Goal: Task Accomplishment & Management: Use online tool/utility

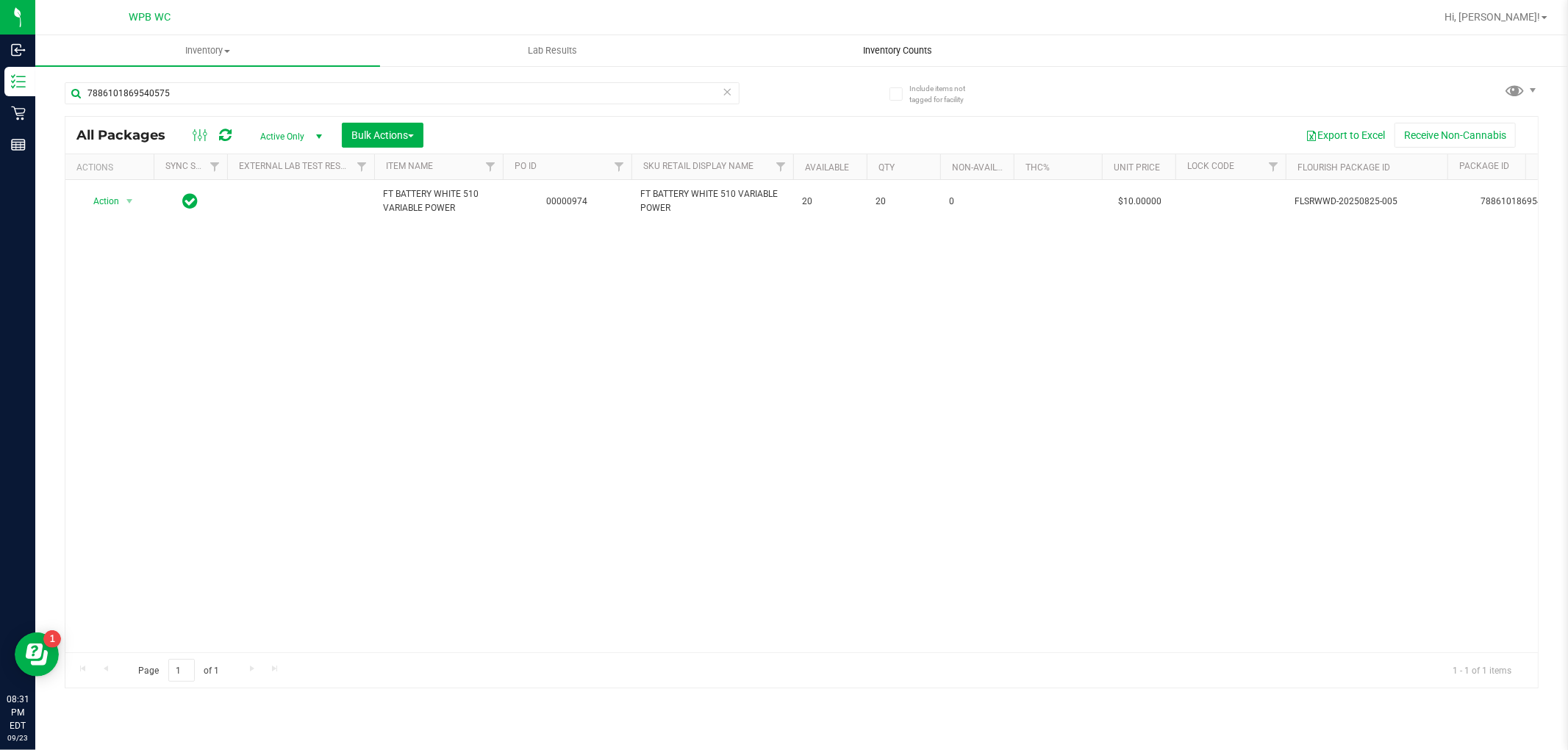
click at [907, 44] on span "Inventory Counts" at bounding box center [897, 51] width 109 height 14
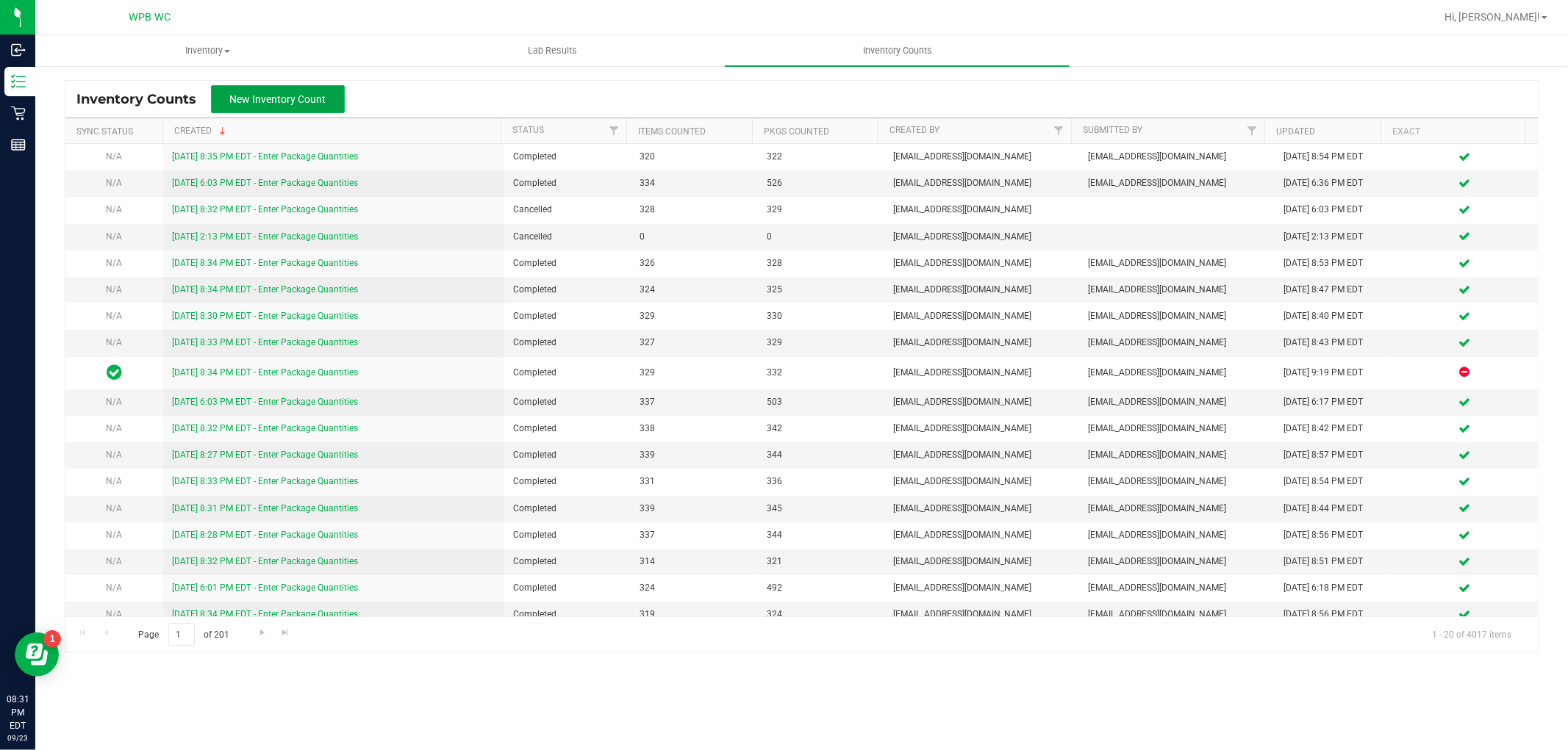
click at [260, 98] on span "New Inventory Count" at bounding box center [278, 99] width 96 height 12
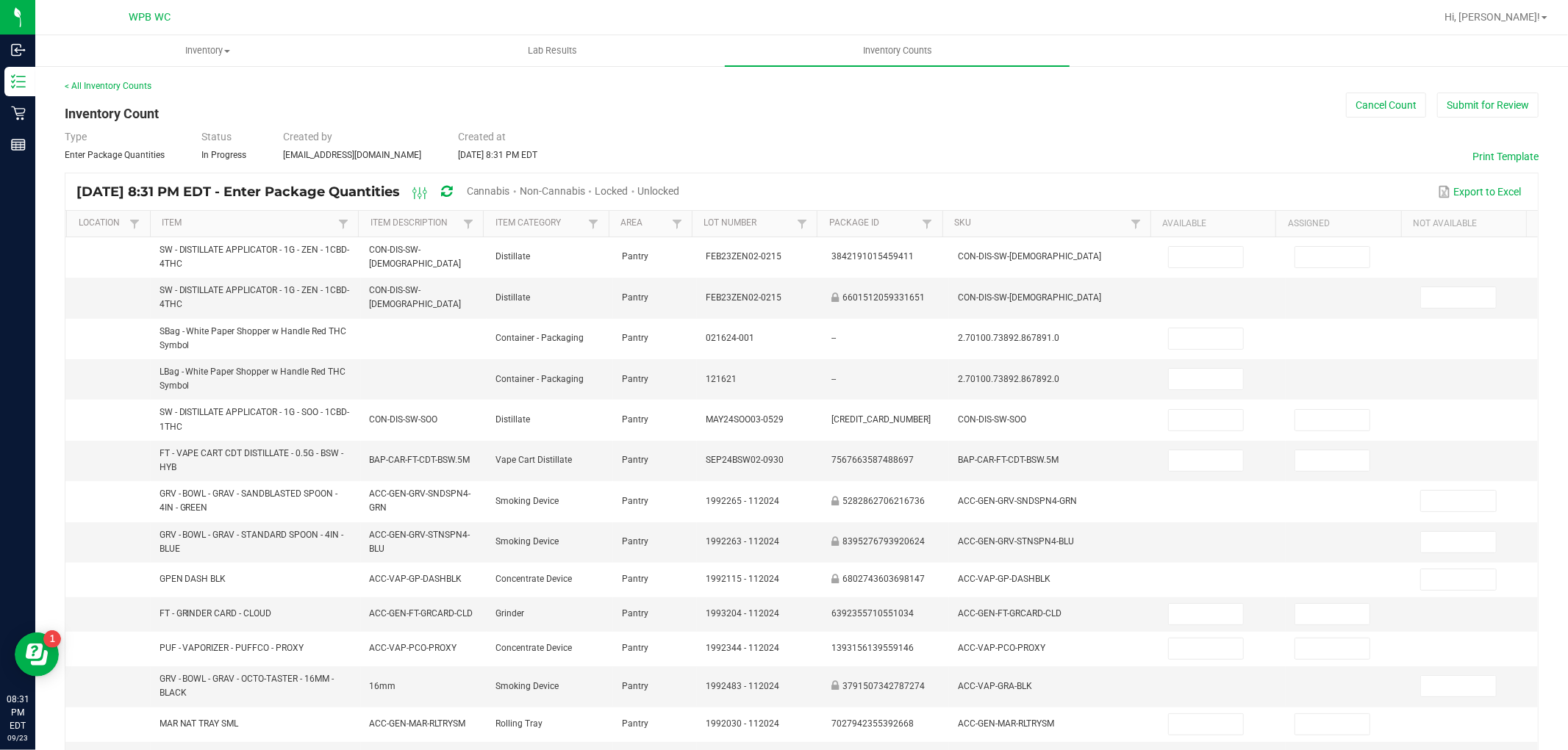
click at [510, 188] on span "Cannabis" at bounding box center [488, 191] width 44 height 12
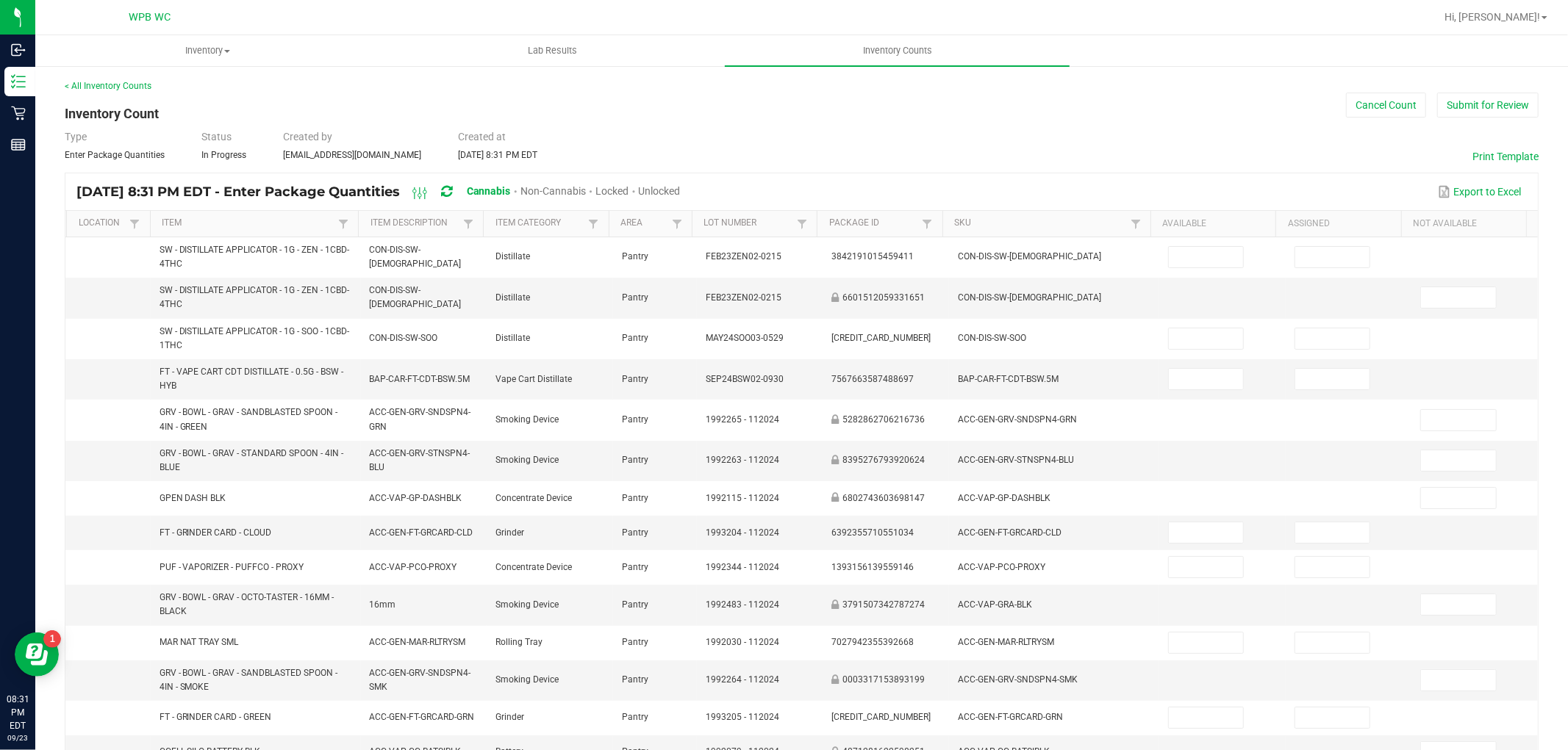
click at [681, 187] on span "Unlocked" at bounding box center [660, 191] width 42 height 12
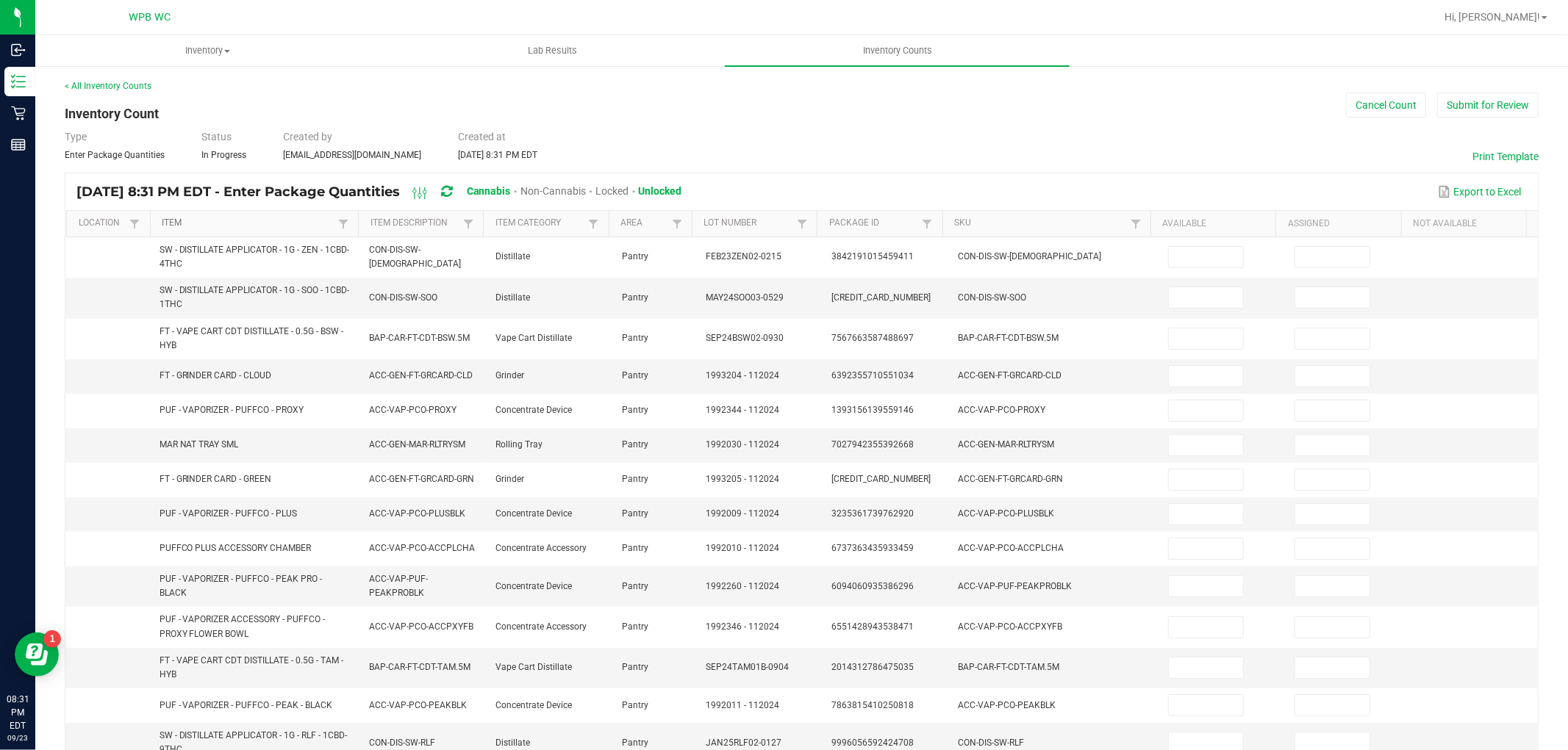
click at [261, 220] on link "Item" at bounding box center [248, 223] width 173 height 12
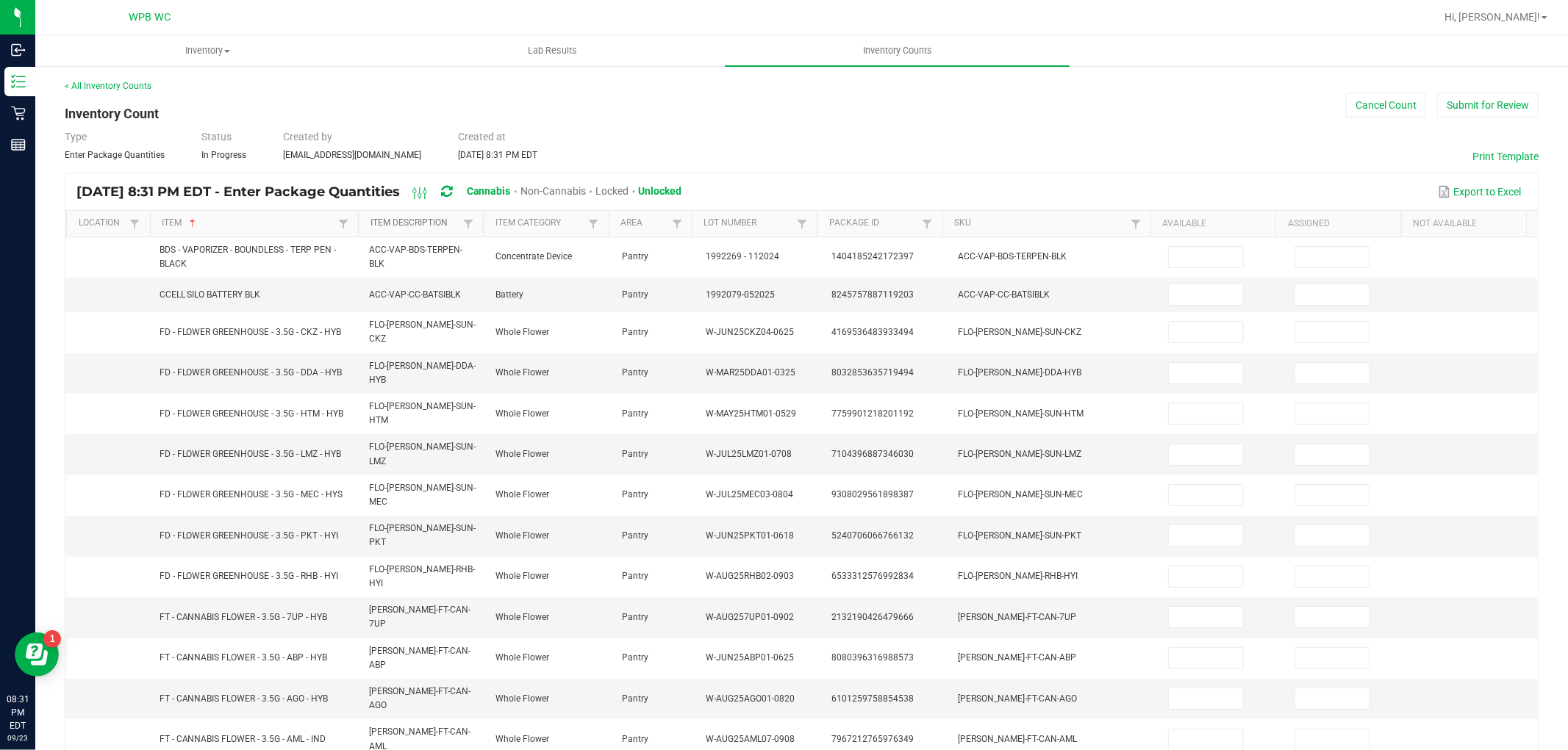
click at [406, 220] on link "Item Description" at bounding box center [415, 223] width 90 height 12
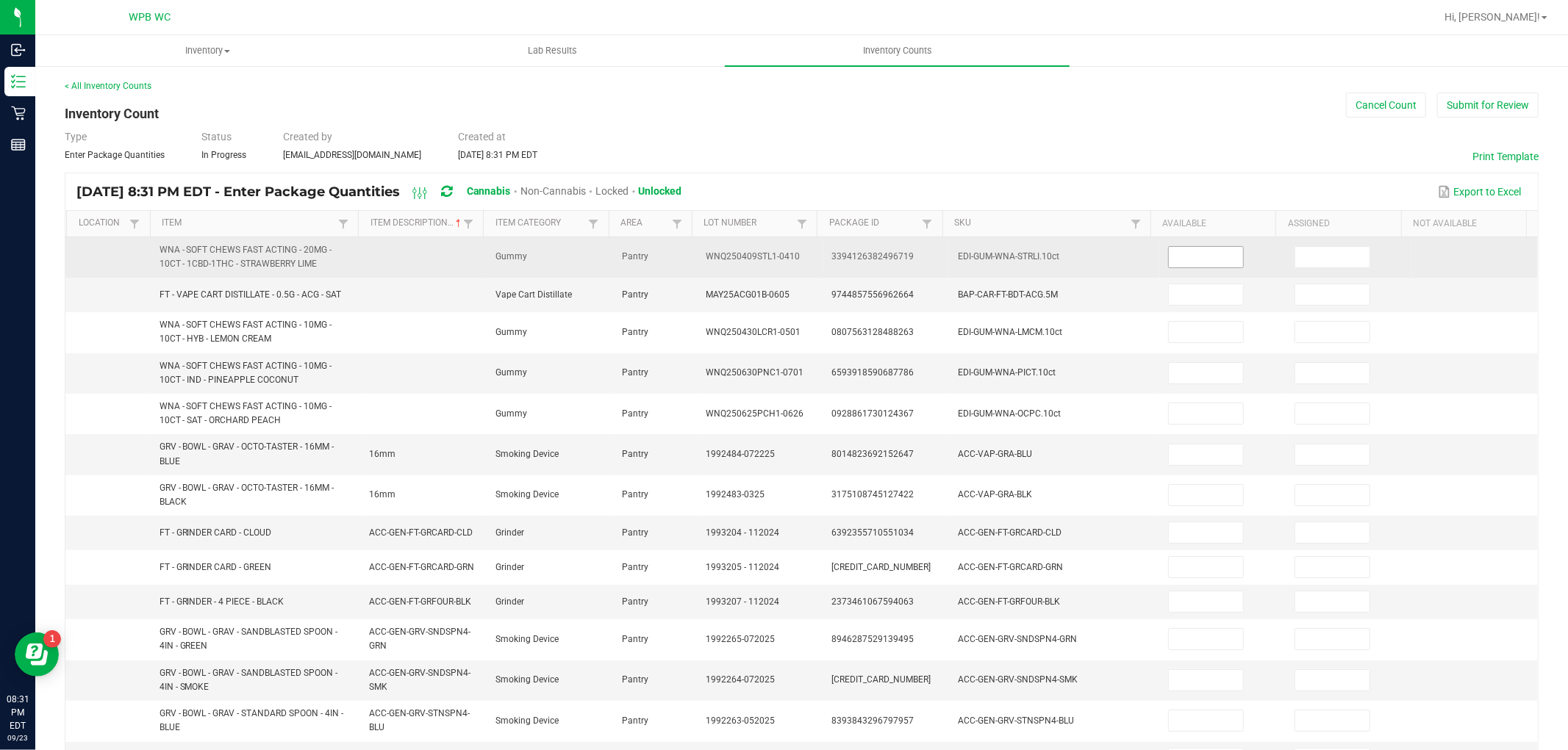
click at [1185, 262] on input at bounding box center [1205, 257] width 74 height 20
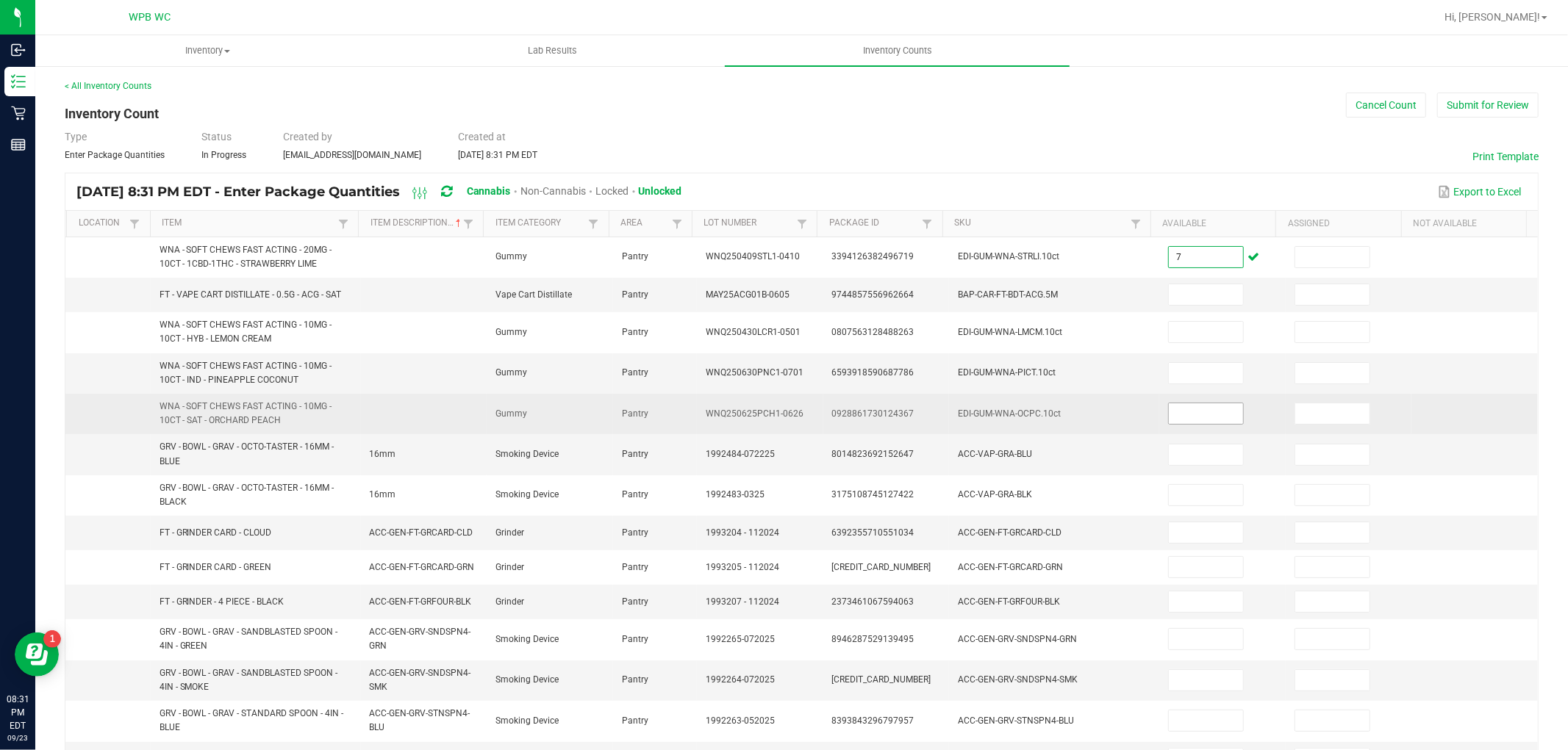
type input "7"
click at [1179, 417] on input at bounding box center [1205, 413] width 74 height 20
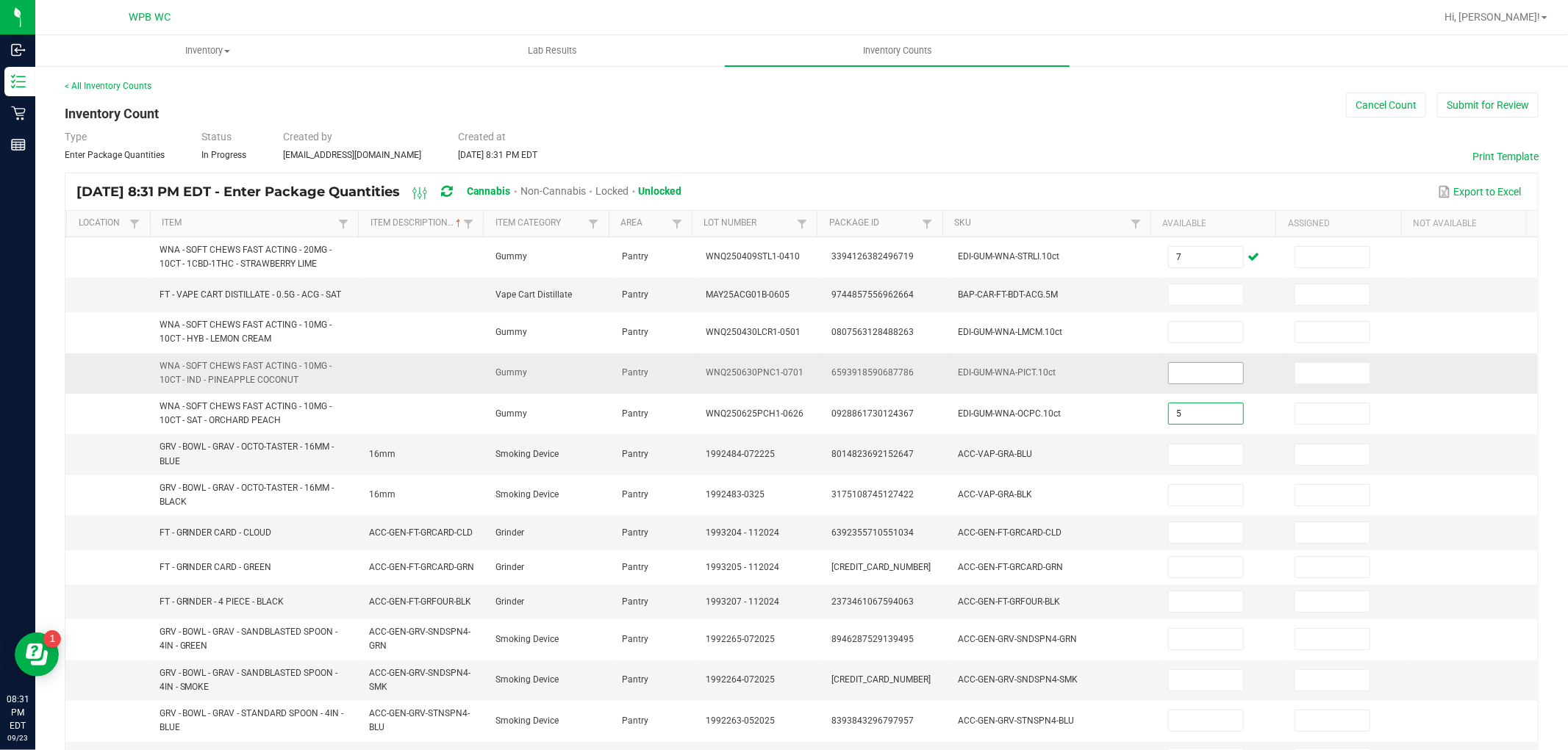
type input "5"
click at [1169, 381] on input at bounding box center [1205, 373] width 74 height 20
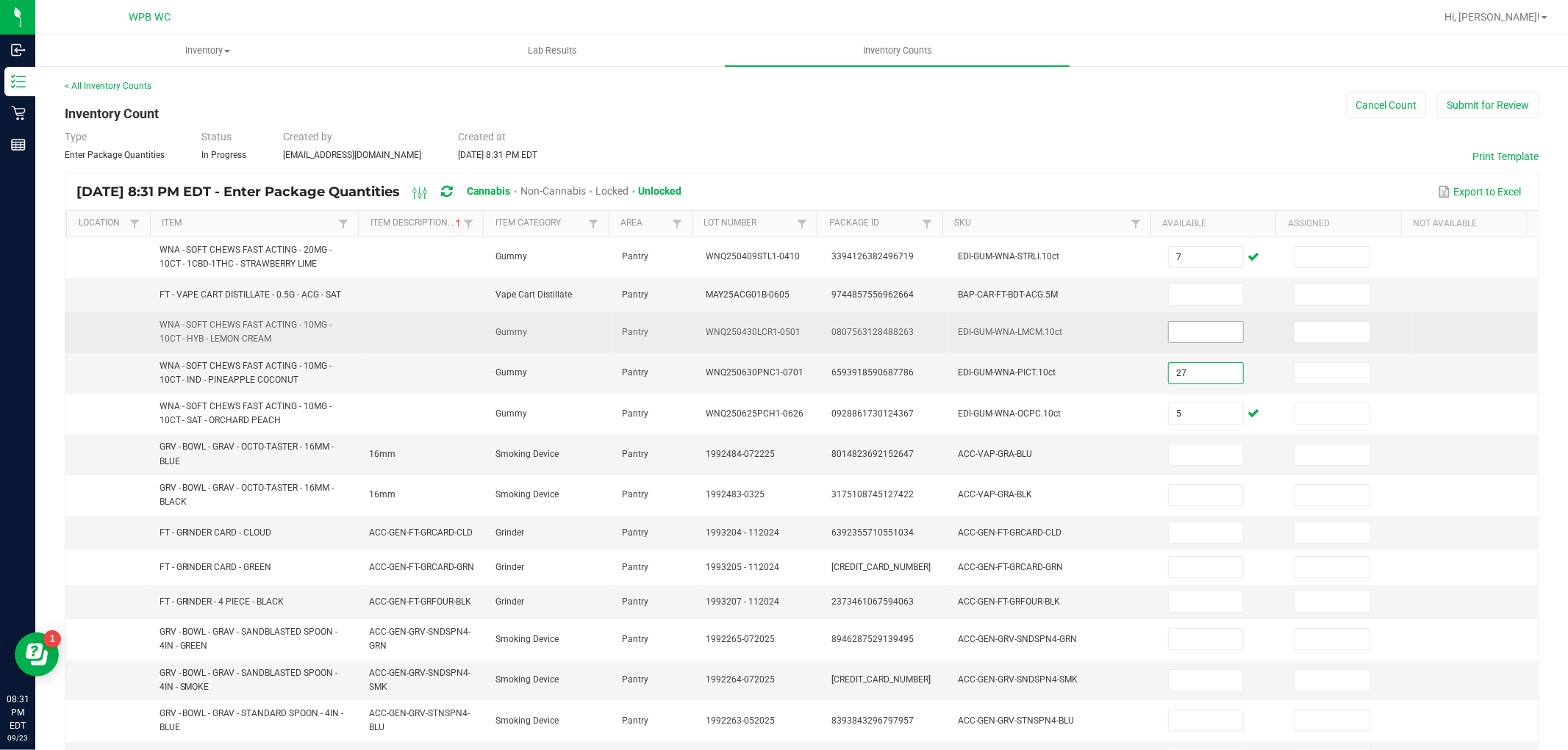
type input "27"
click at [1173, 328] on input at bounding box center [1205, 332] width 74 height 20
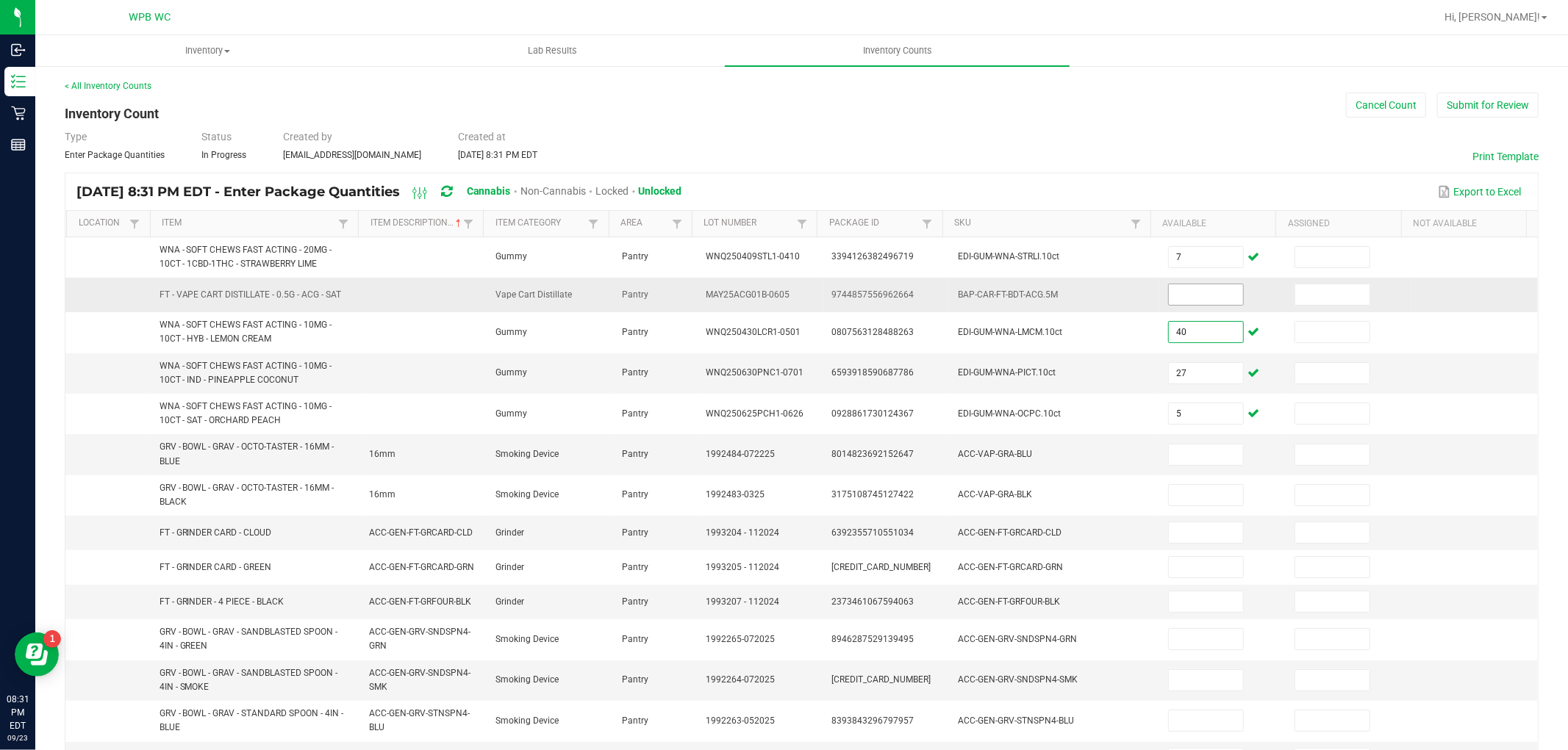
type input "40"
click at [1184, 299] on input at bounding box center [1205, 294] width 74 height 20
type input "1"
click at [1168, 453] on input at bounding box center [1205, 454] width 74 height 20
type input "5"
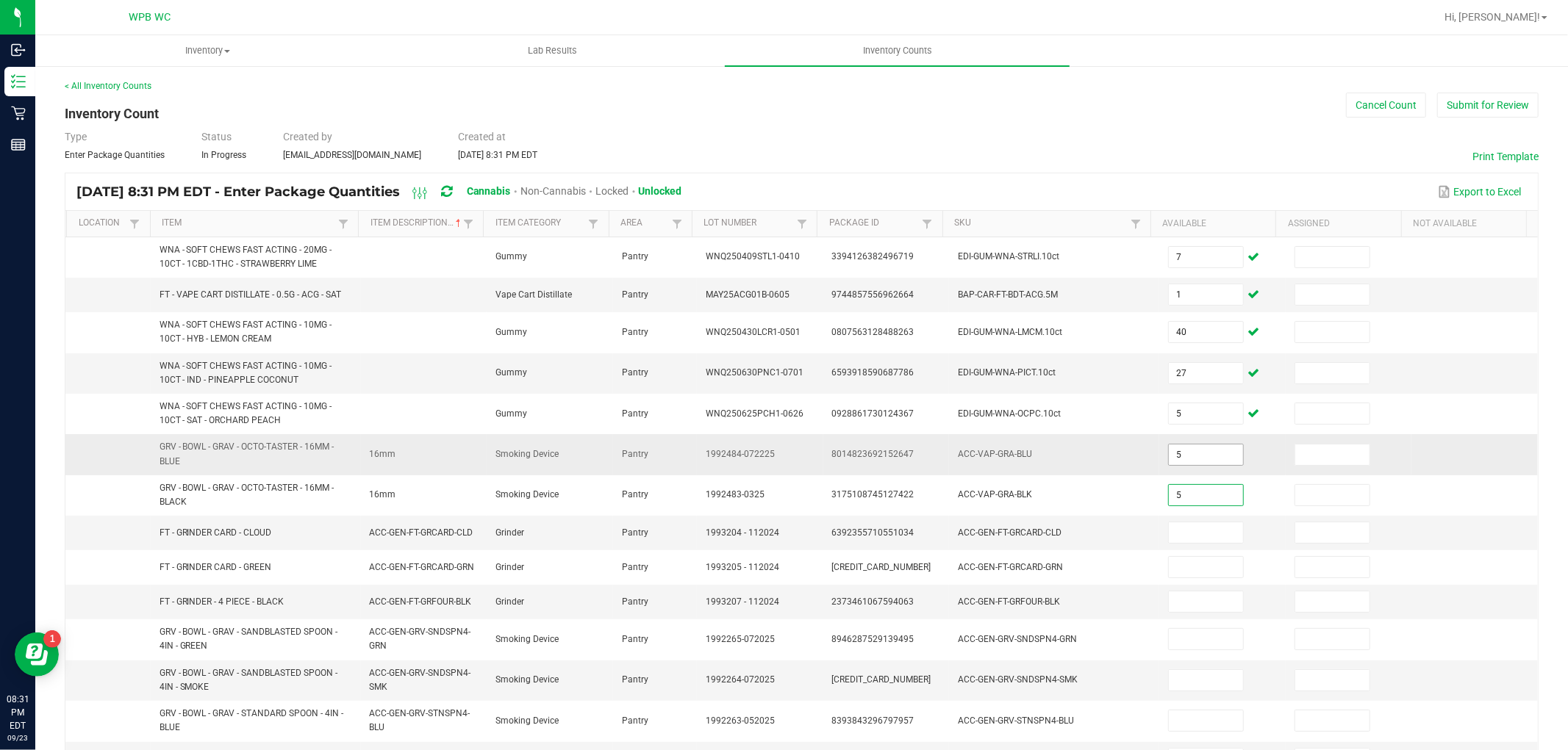
type input "5"
type input "1"
type input "12"
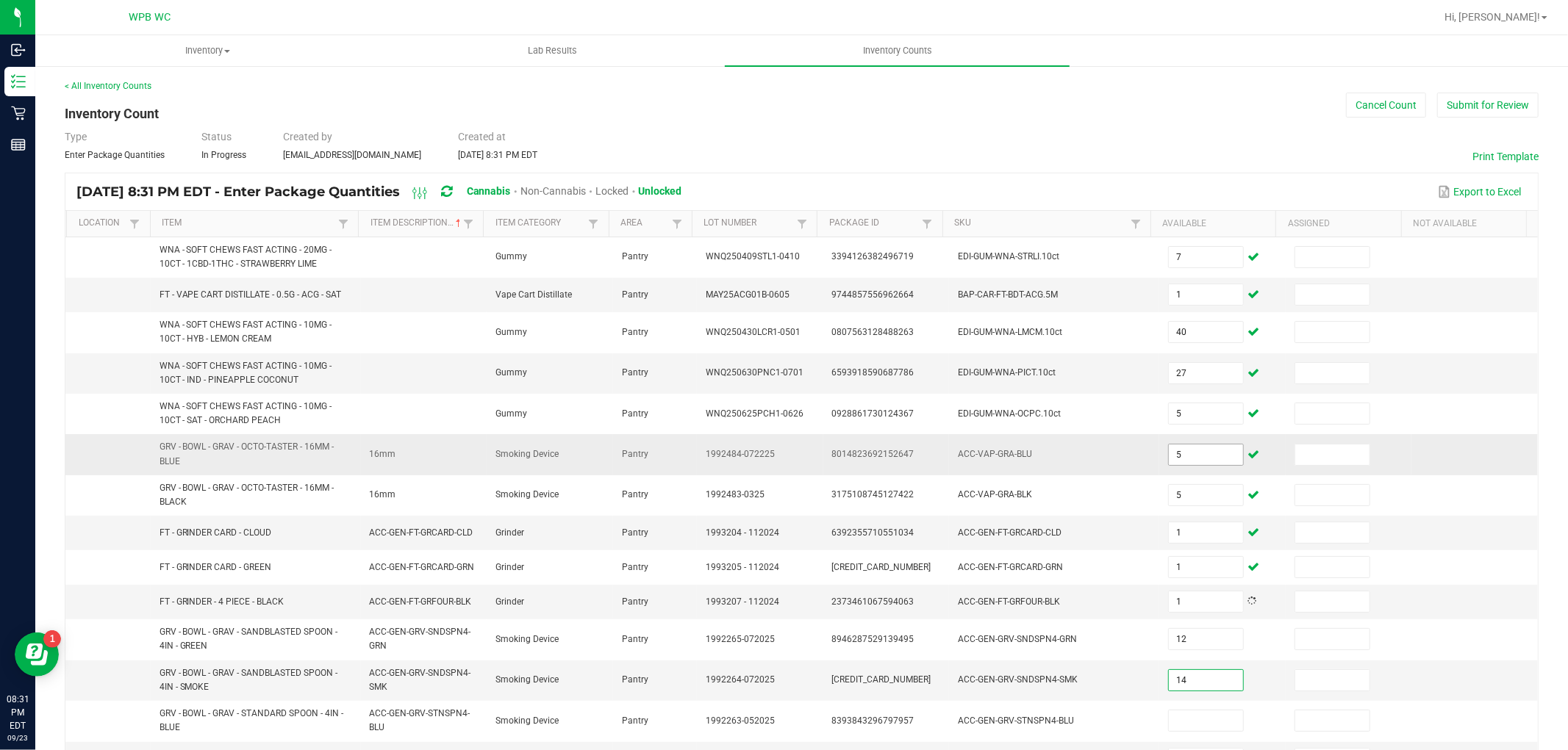
type input "14"
type input "3"
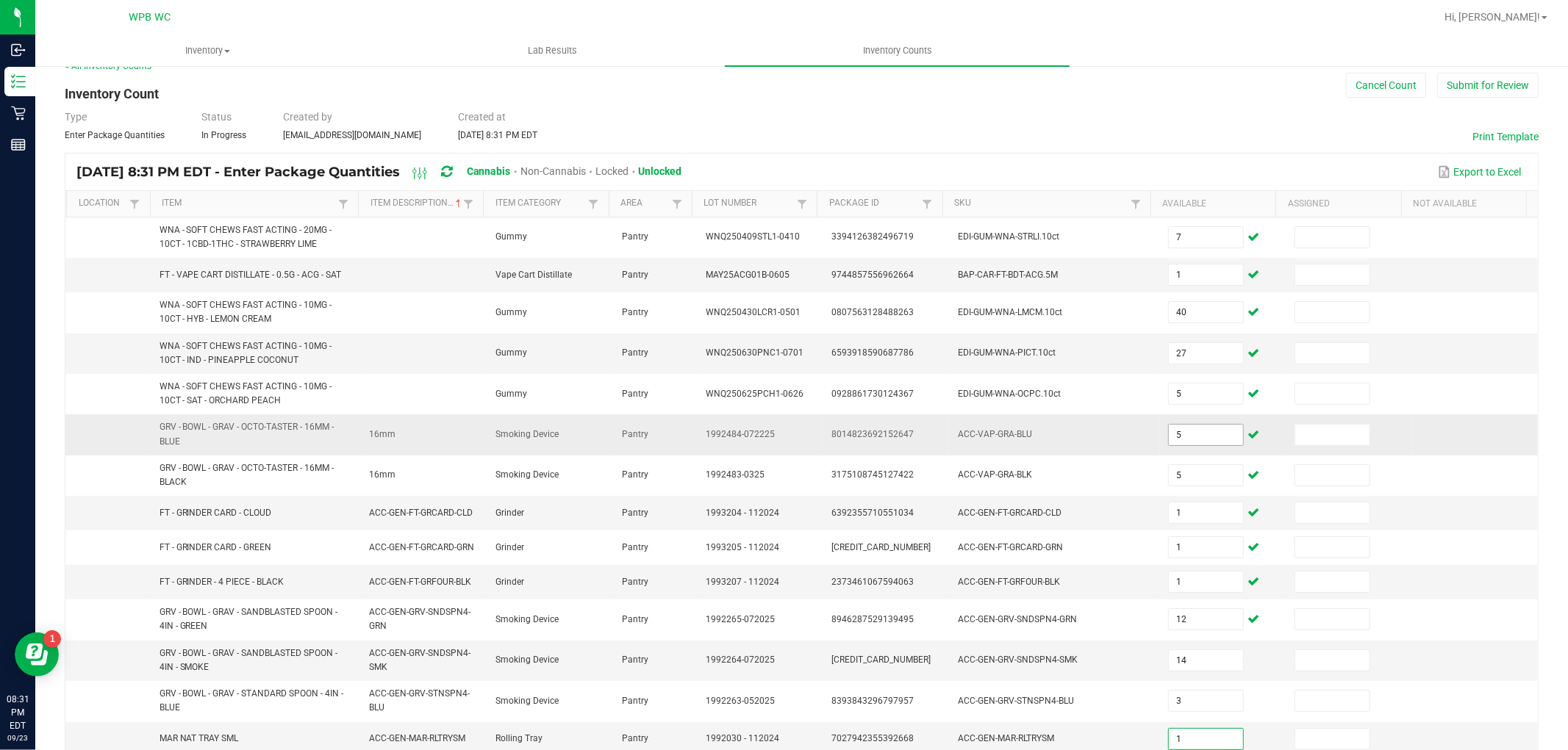
type input "1"
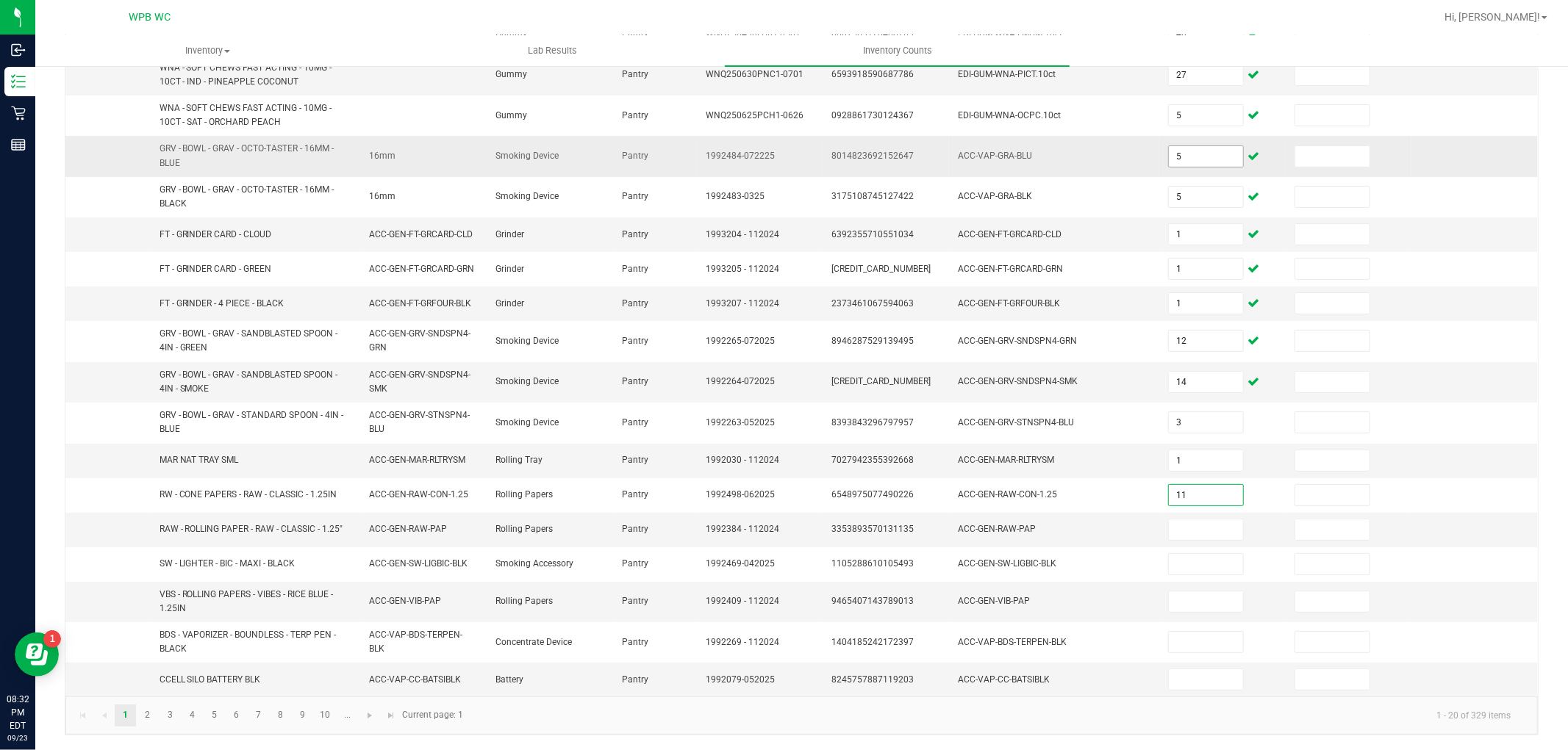
type input "11"
type input "13"
type input "19"
type input "35"
type input "5"
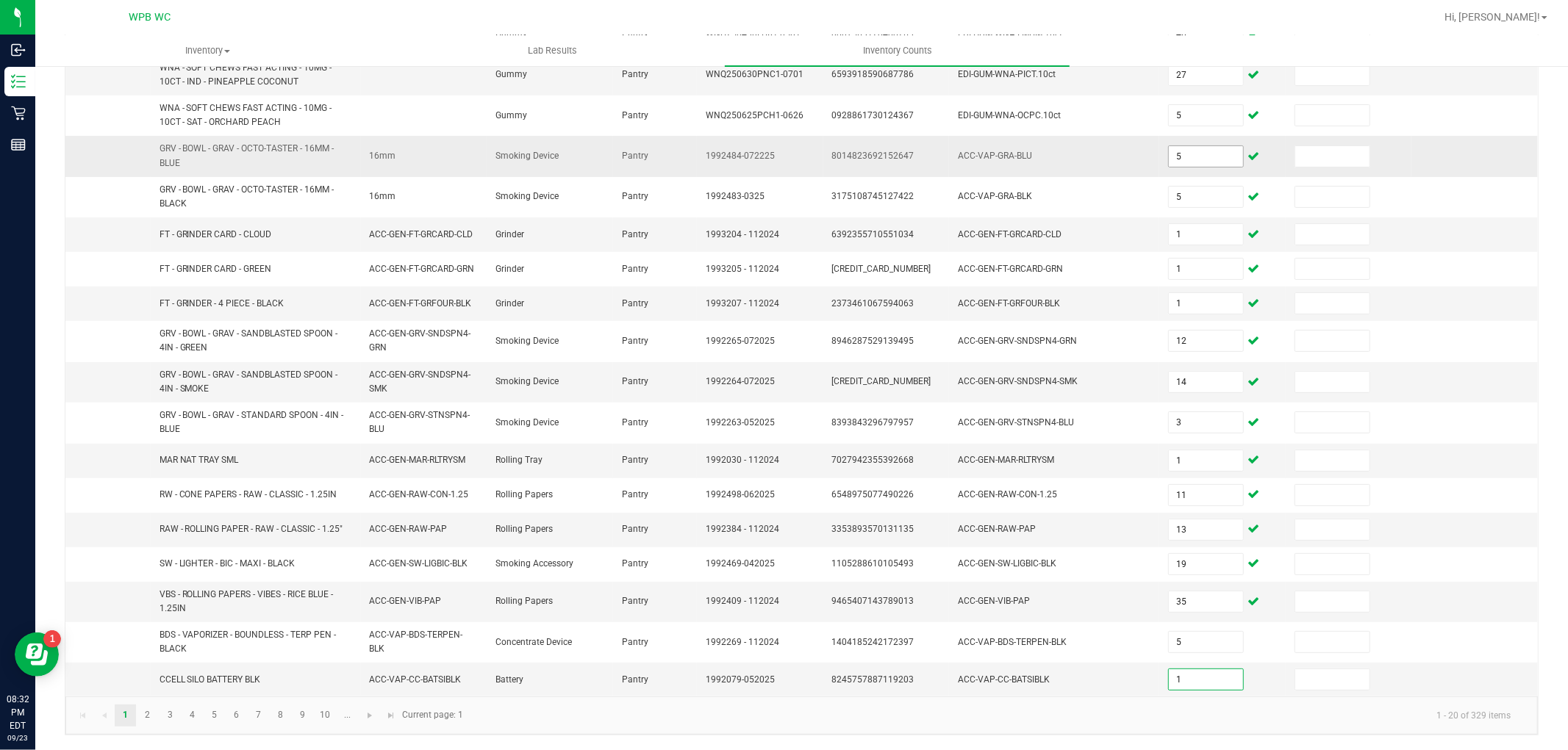
type input "1"
click at [147, 709] on link "2" at bounding box center [147, 715] width 21 height 22
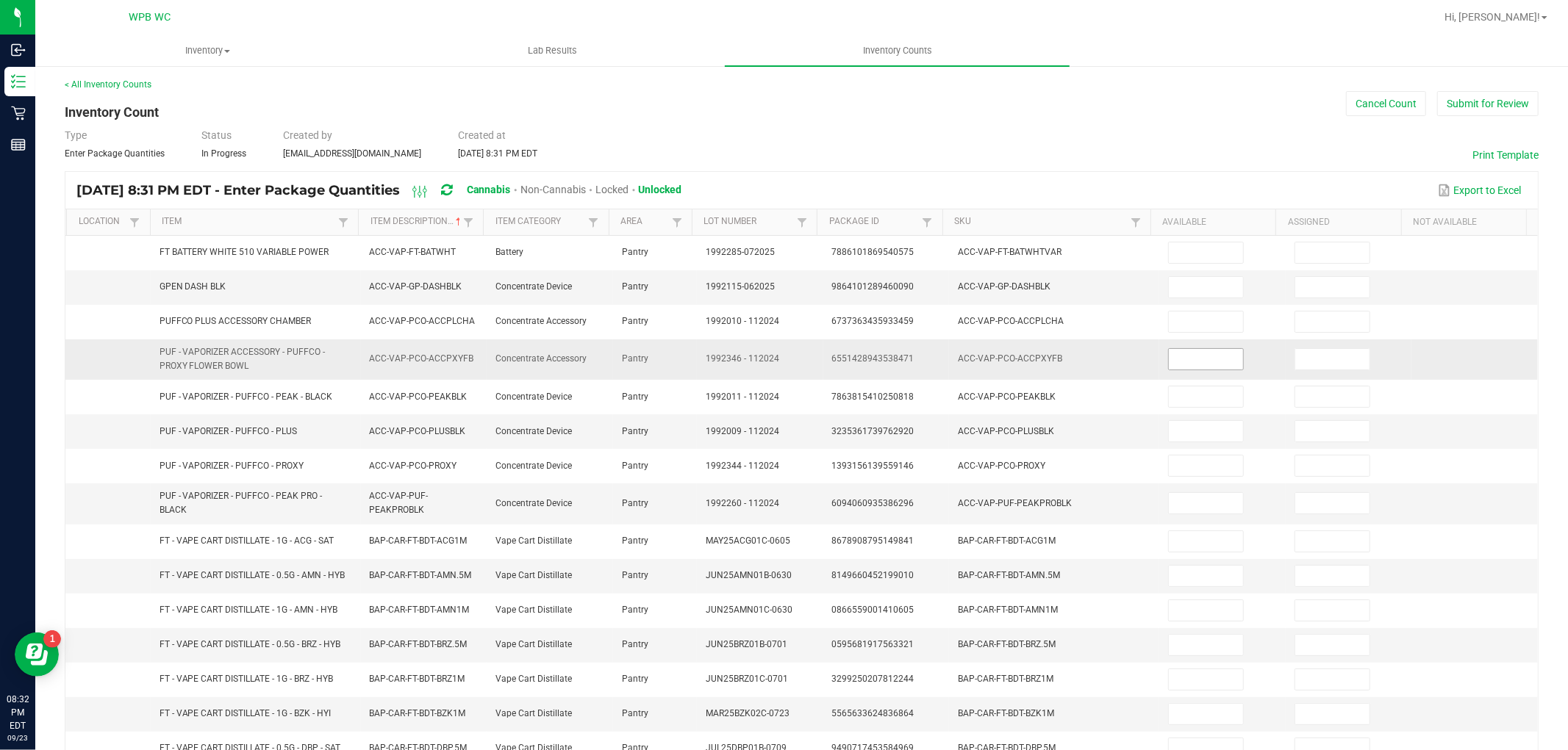
scroll to position [0, 0]
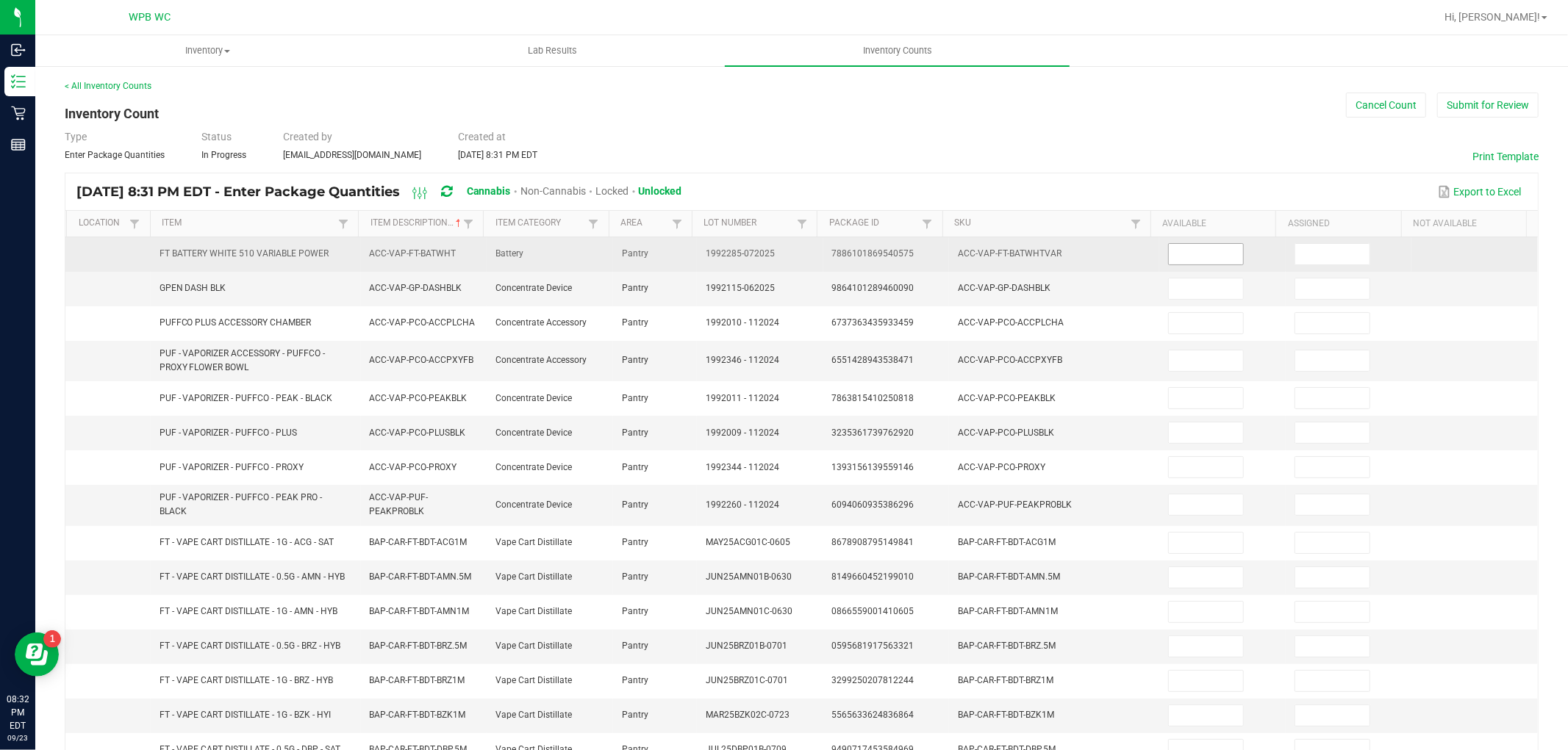
click at [1191, 254] on input at bounding box center [1205, 254] width 74 height 20
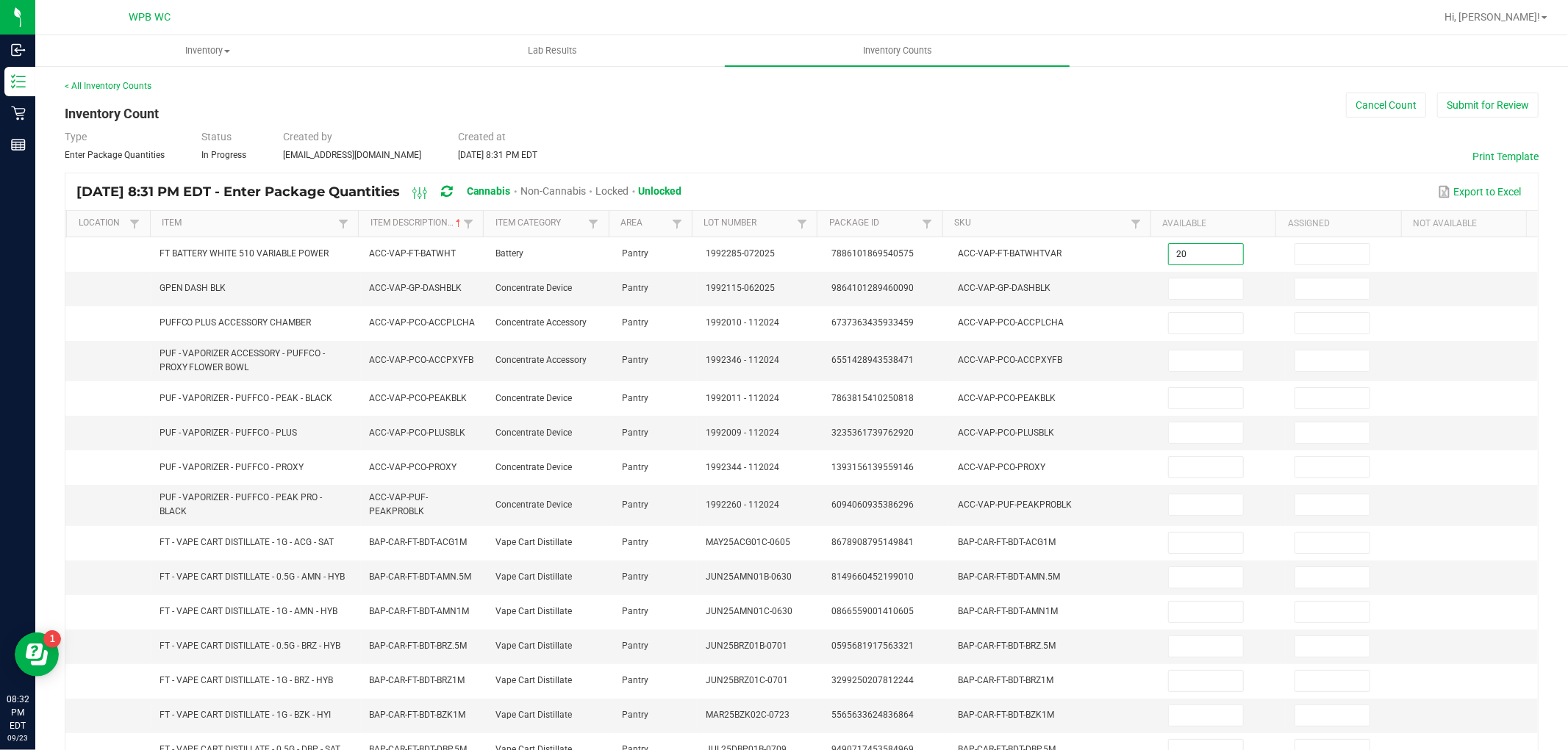
type input "20"
type input "3"
type input "1"
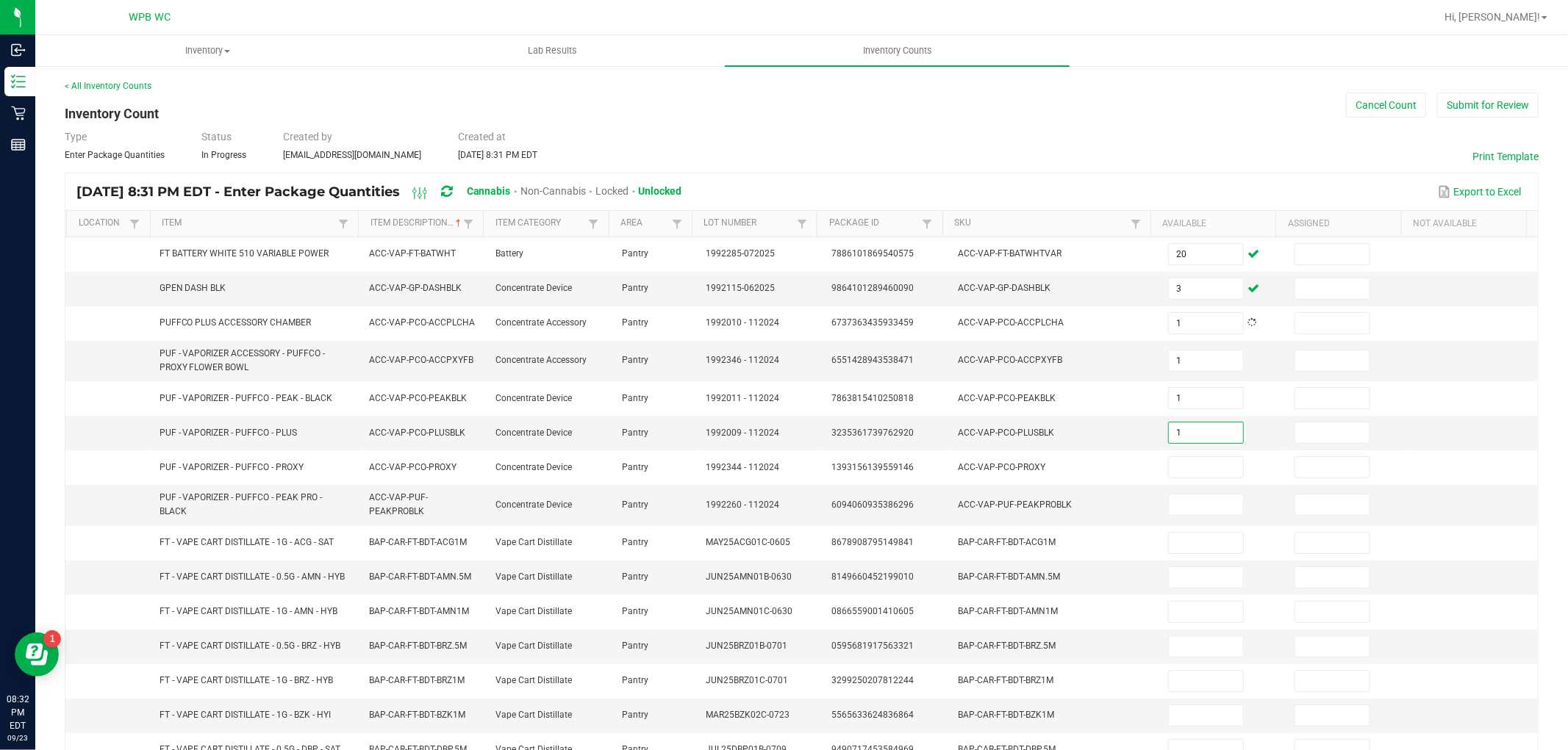
type input "1"
type input "4"
type input "1"
type input "8"
type input "4"
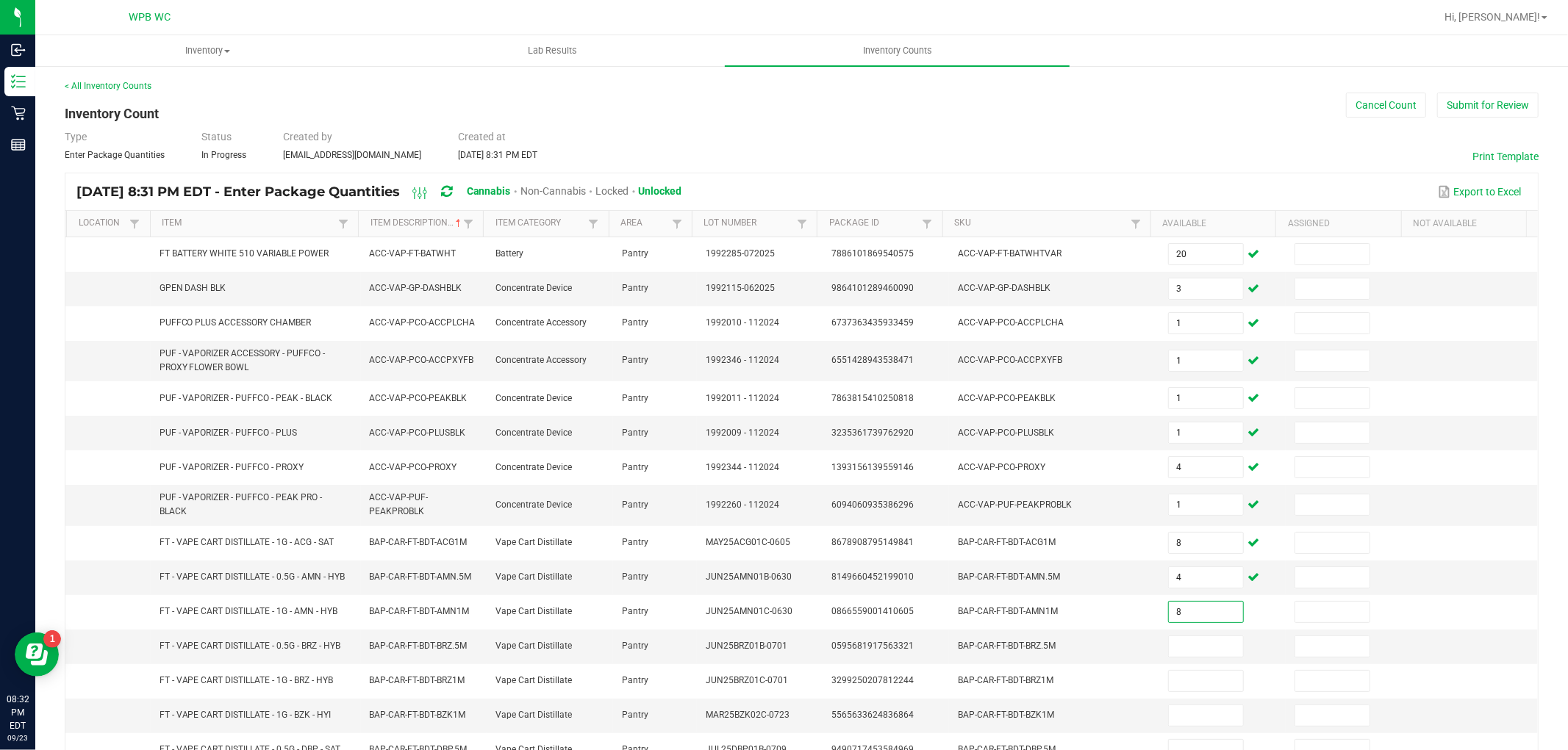
type input "8"
type input "2"
type input "7"
type input "3"
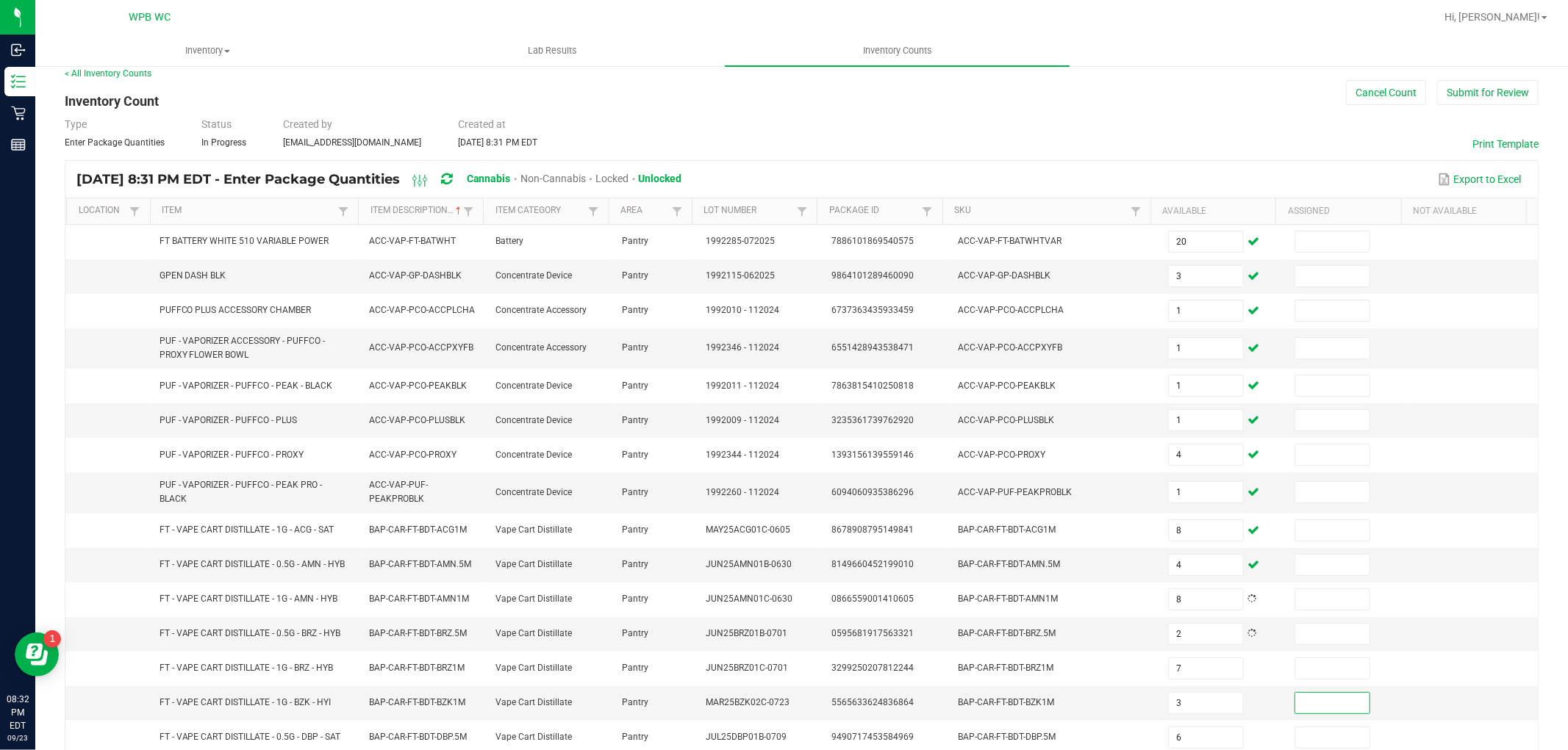
type input "6"
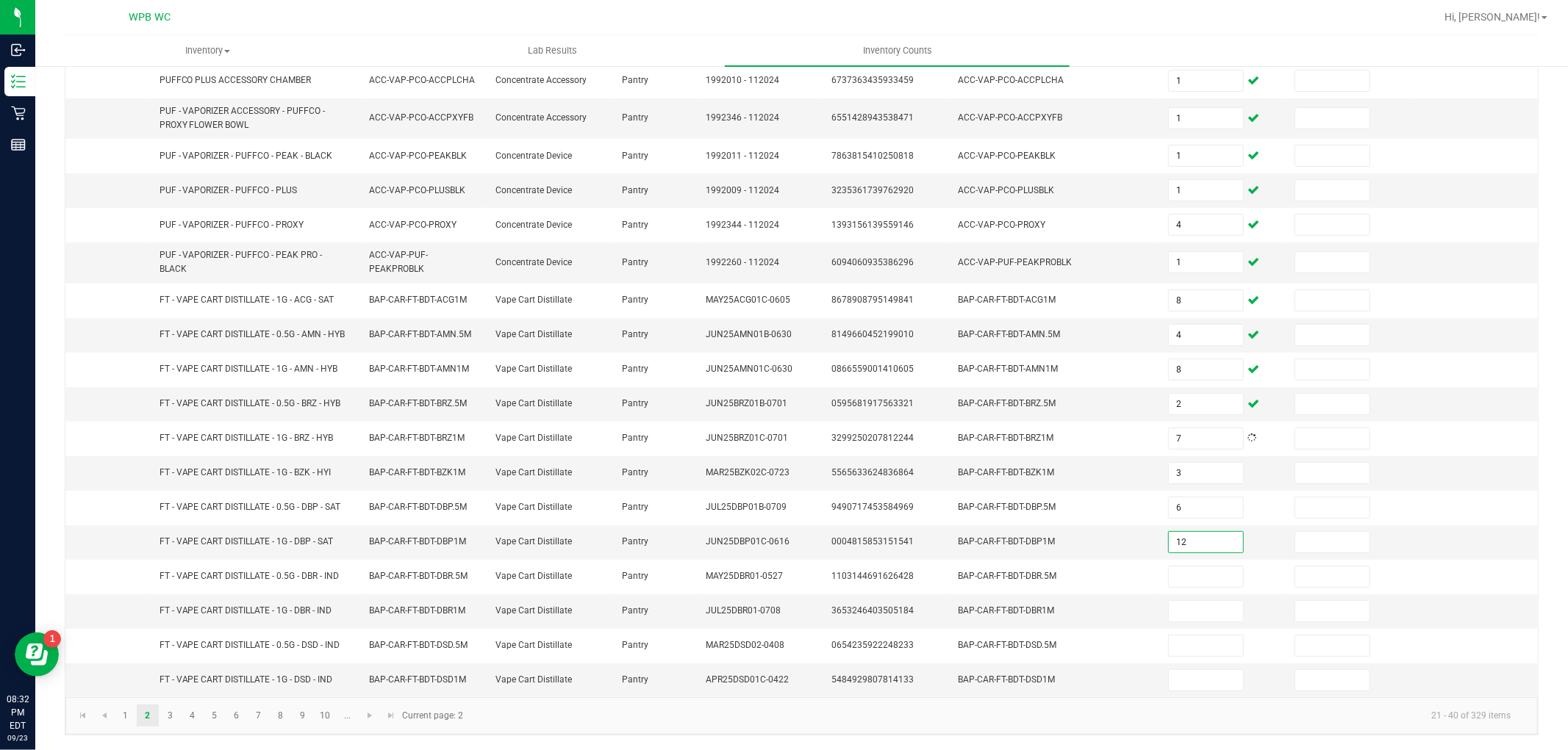
type input "12"
type input "4"
type input "10"
type input "3"
type input "4"
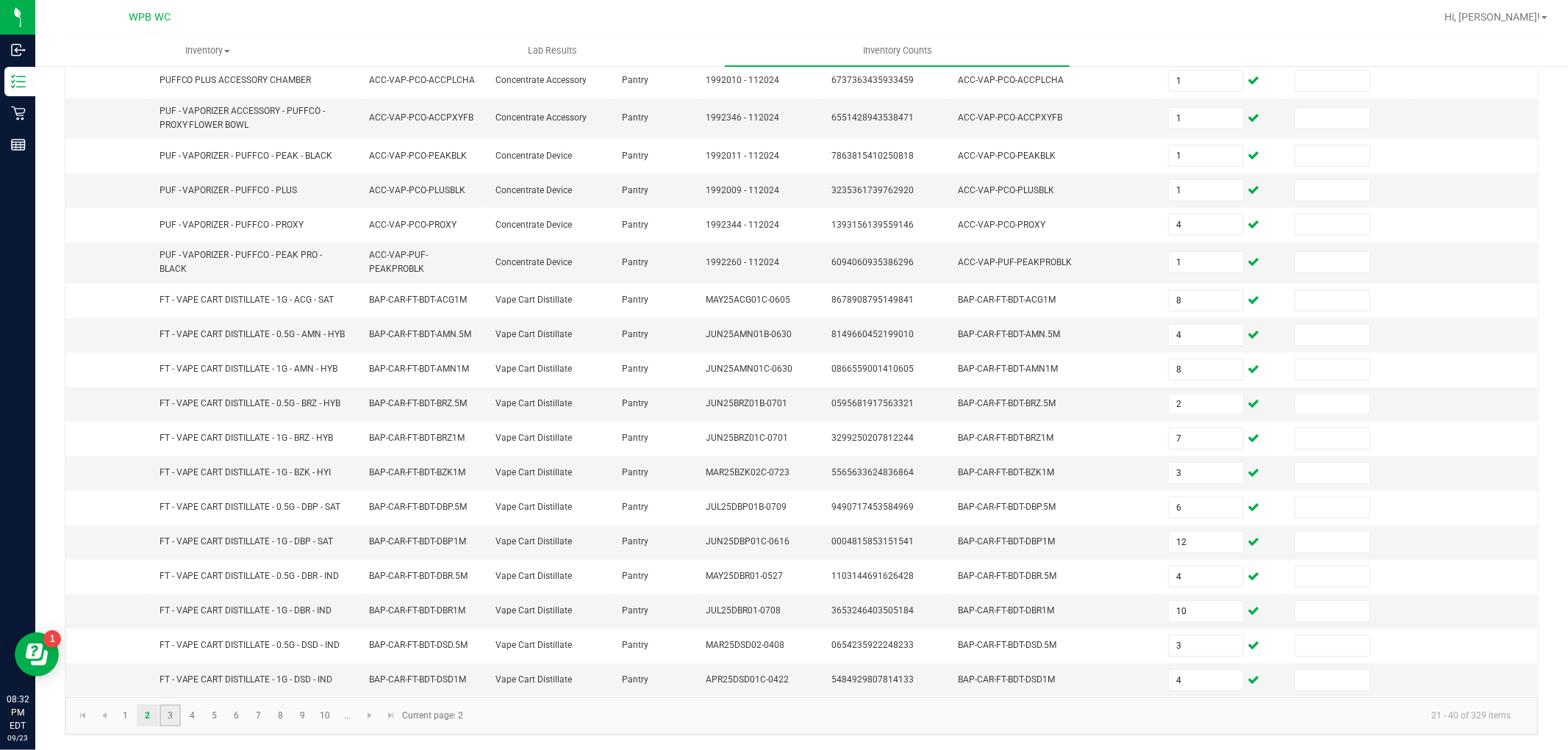
click at [171, 720] on link "3" at bounding box center [170, 715] width 21 height 22
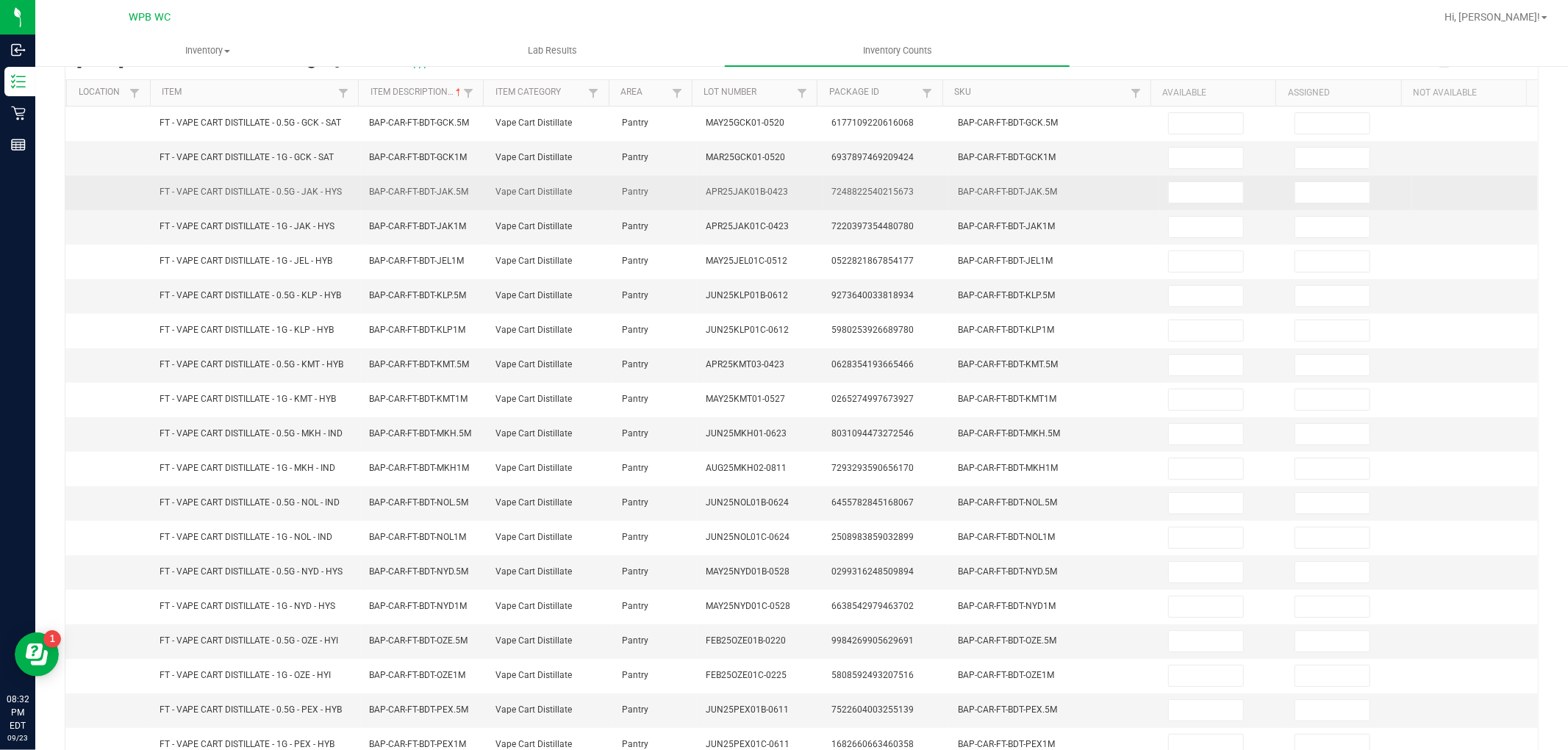
scroll to position [0, 0]
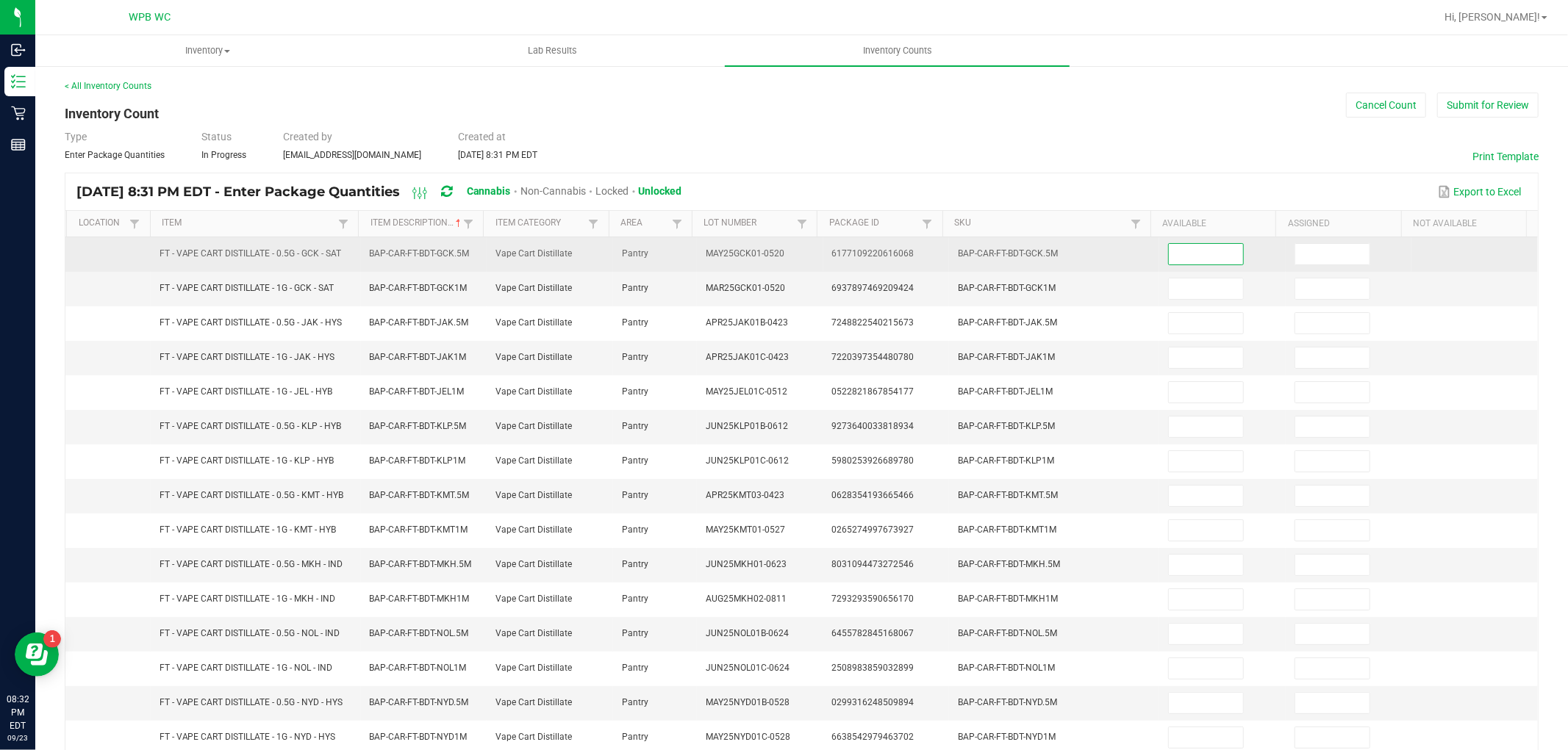
click at [1196, 257] on input at bounding box center [1205, 254] width 74 height 20
type input "5"
type input "11"
type input "2"
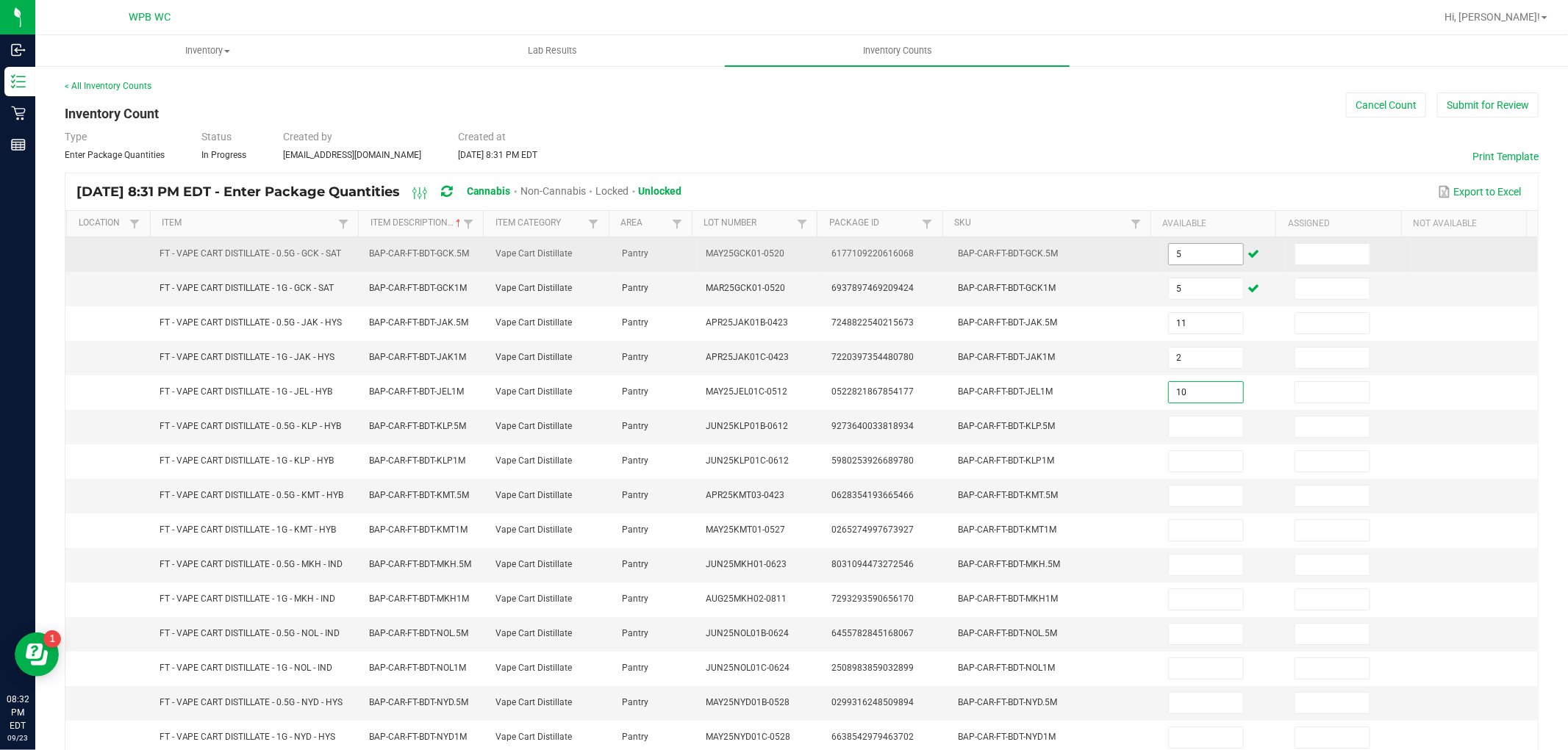
type input "10"
type input "4"
type input "2"
type input "5"
type input "8"
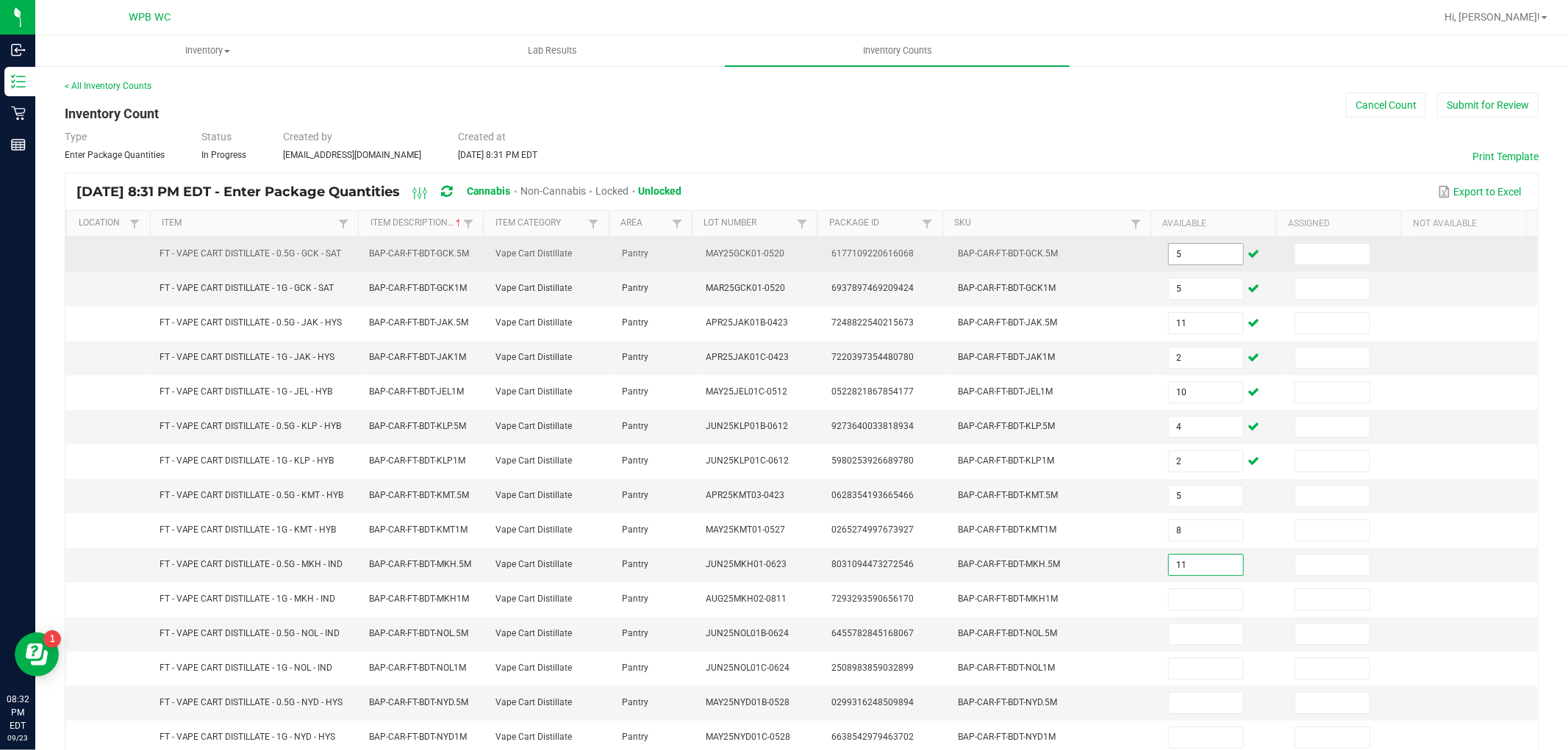
type input "11"
type input "6"
type input "7"
type input "2"
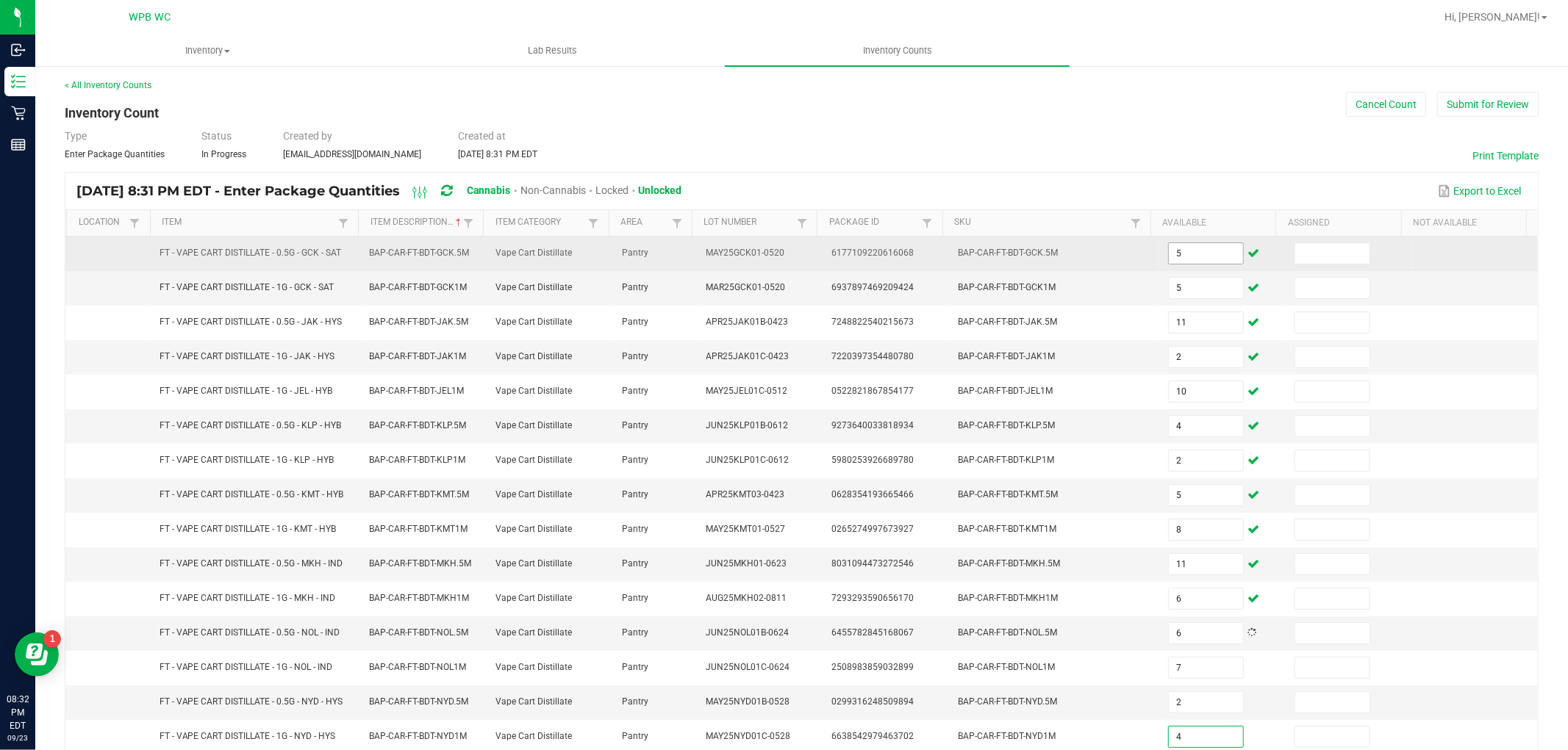
type input "4"
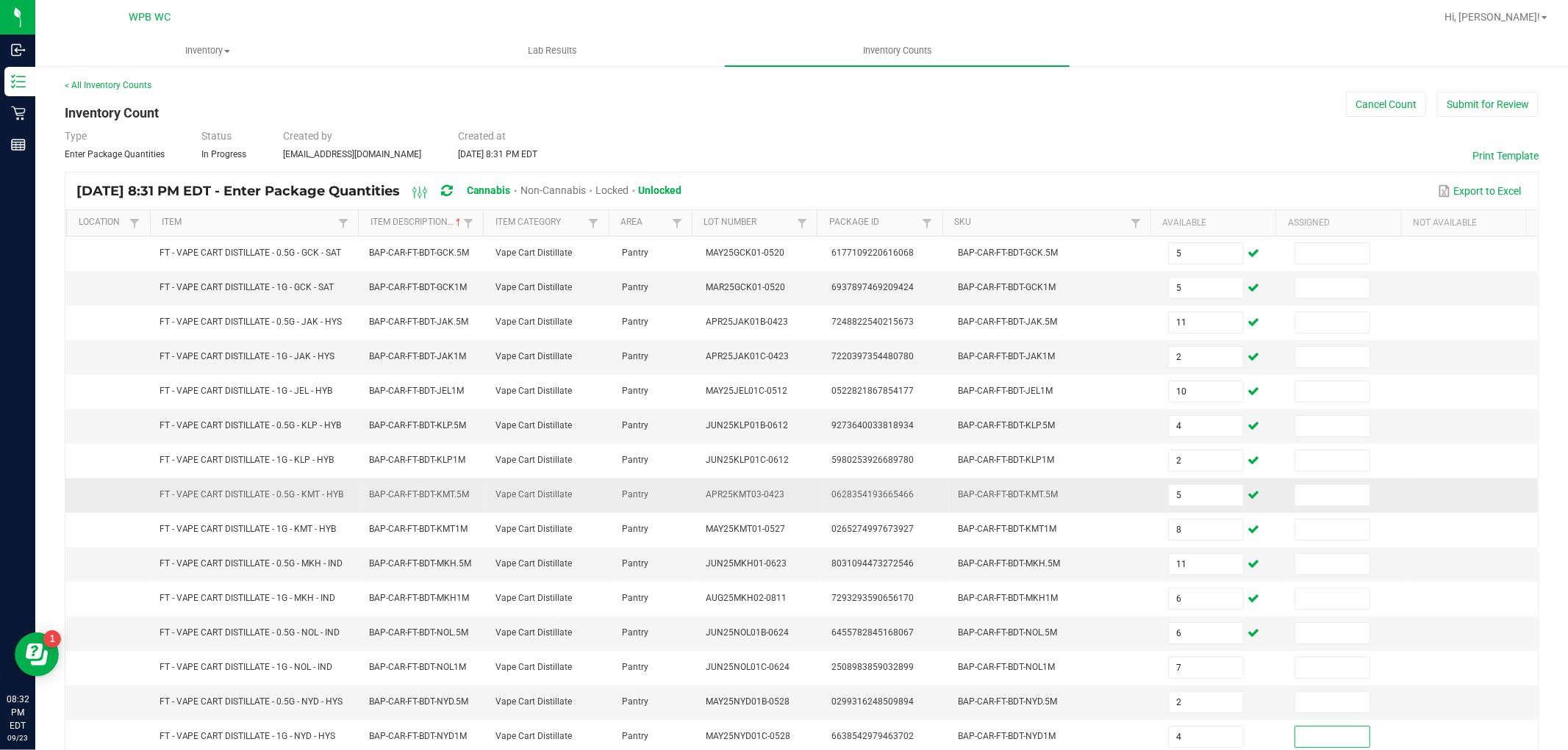
scroll to position [234, 0]
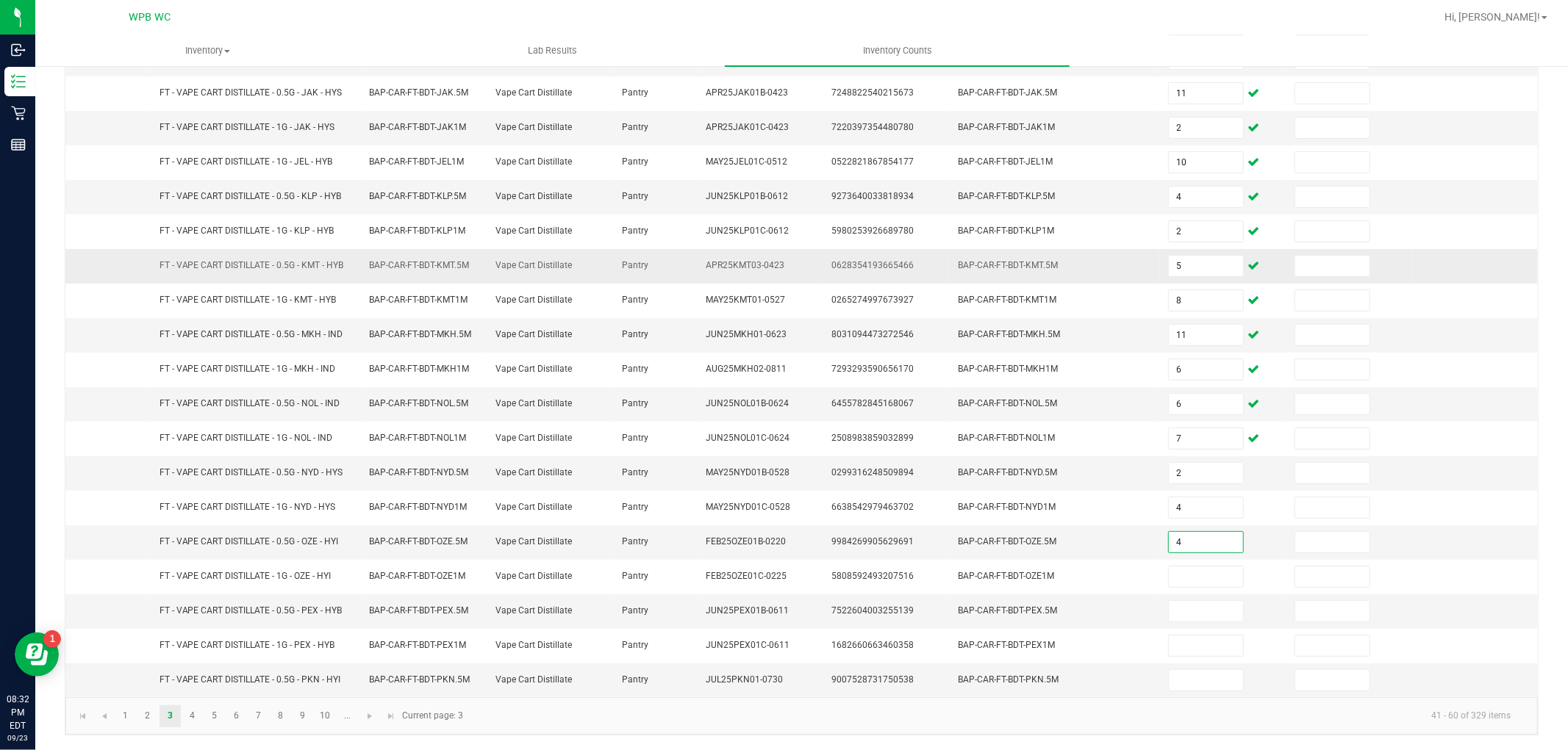
type input "4"
type input "2"
type input "1"
type input "4"
type input "1"
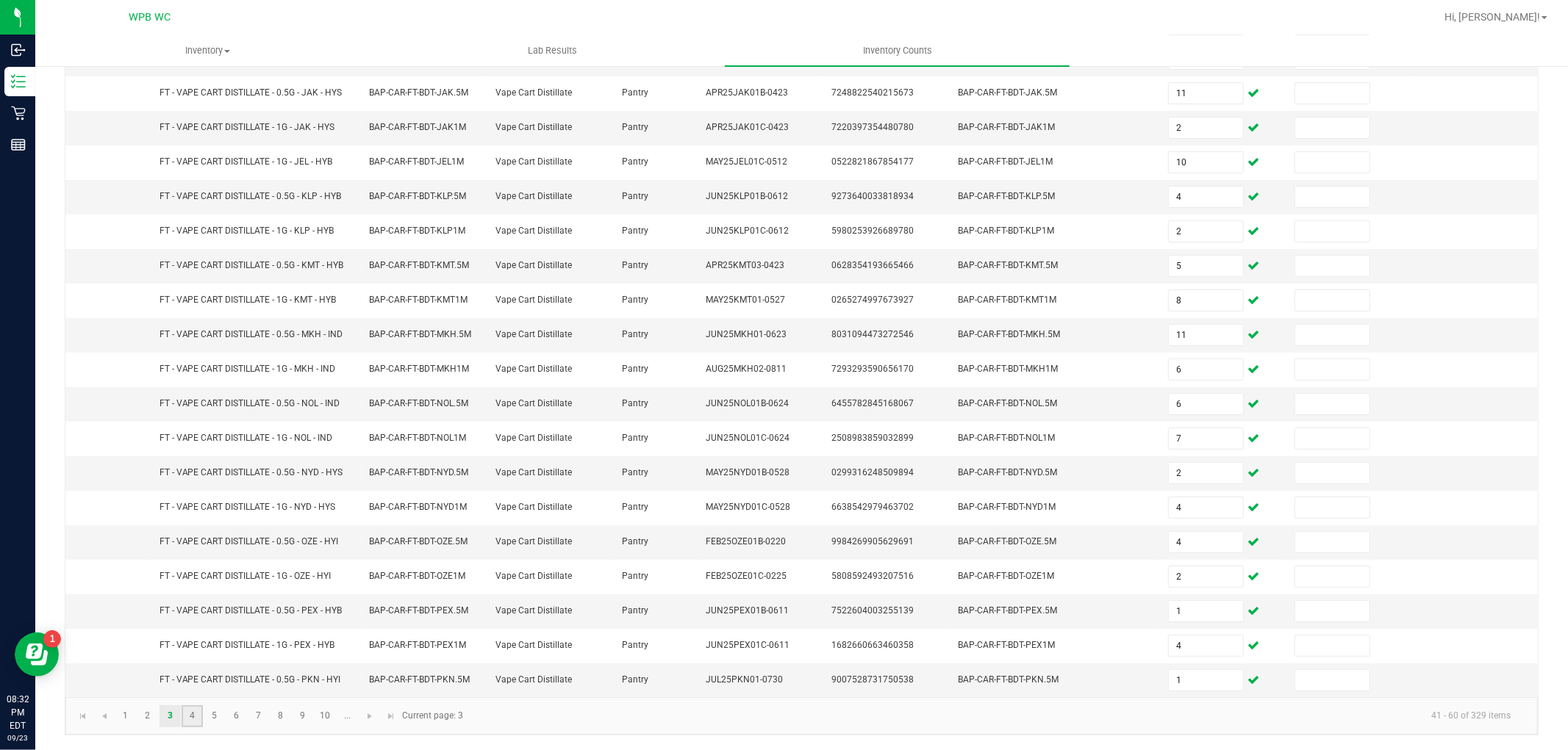
click at [193, 713] on link "4" at bounding box center [192, 716] width 21 height 22
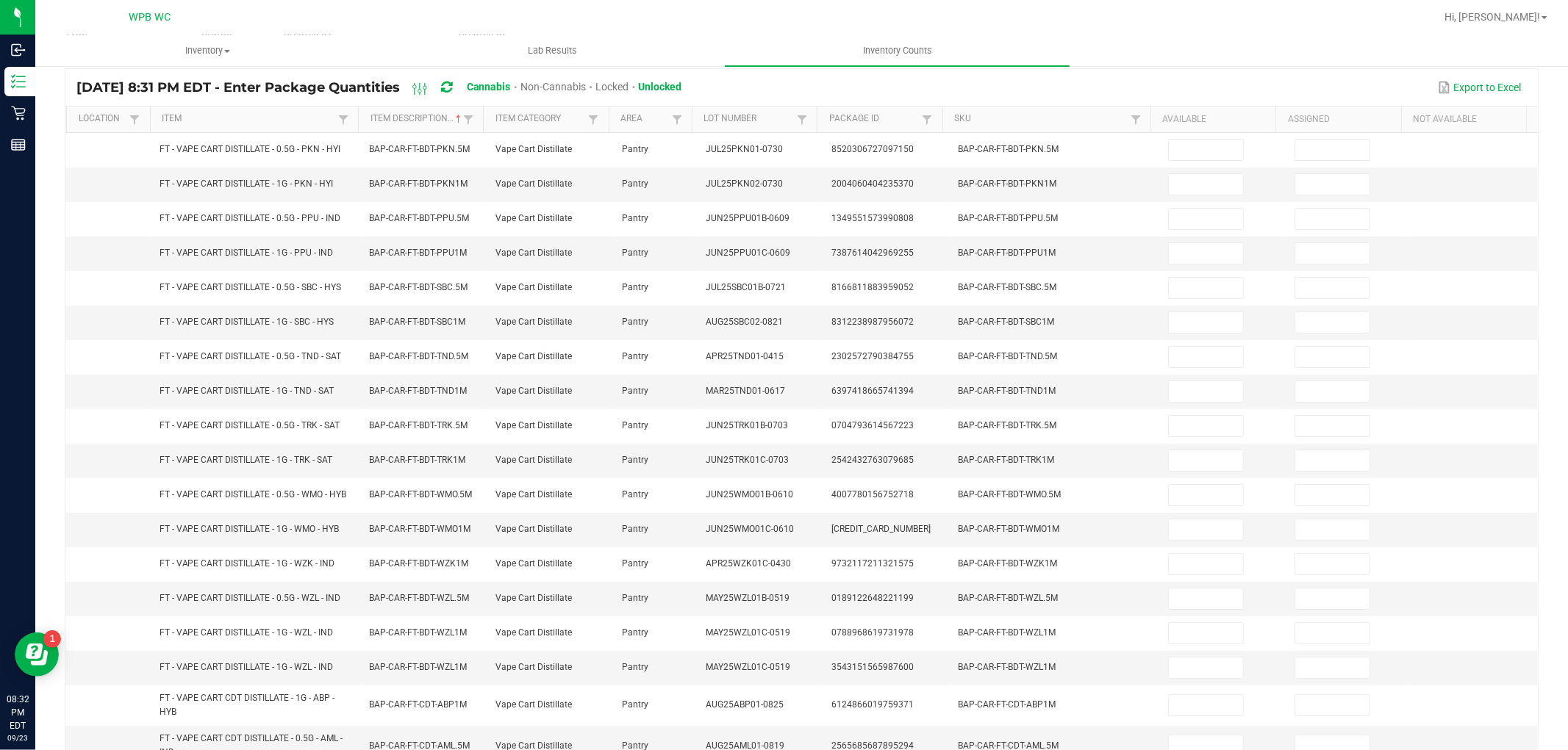
scroll to position [0, 0]
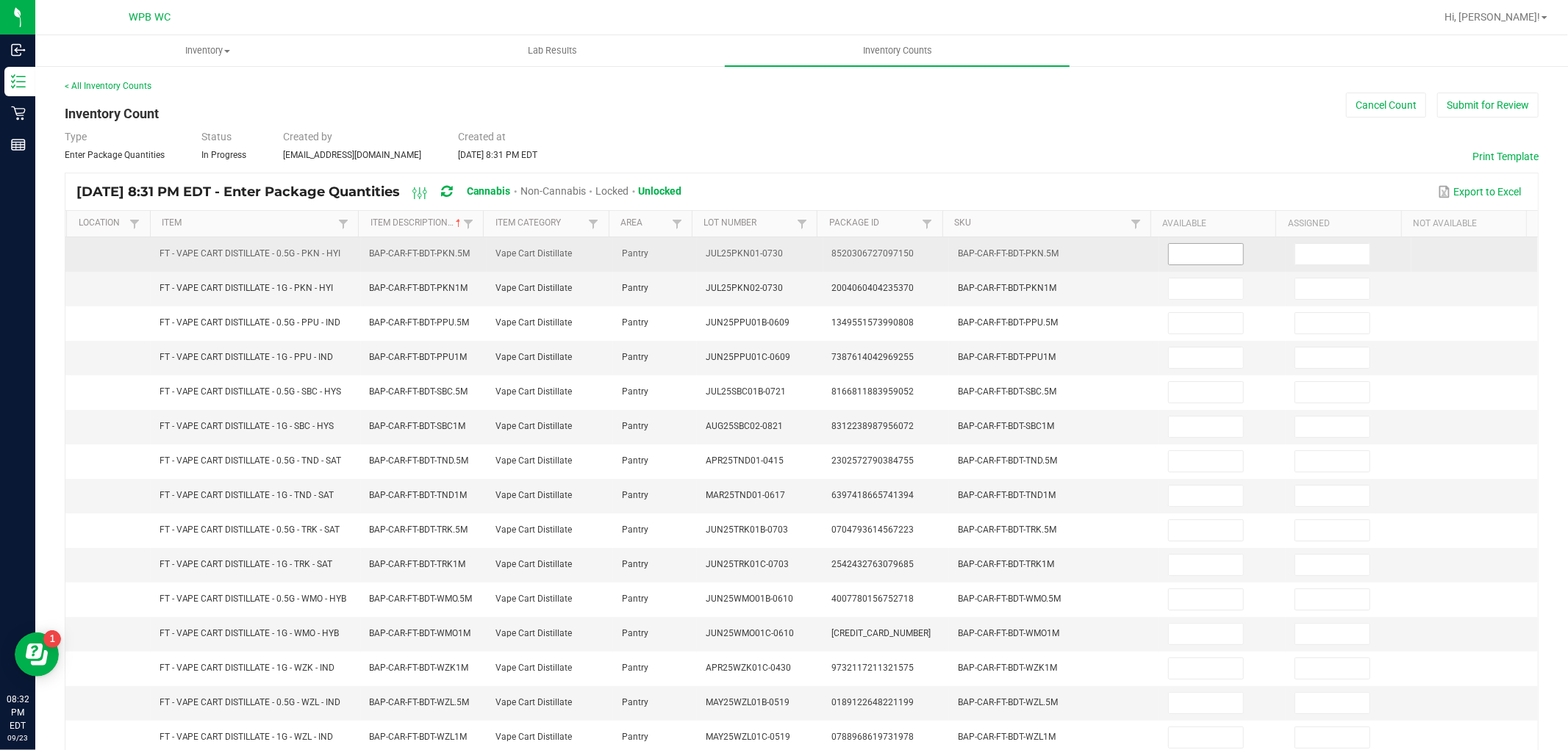
click at [1209, 254] on input at bounding box center [1205, 254] width 74 height 20
type input "12"
type input "2"
type input "6"
type input "10"
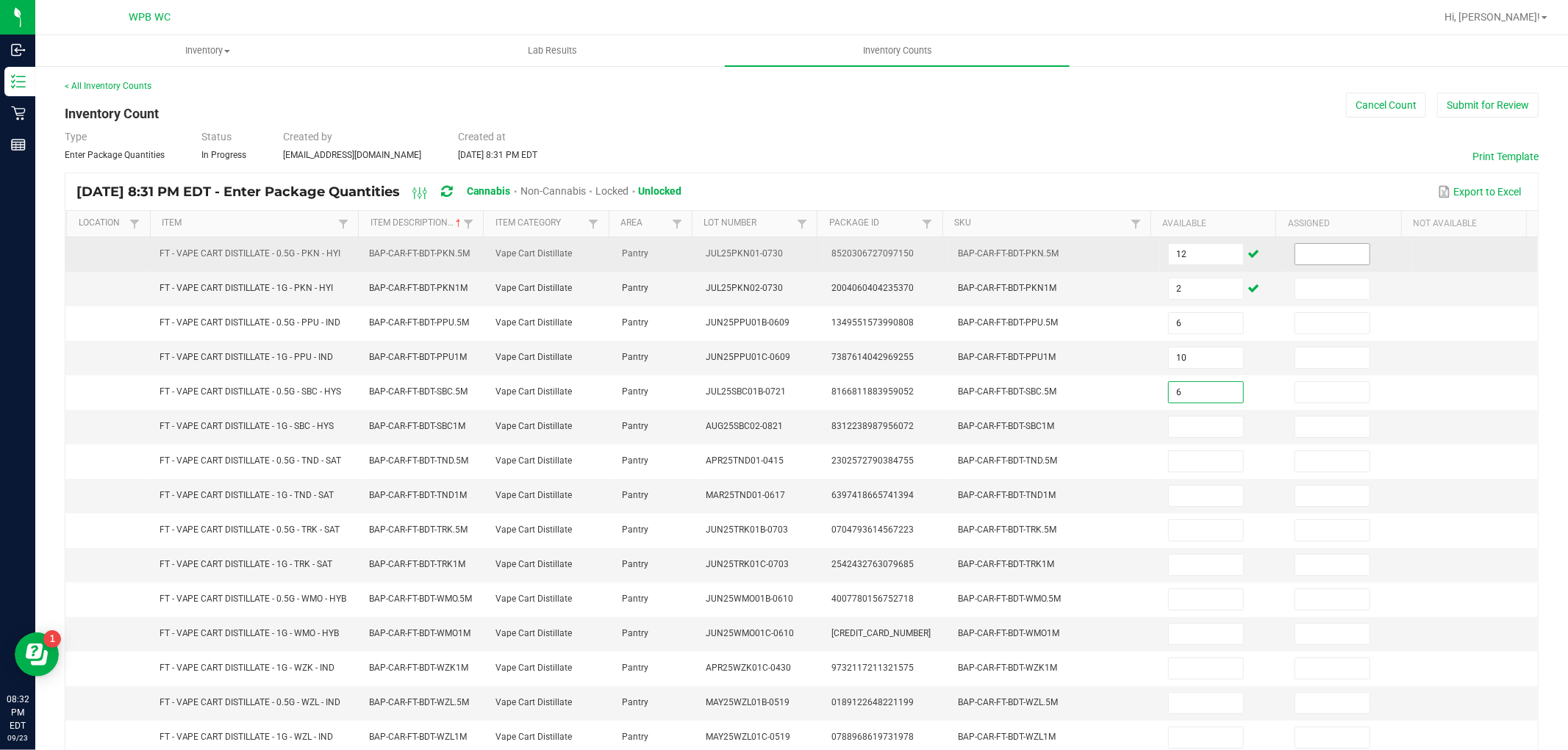
type input "6"
type input "12"
type input "2"
type input "3"
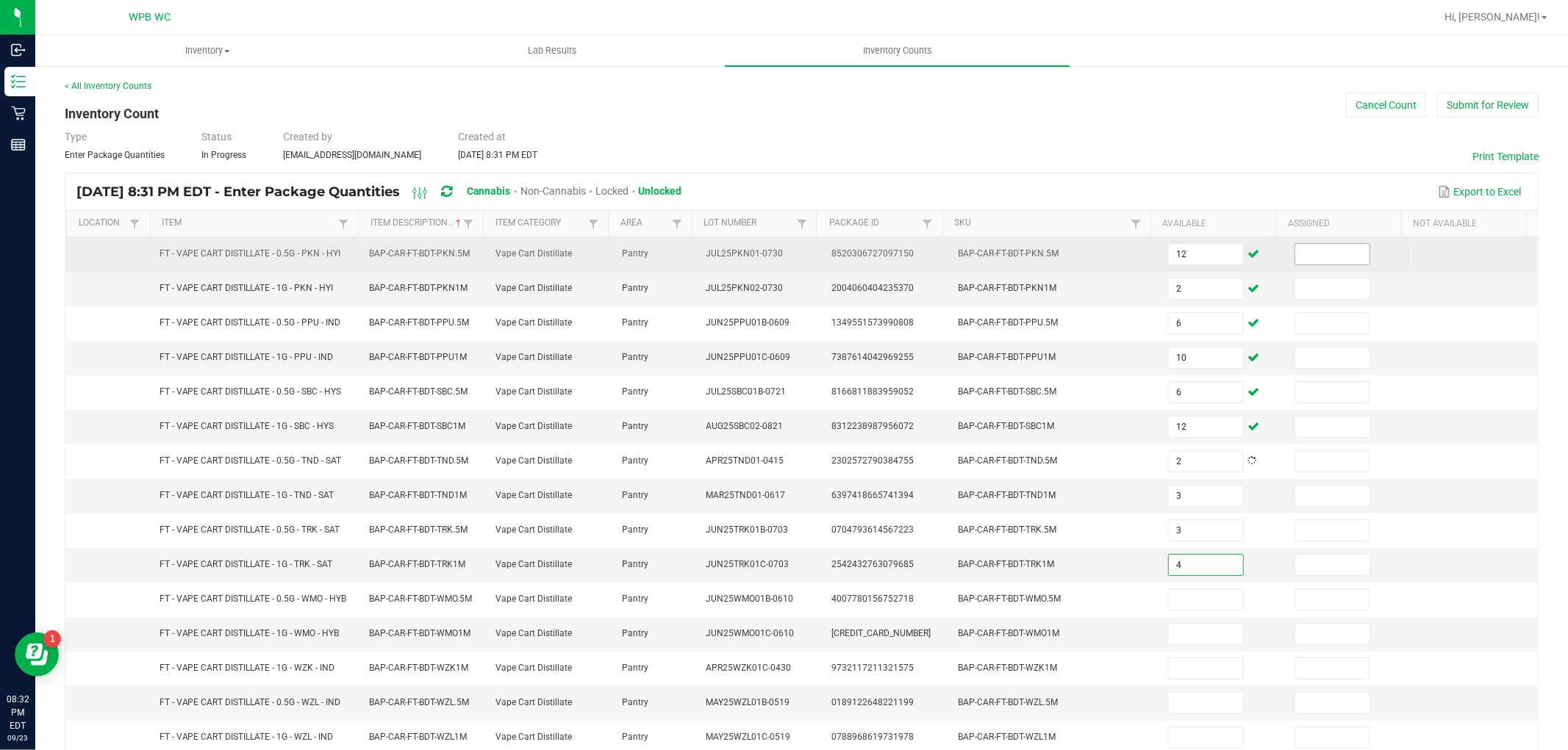
type input "4"
type input "12"
type input "1"
type input "12"
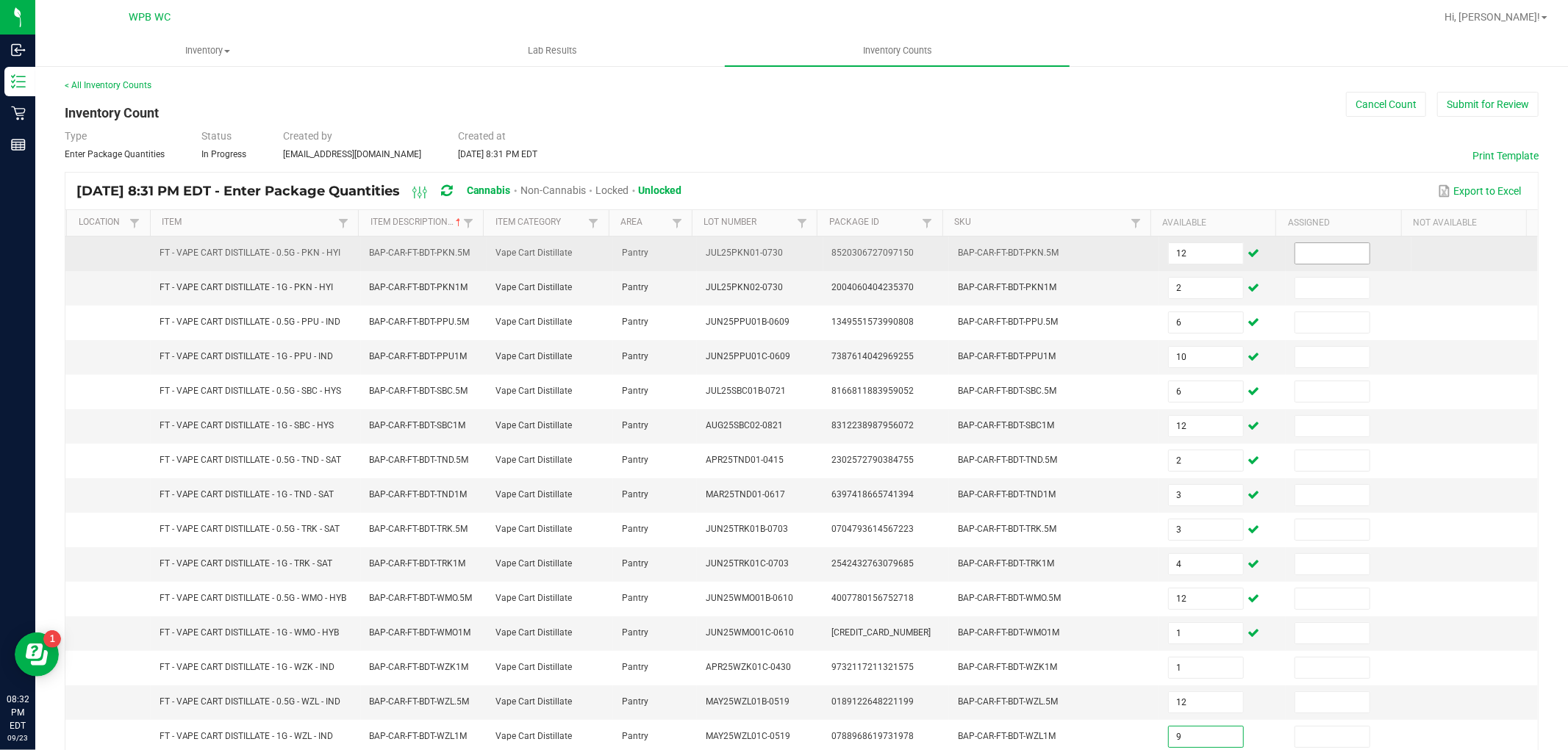
type input "9"
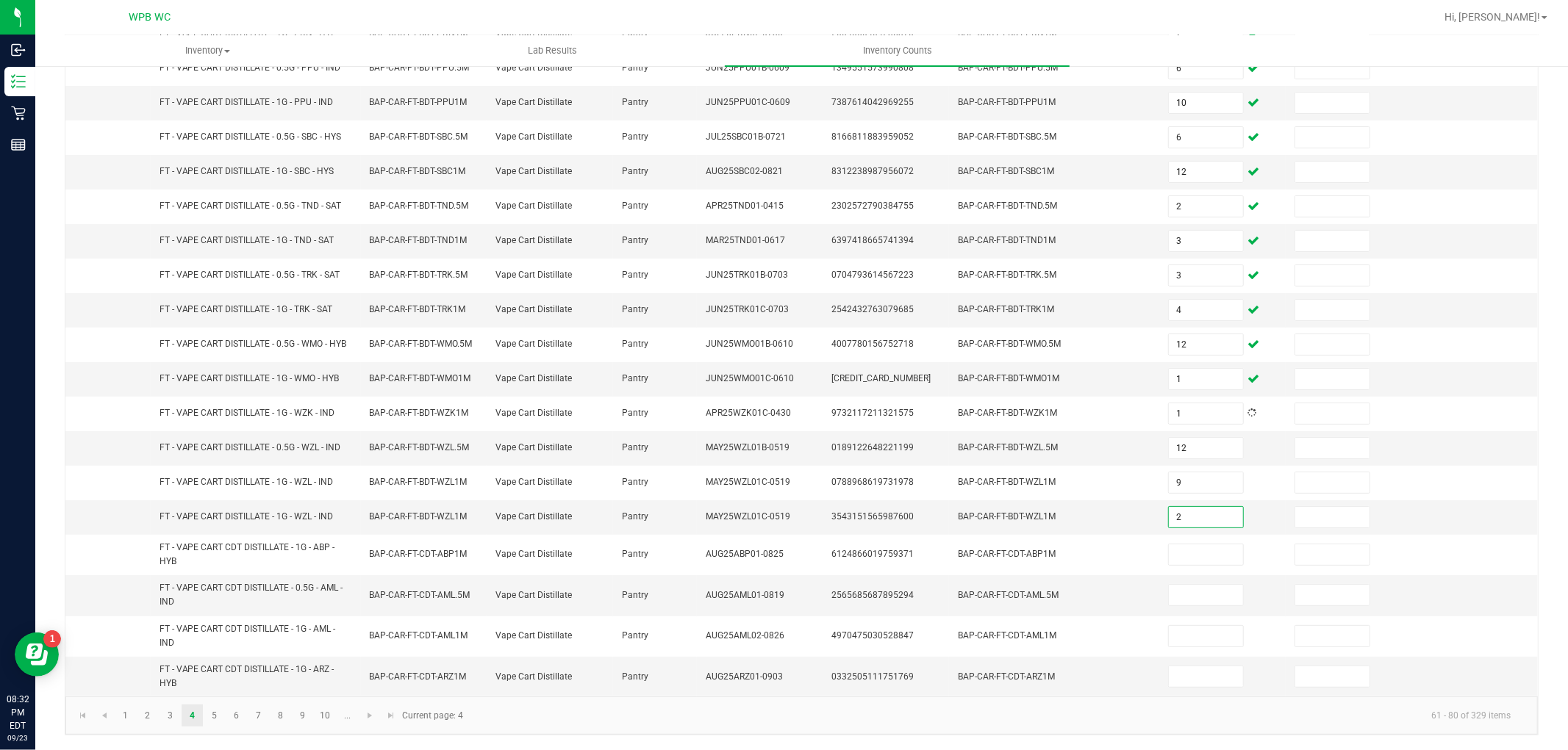
type input "2"
type input "5"
type input "6"
type input "10"
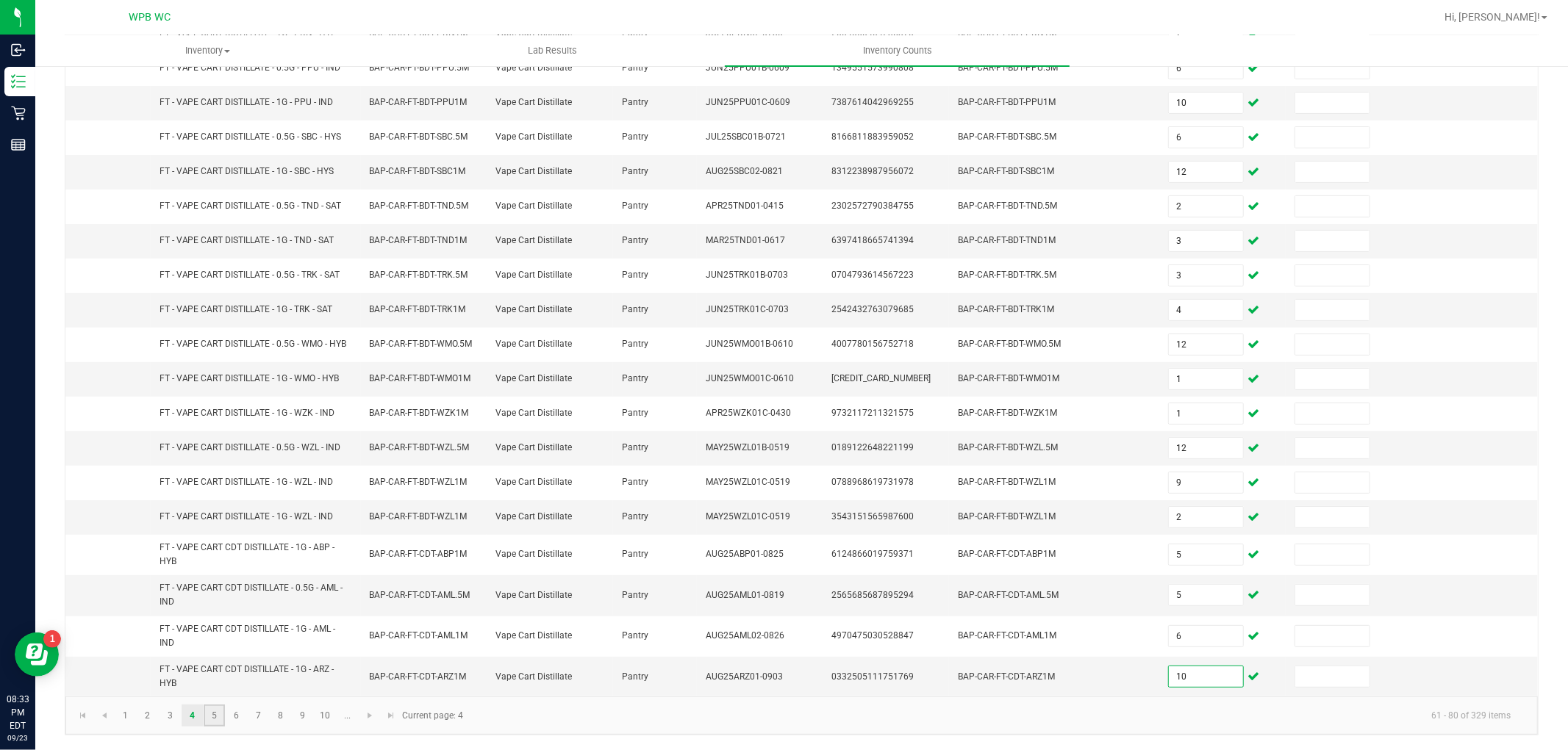
click at [216, 715] on link "5" at bounding box center [214, 715] width 21 height 22
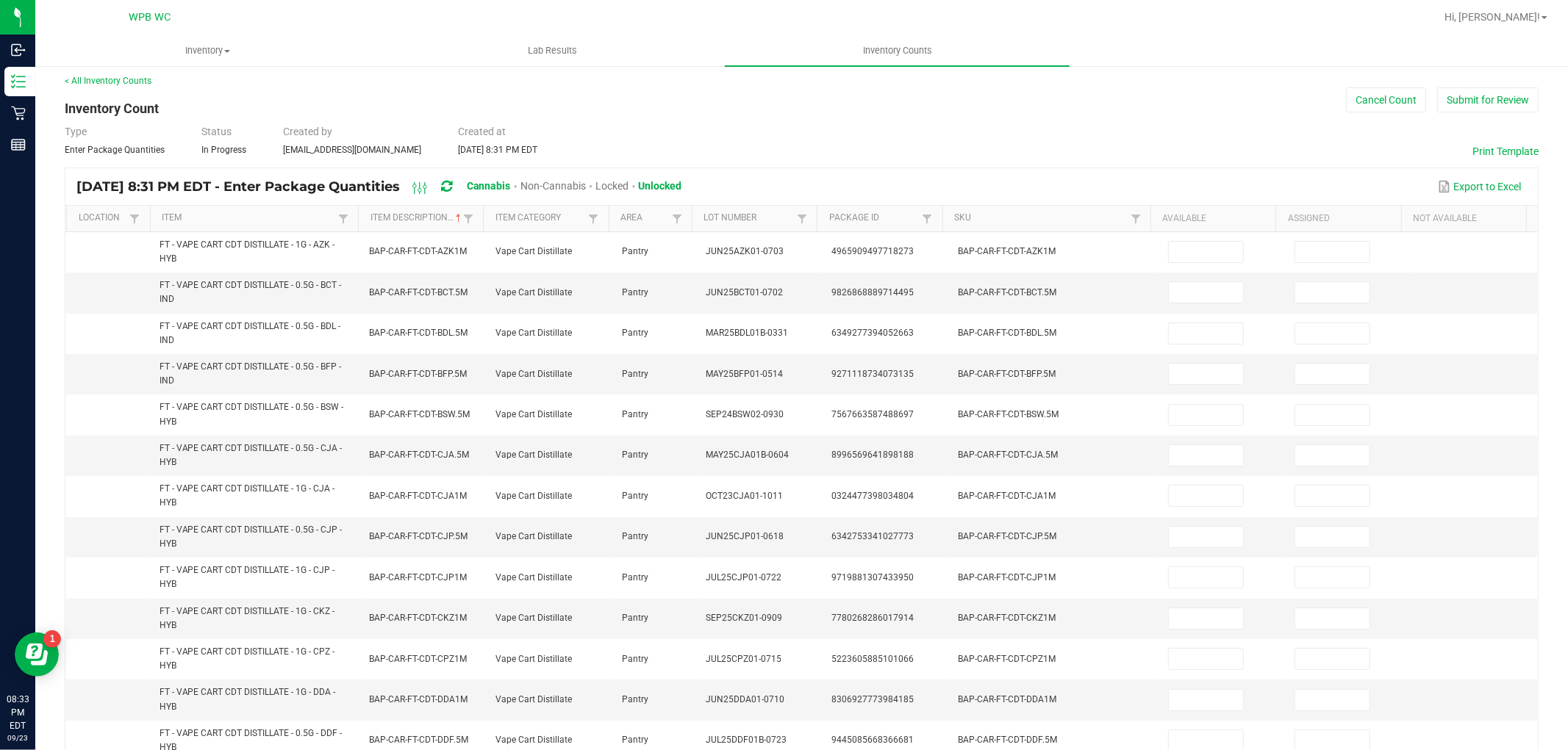
scroll to position [0, 0]
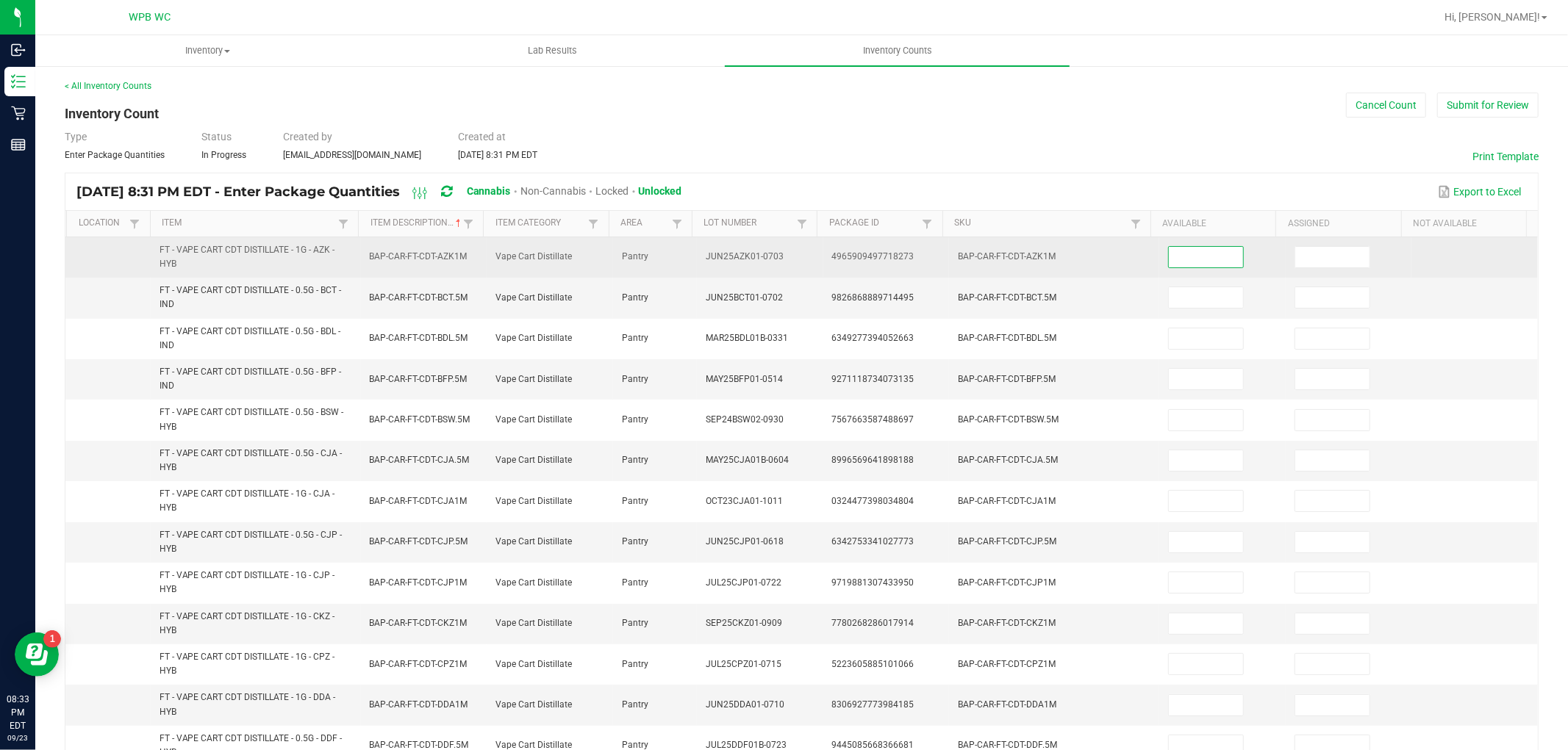
click at [1200, 259] on input at bounding box center [1205, 257] width 74 height 20
type input "2"
type input "9"
type input "1"
type input "8"
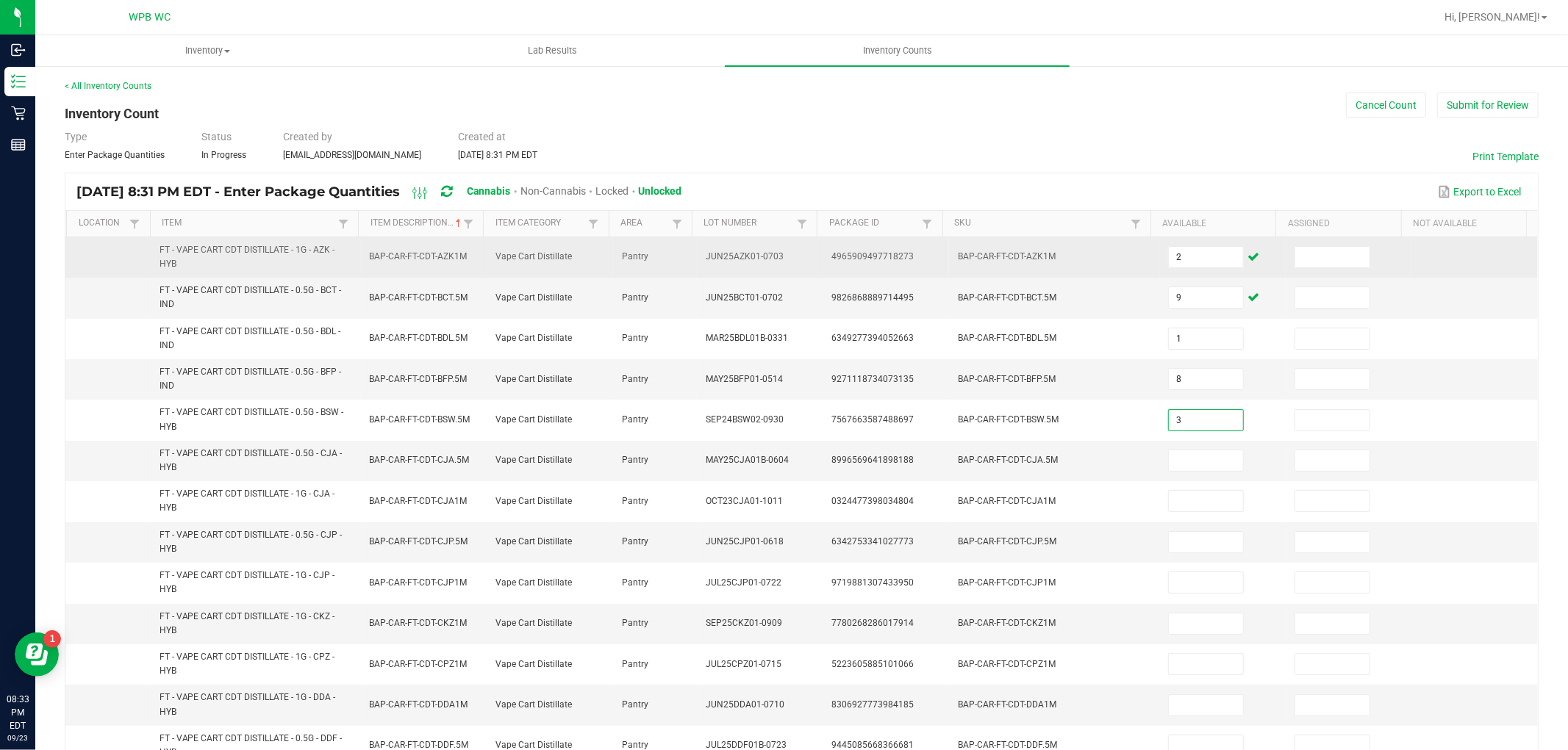
type input "3"
type input "9"
type input "6"
type input "7"
type input "5"
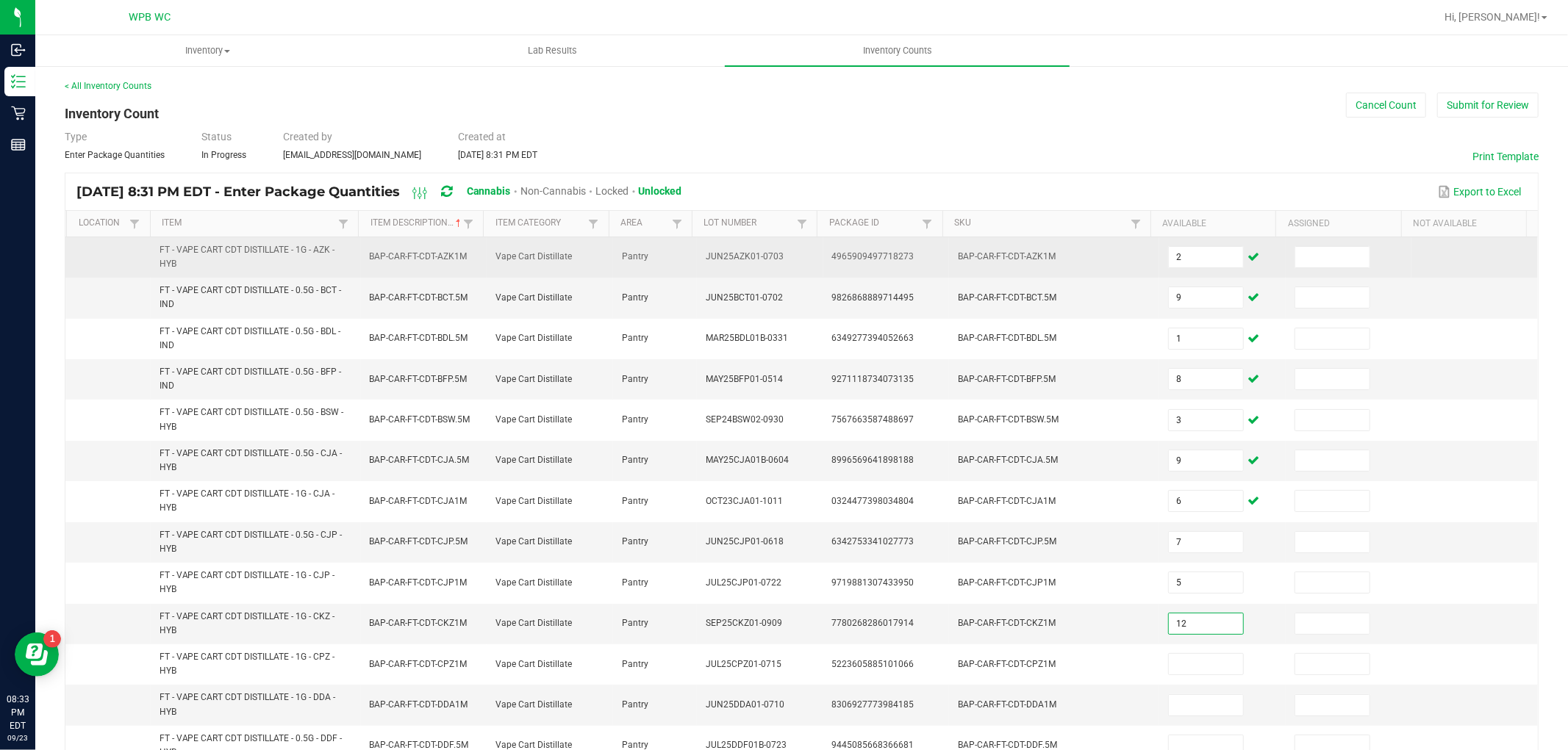
type input "12"
type input "1"
type input "12"
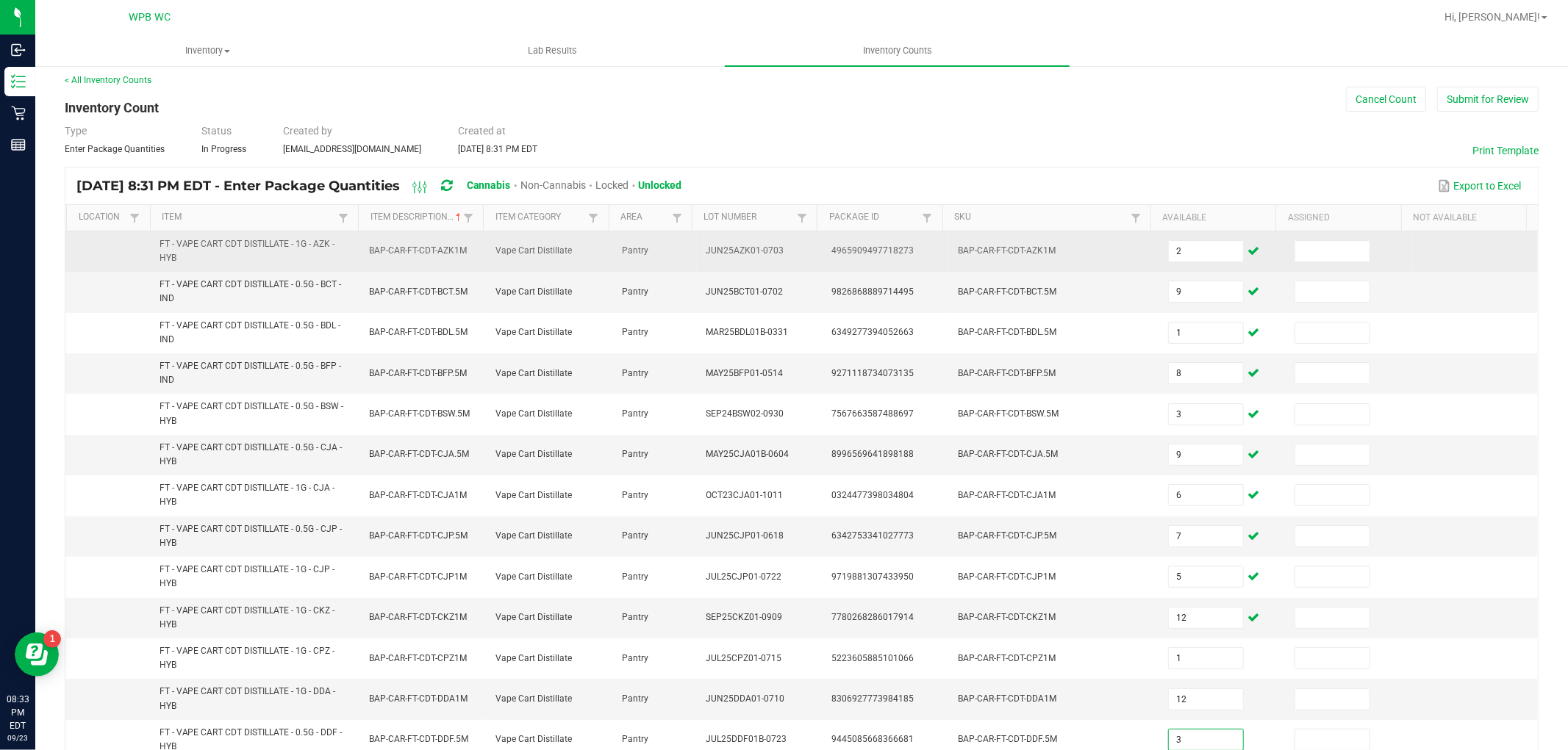
type input "3"
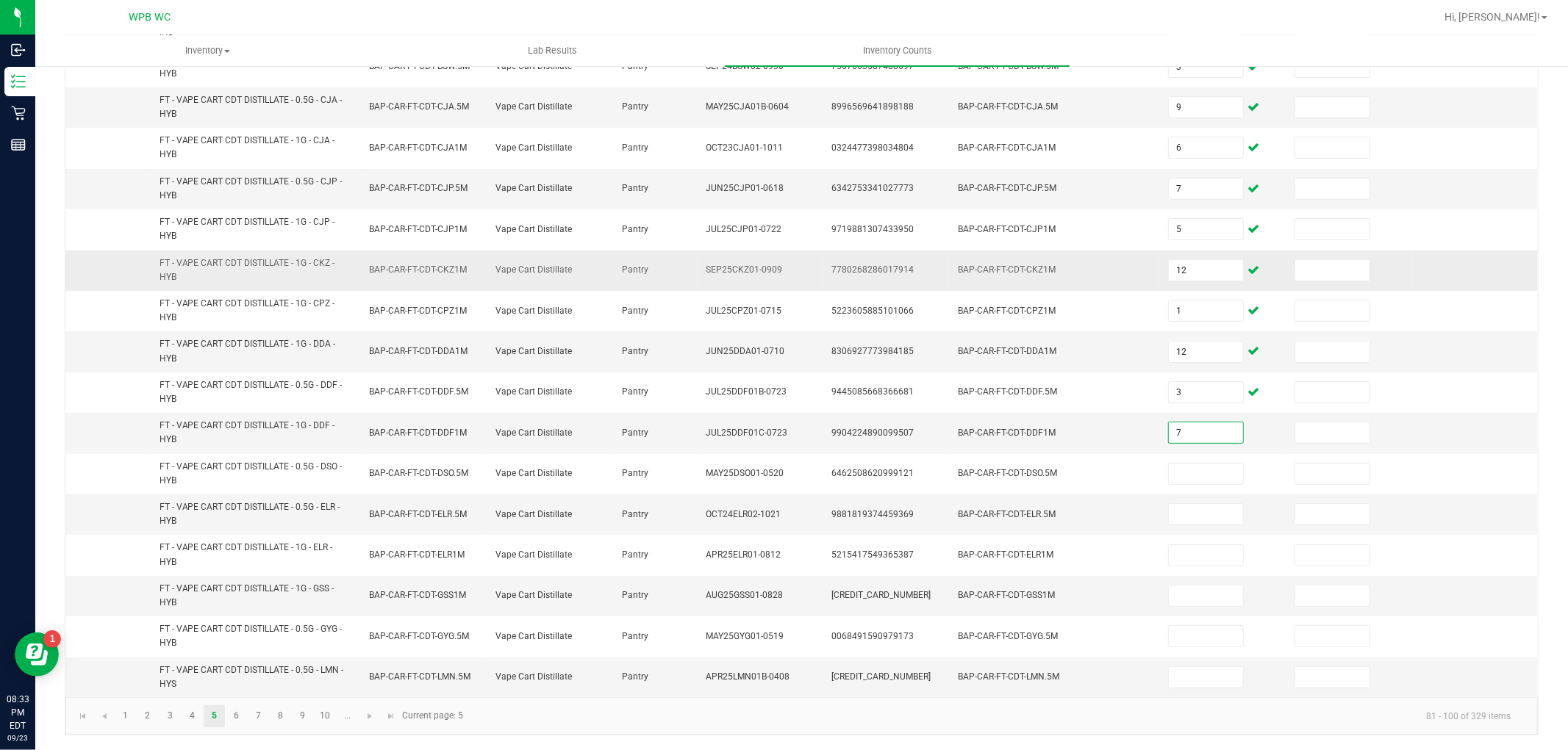
type input "7"
type input "3"
type input "11"
type input "2"
type input "12"
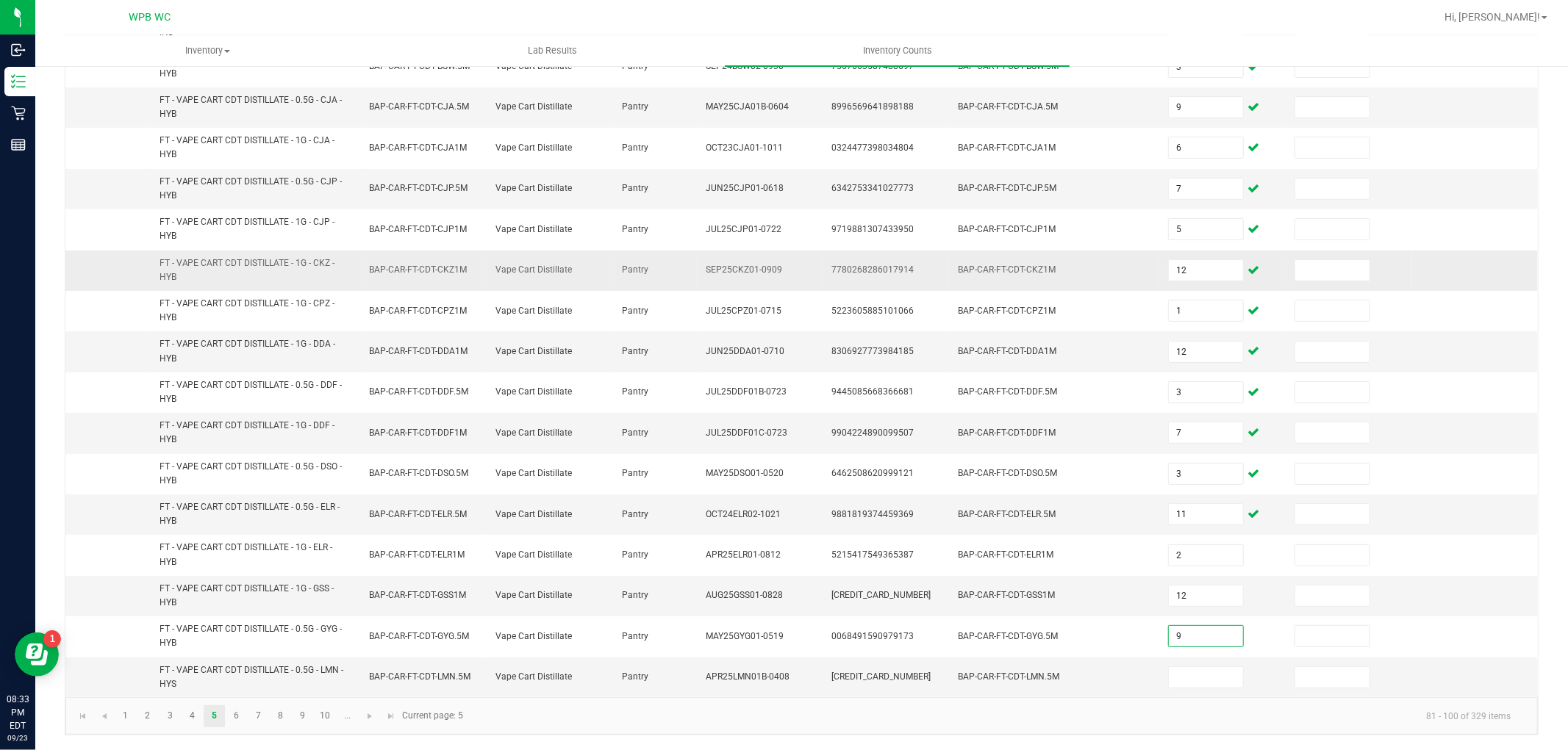
type input "9"
type input "6"
click at [232, 715] on link "6" at bounding box center [236, 716] width 21 height 22
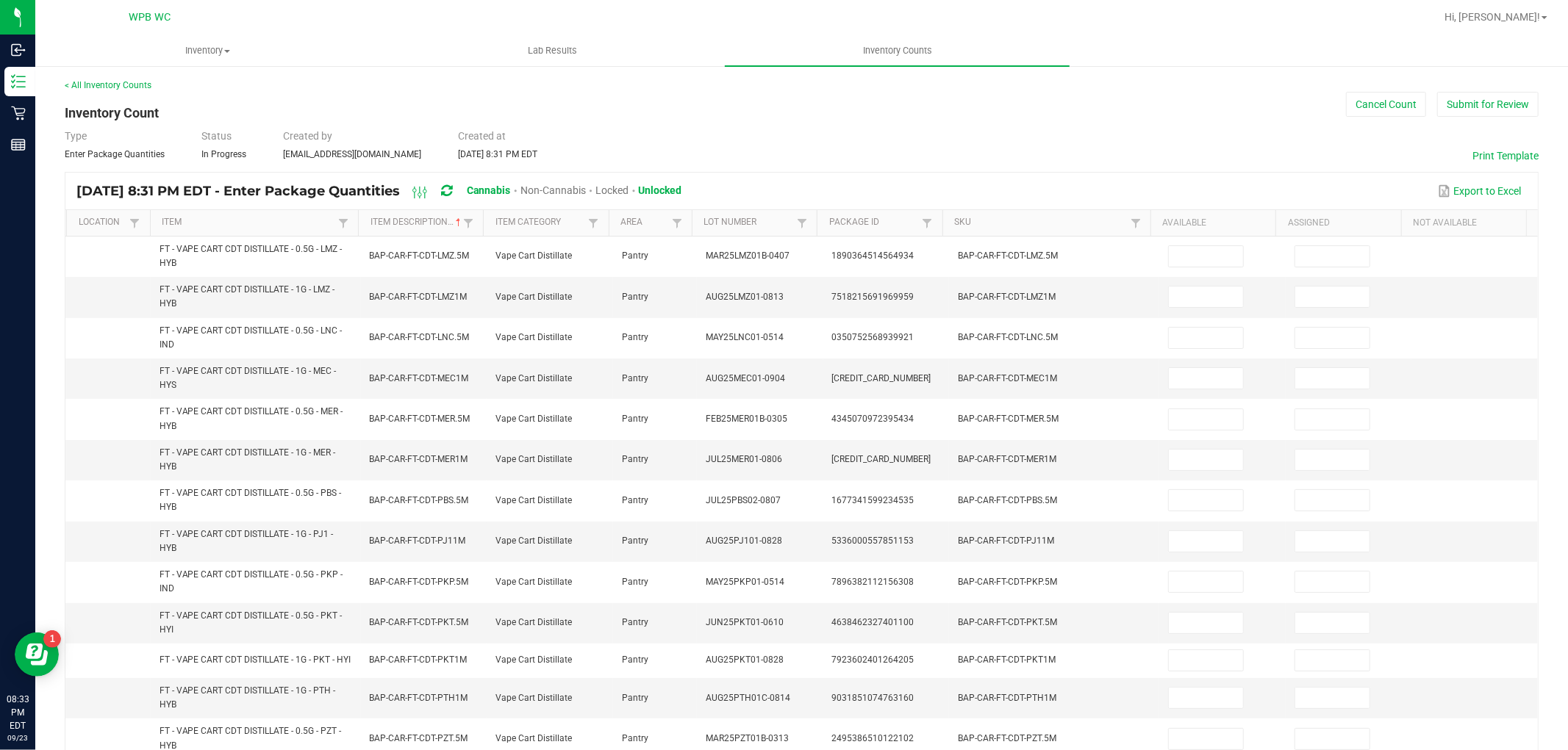
scroll to position [0, 0]
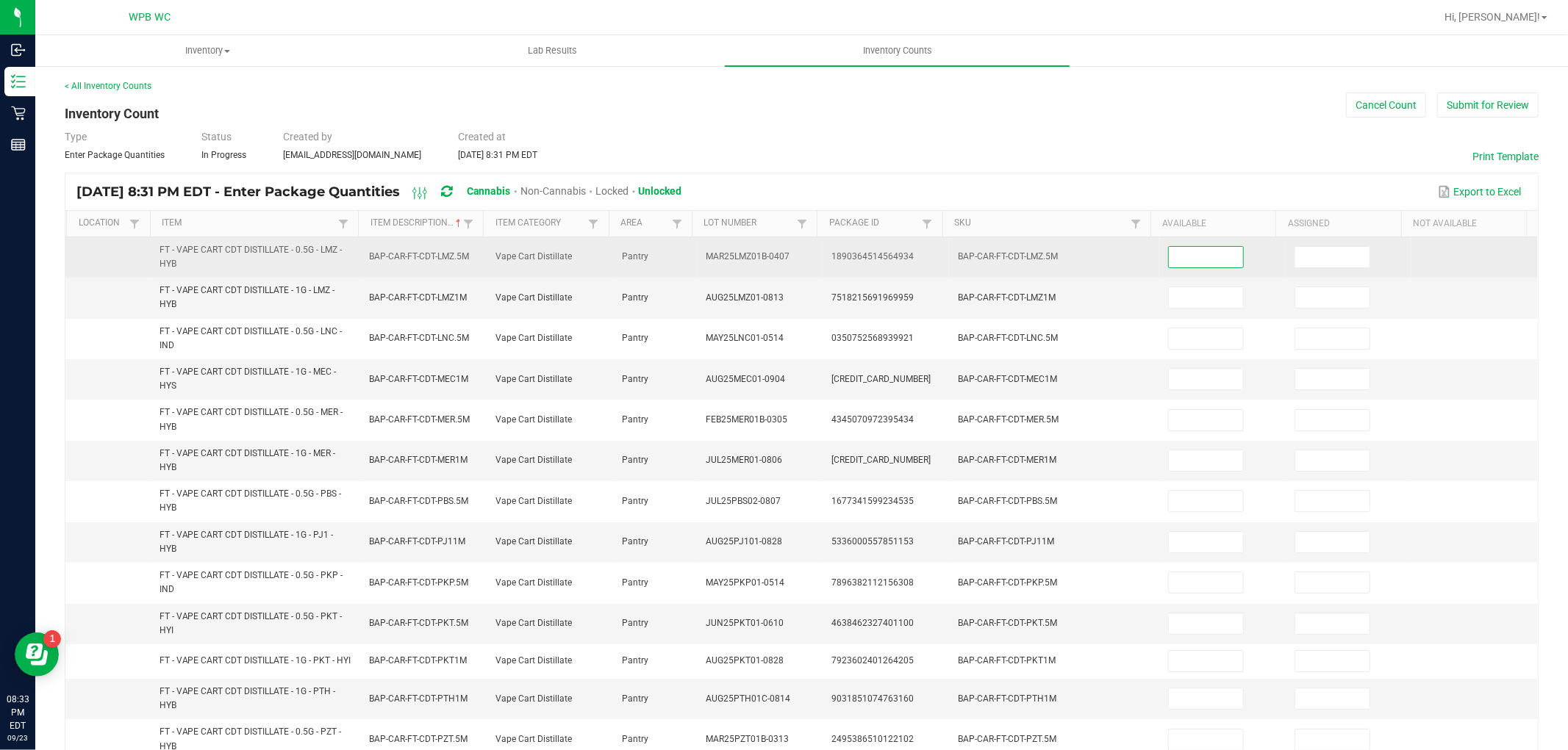
click at [1178, 256] on input at bounding box center [1205, 257] width 74 height 20
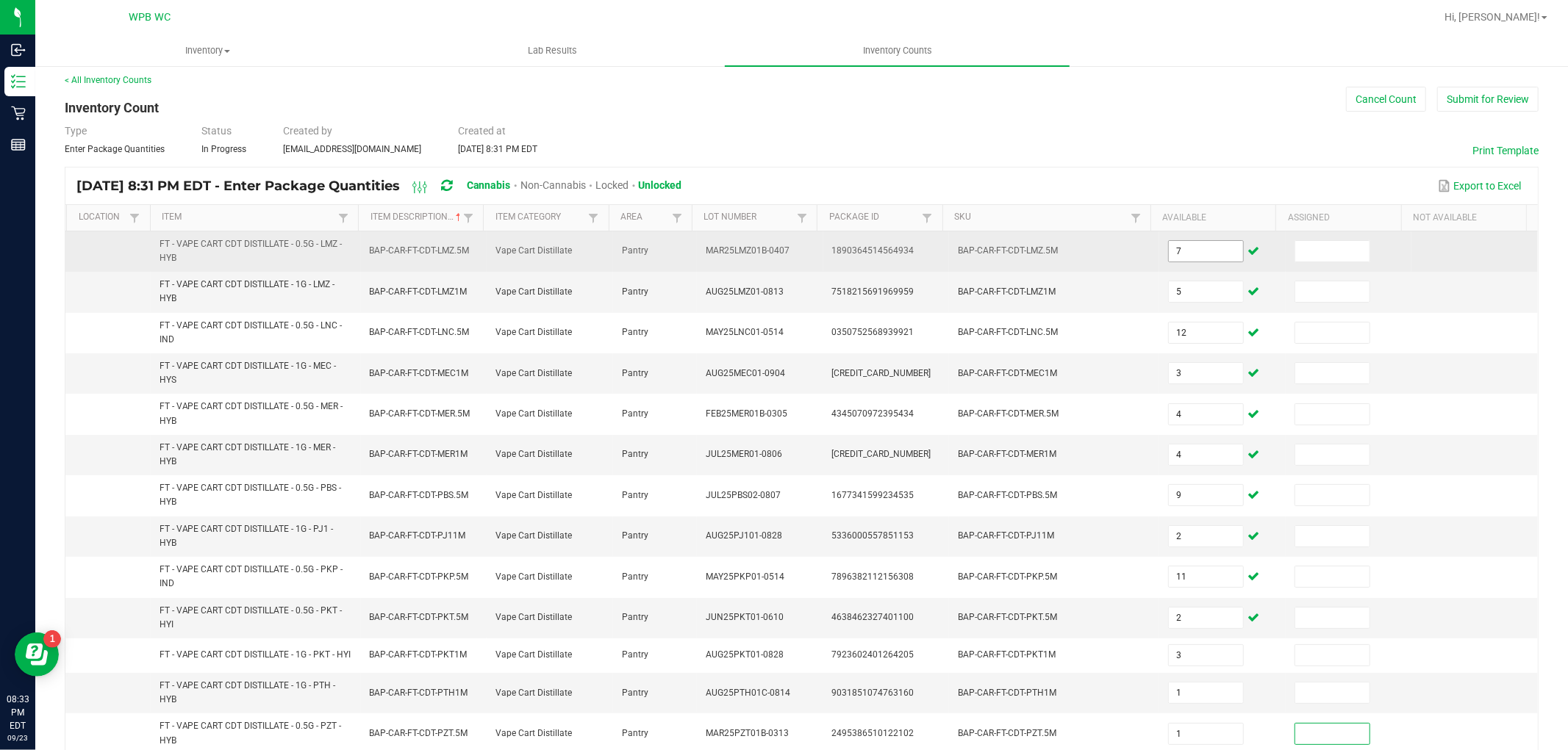
scroll to position [349, 0]
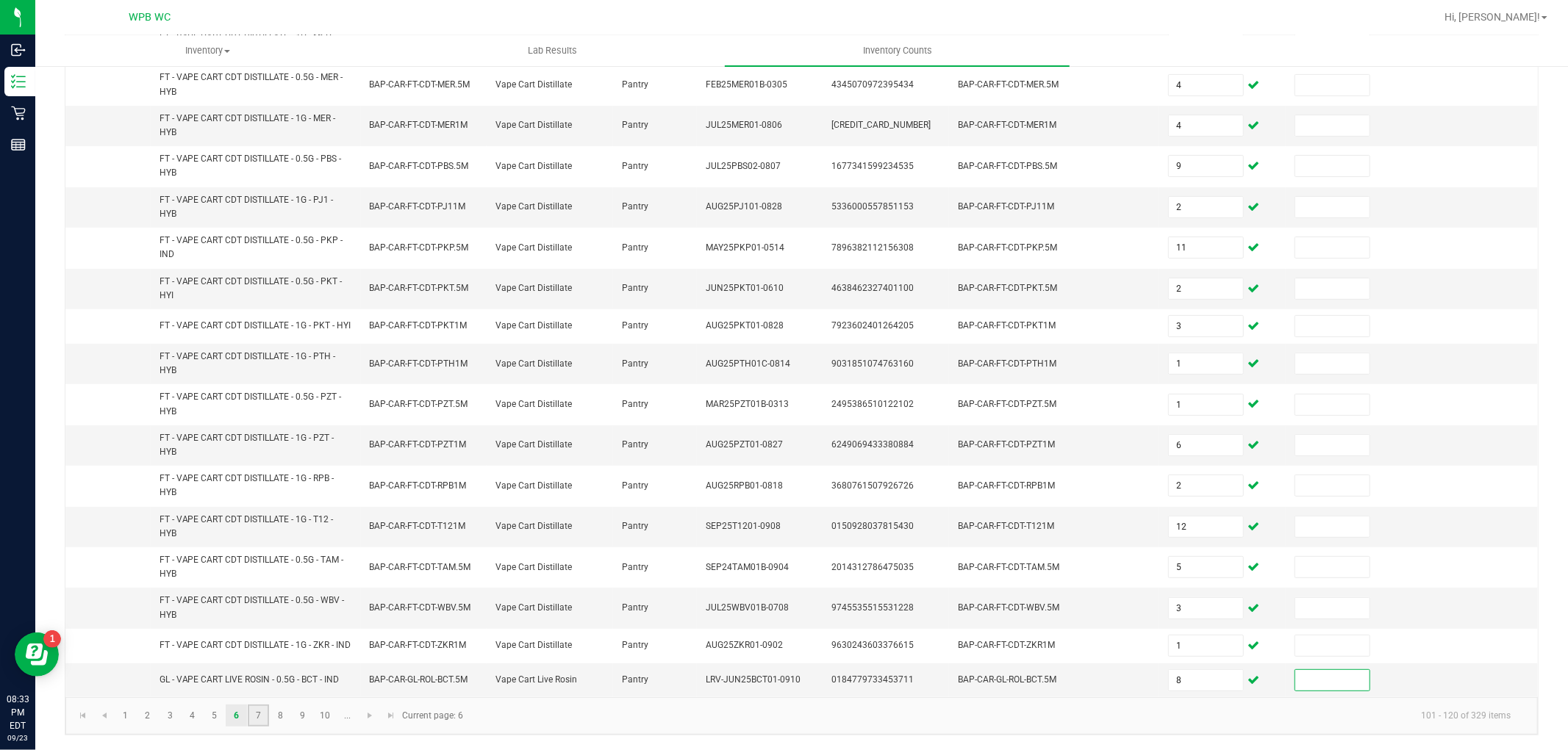
click at [261, 718] on link "7" at bounding box center [258, 715] width 21 height 22
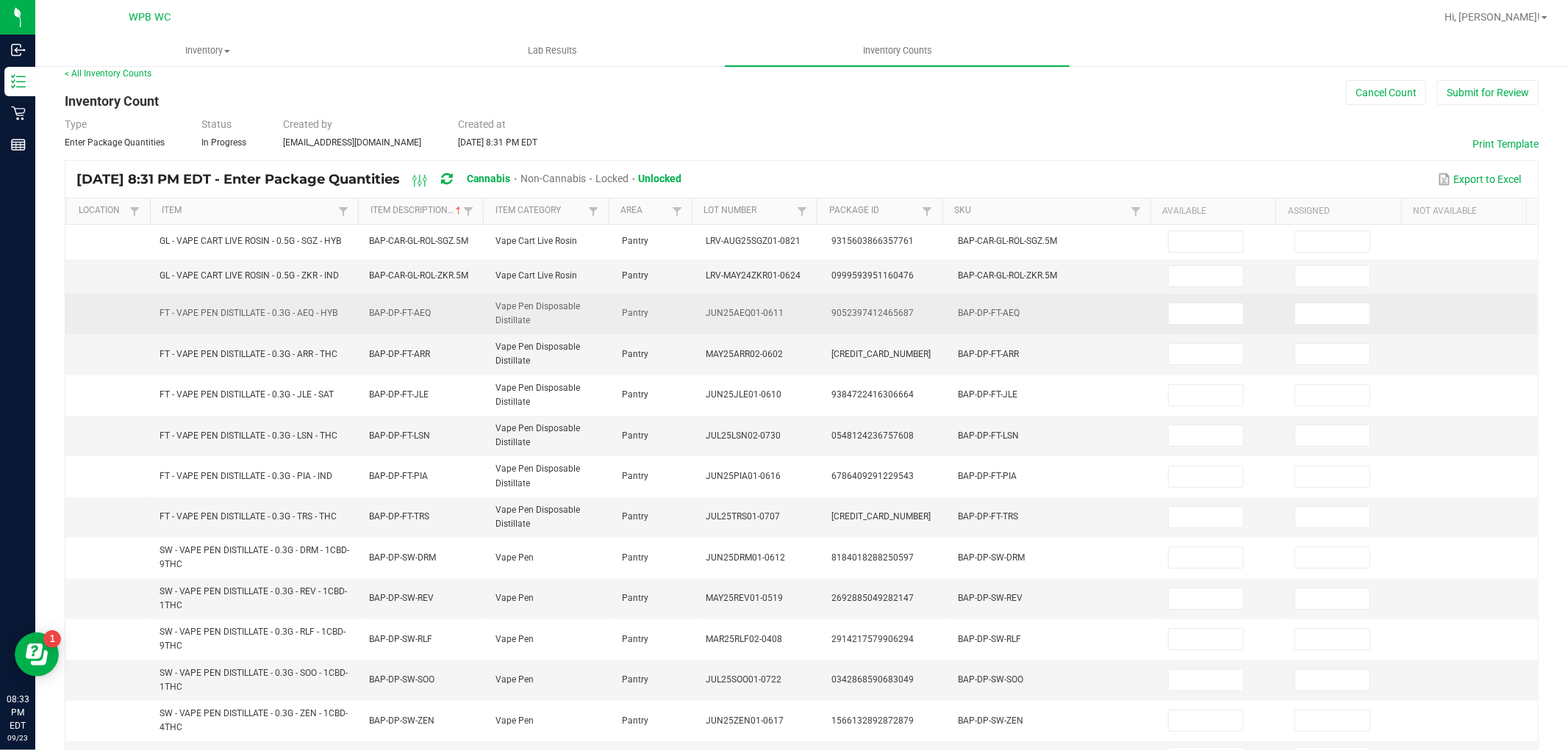
scroll to position [0, 0]
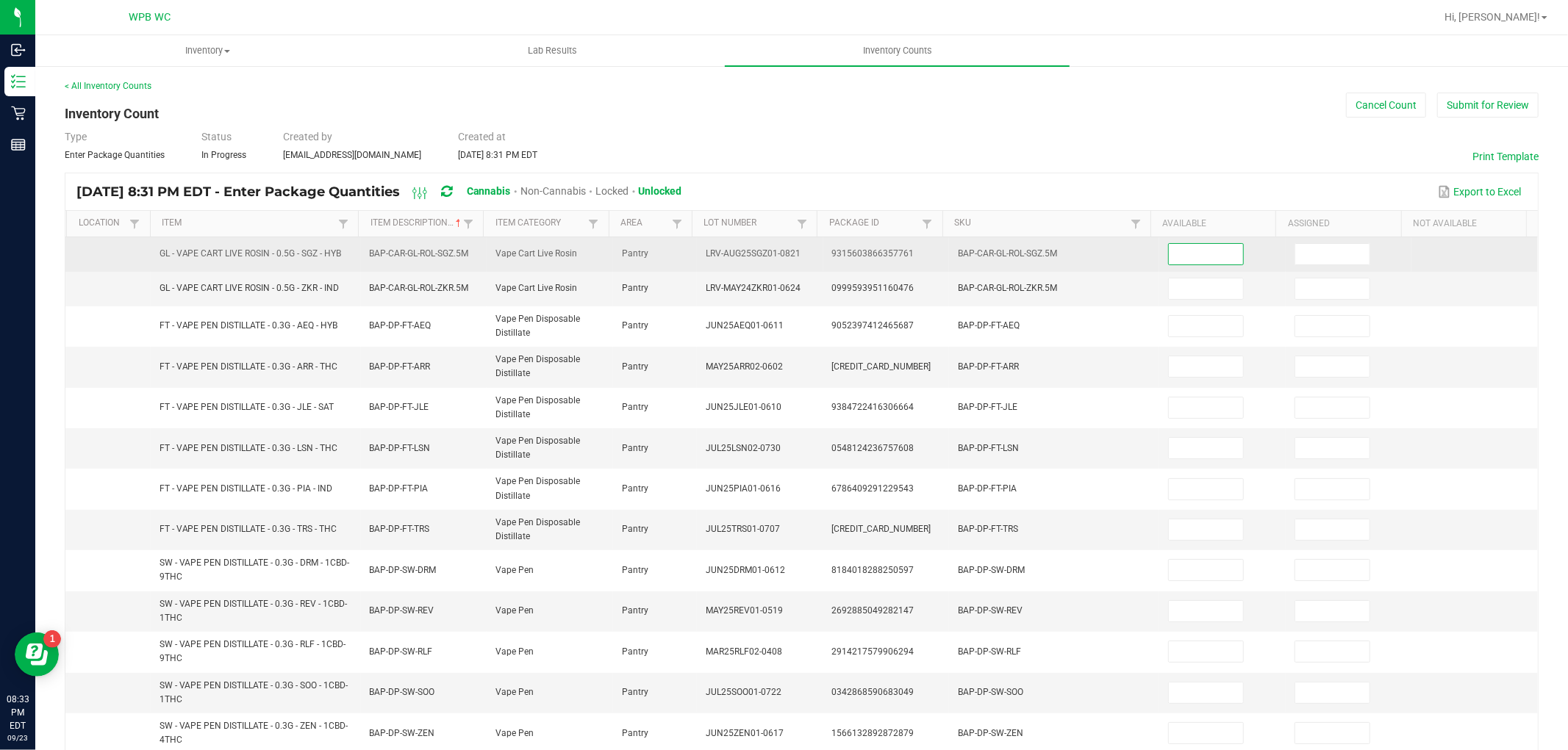
click at [1181, 246] on input at bounding box center [1205, 254] width 74 height 20
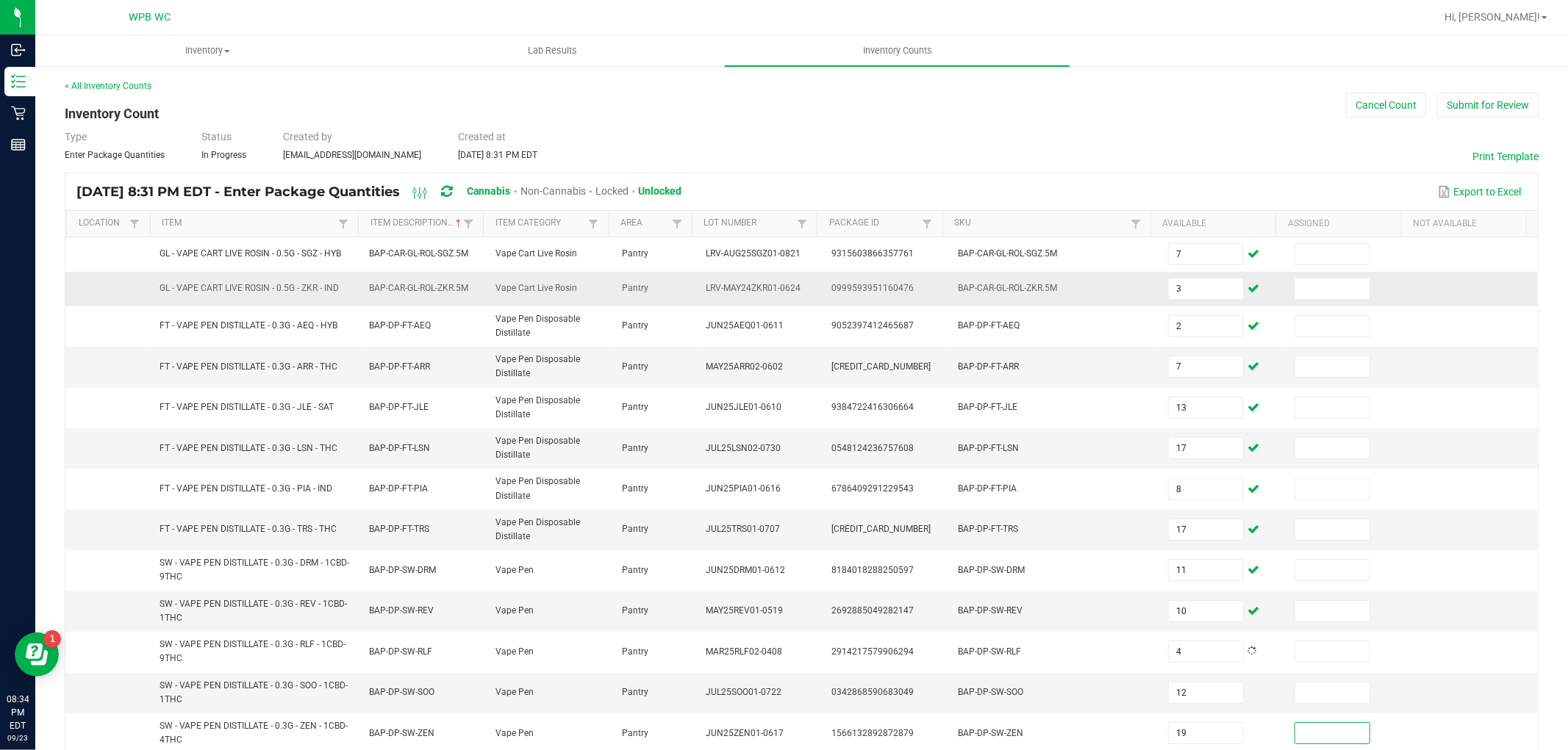
scroll to position [302, 0]
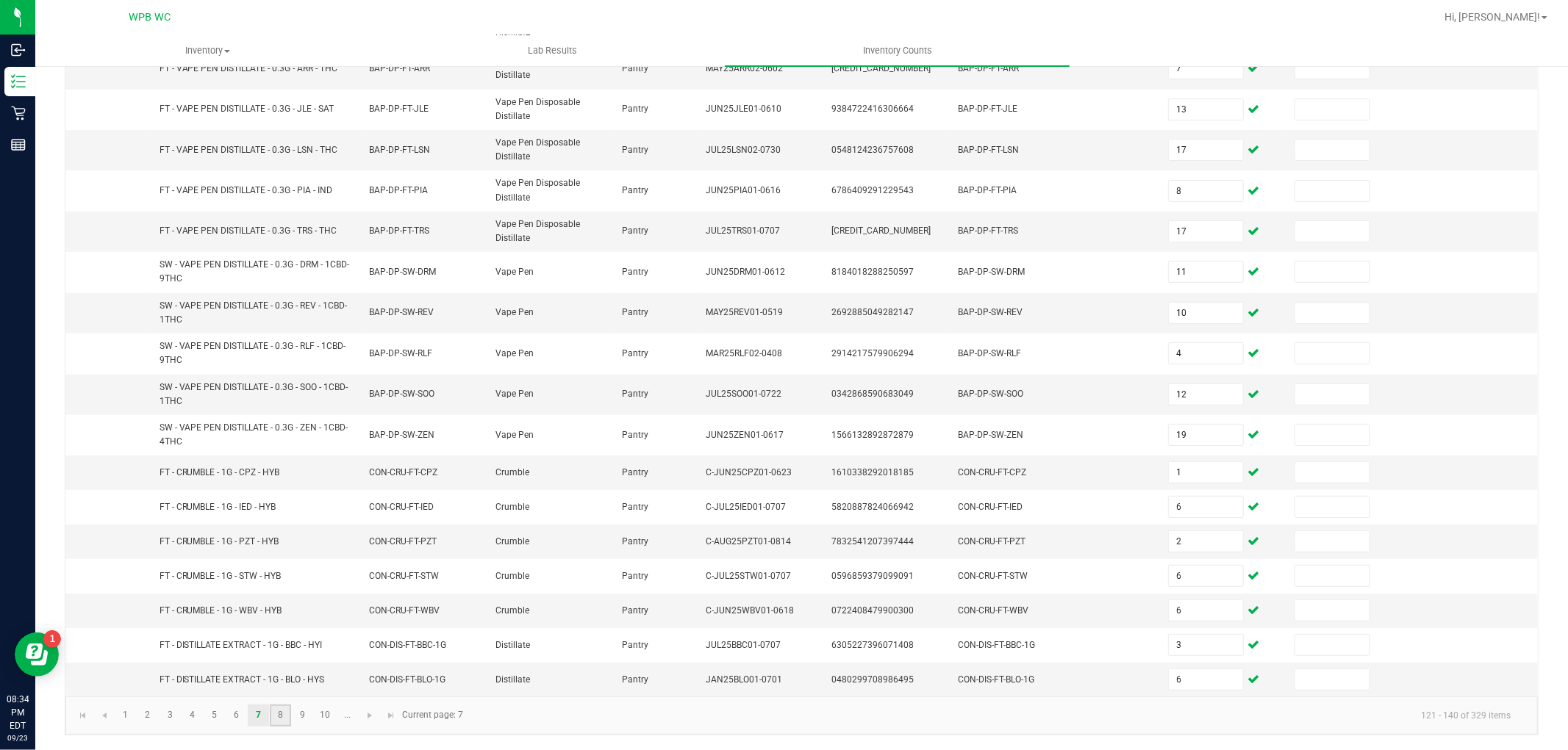
click at [281, 721] on link "8" at bounding box center [281, 715] width 21 height 22
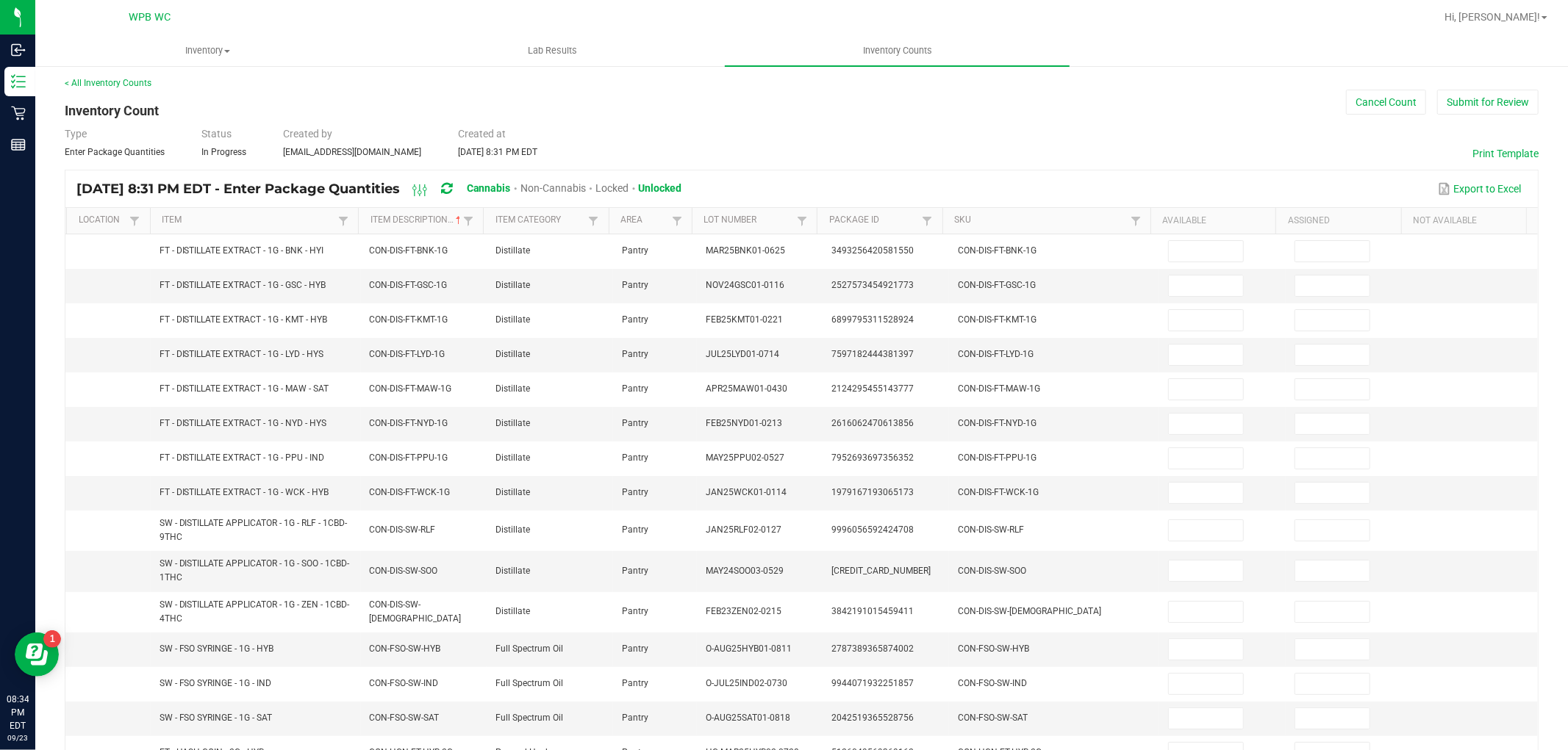
scroll to position [0, 0]
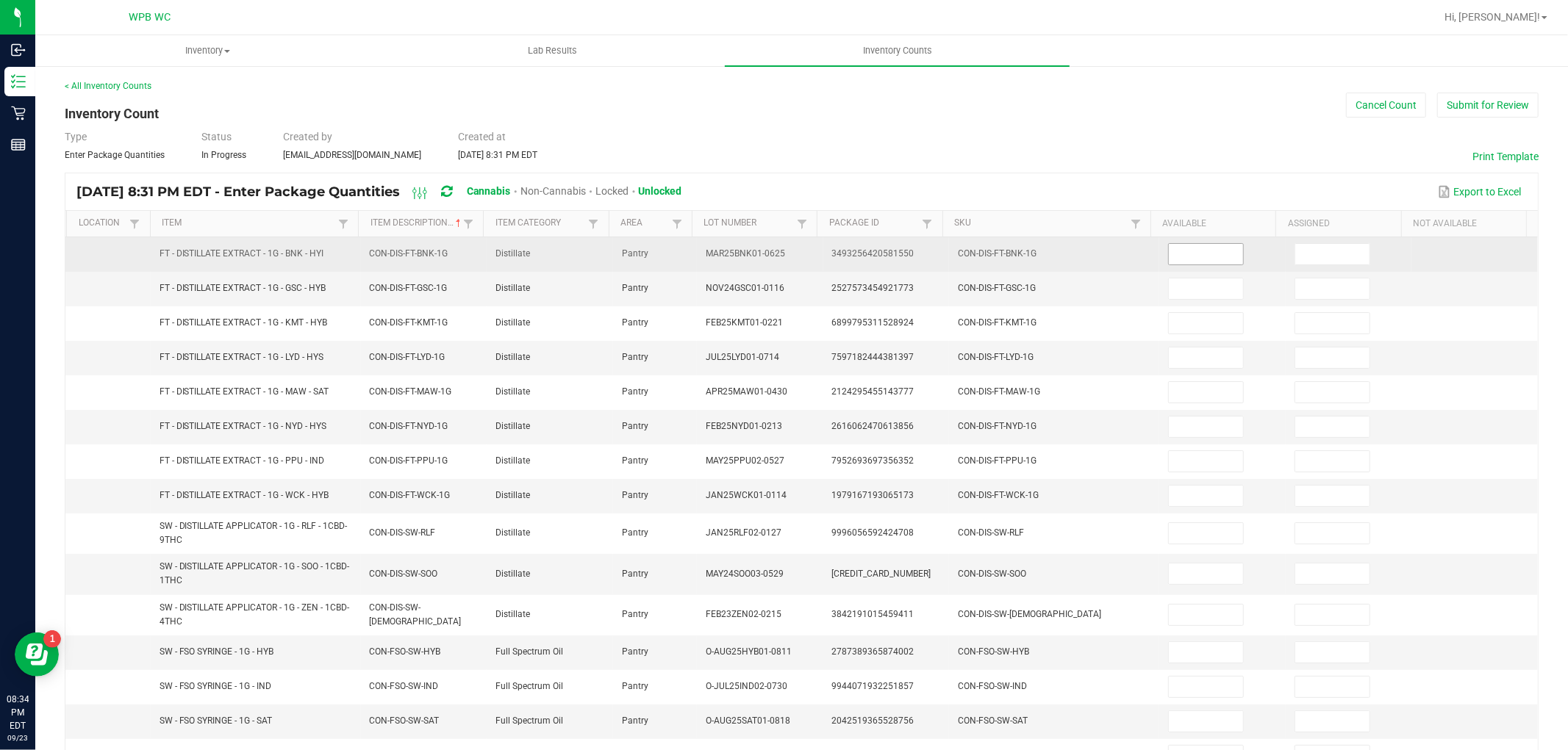
click at [1192, 258] on input at bounding box center [1205, 254] width 74 height 20
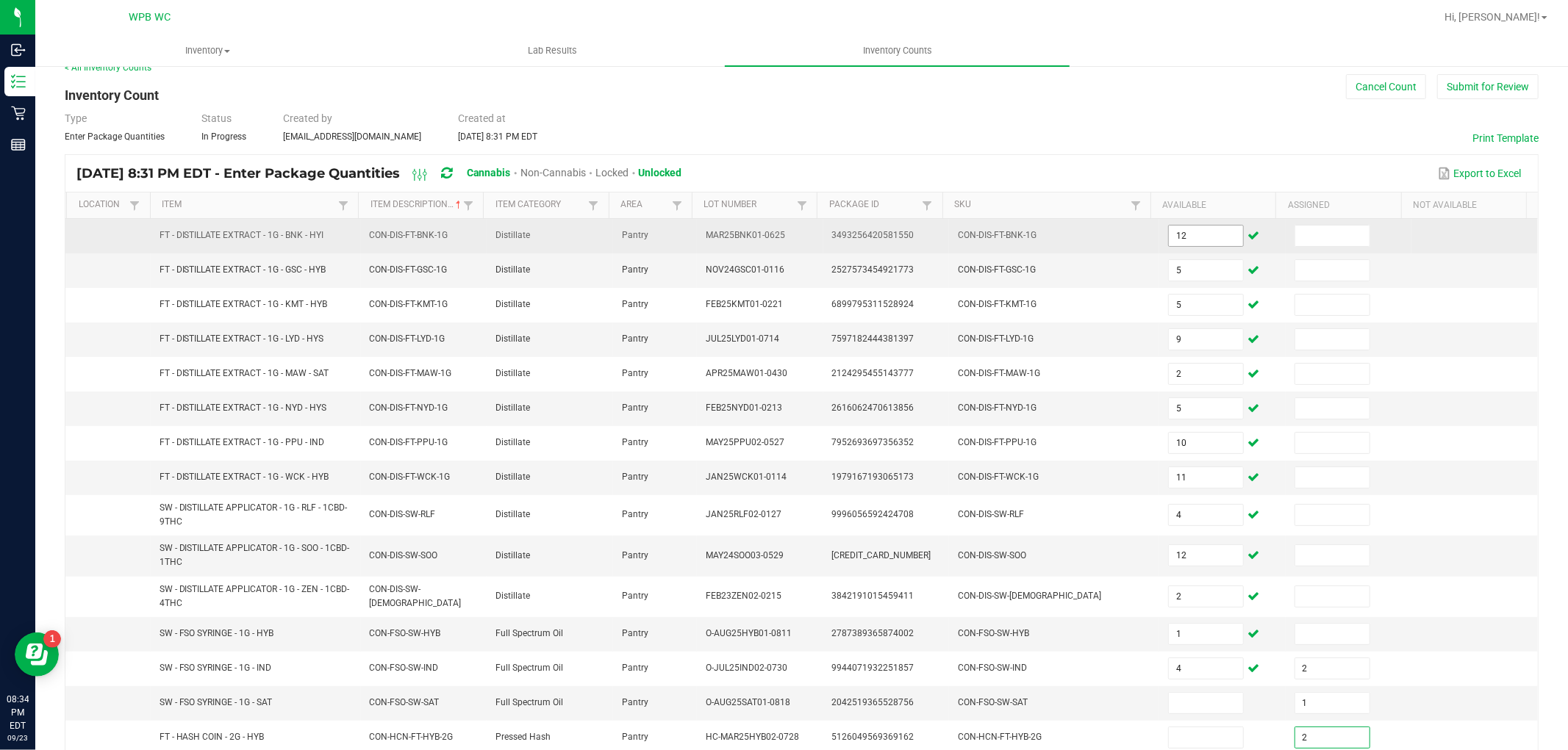
scroll to position [253, 0]
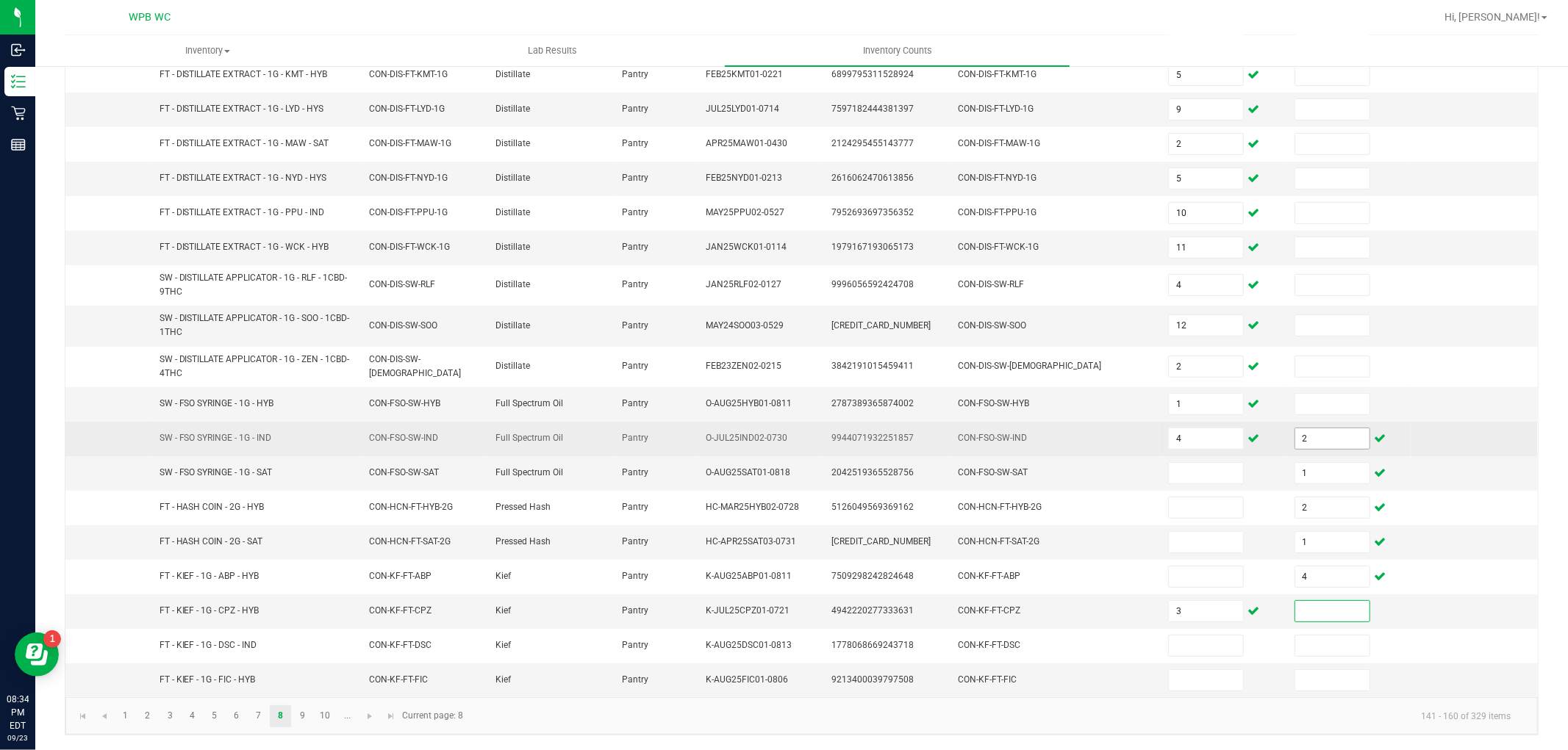
click at [1309, 435] on input "2" at bounding box center [1332, 439] width 74 height 20
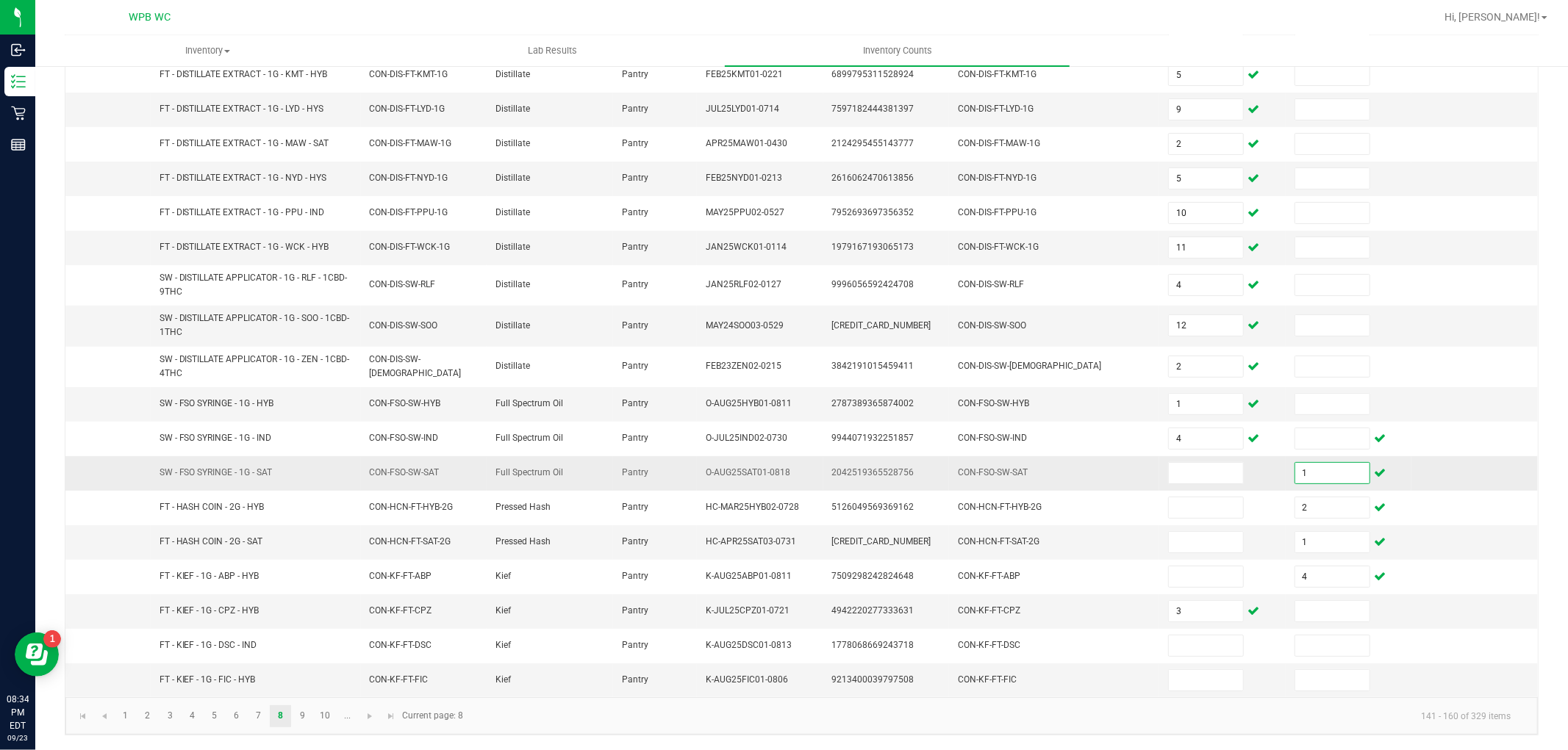
click at [1305, 476] on input "1" at bounding box center [1332, 472] width 74 height 20
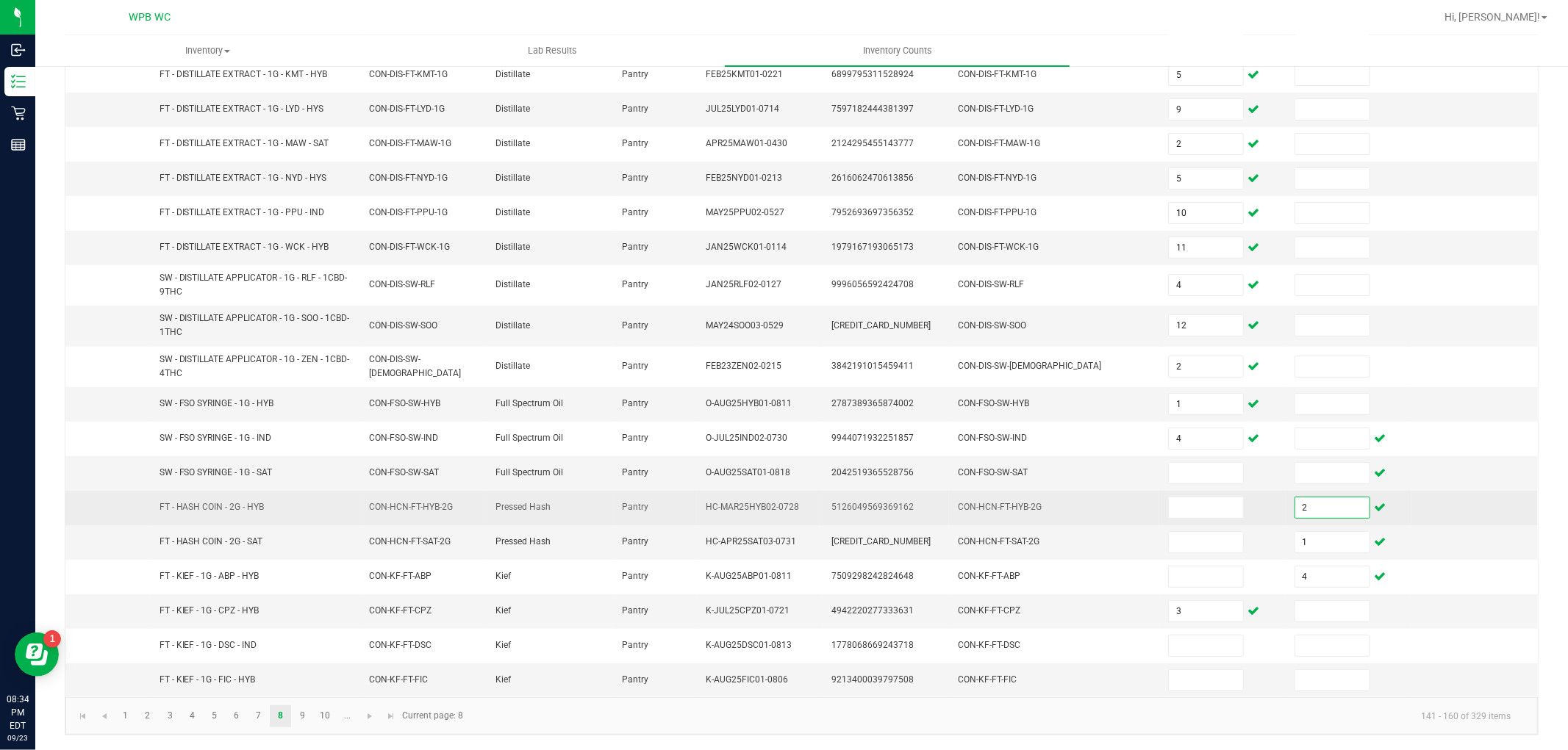
click at [1302, 504] on input "2" at bounding box center [1332, 507] width 74 height 20
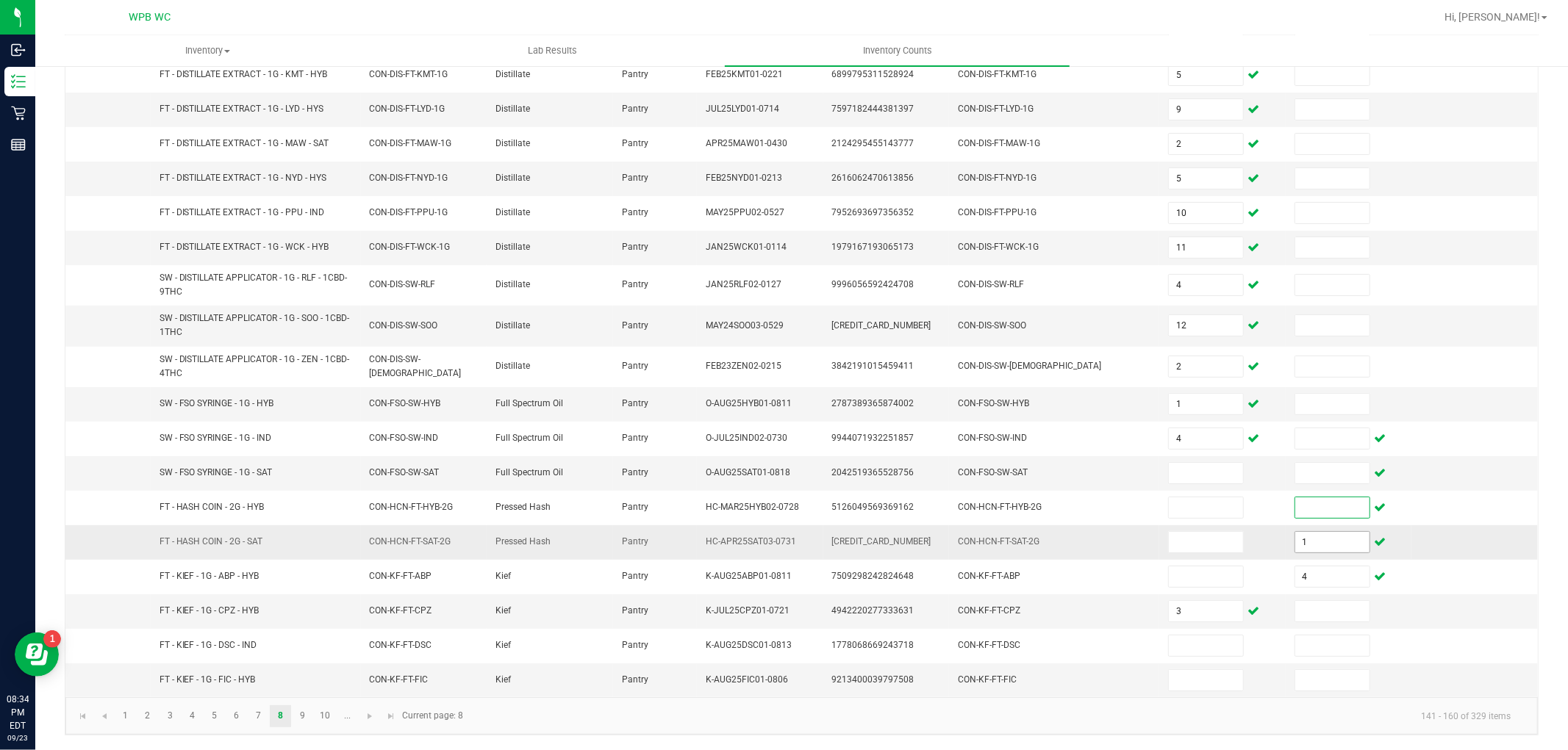
click at [1305, 536] on input "1" at bounding box center [1332, 542] width 74 height 20
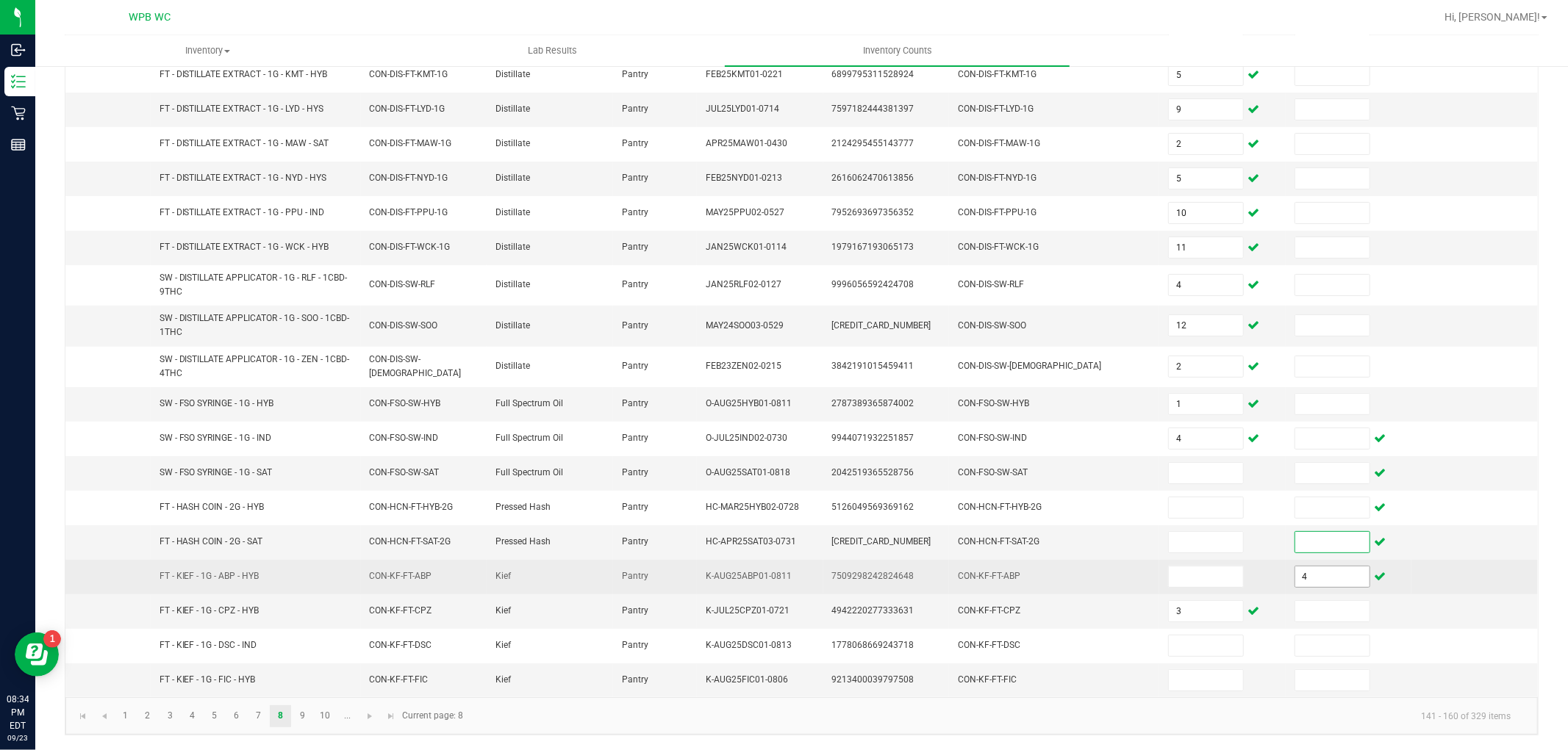
click at [1309, 578] on input "4" at bounding box center [1332, 576] width 74 height 20
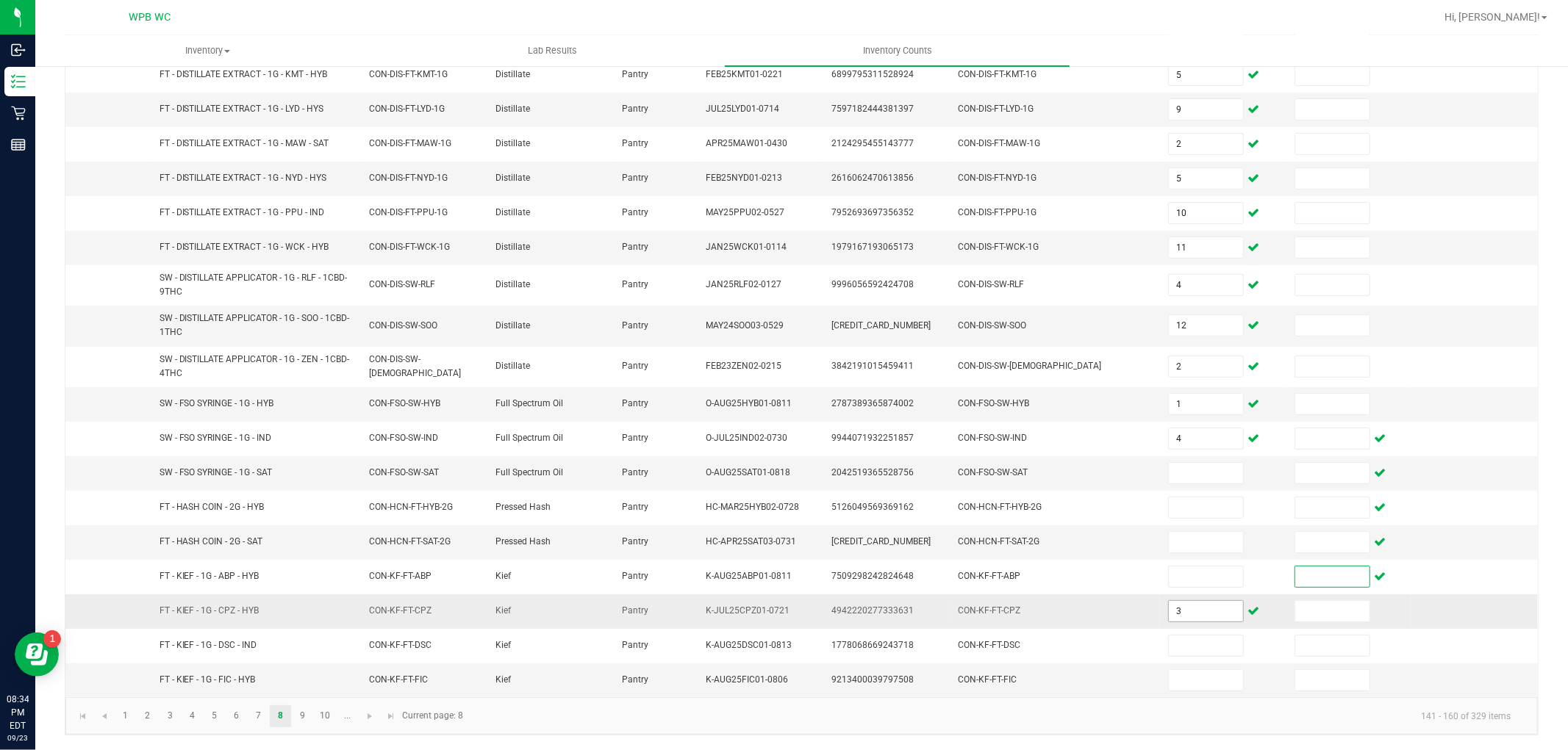
click at [1187, 616] on input "3" at bounding box center [1205, 611] width 74 height 20
click at [1192, 472] on input at bounding box center [1205, 472] width 74 height 20
click at [306, 713] on link "9" at bounding box center [302, 716] width 21 height 22
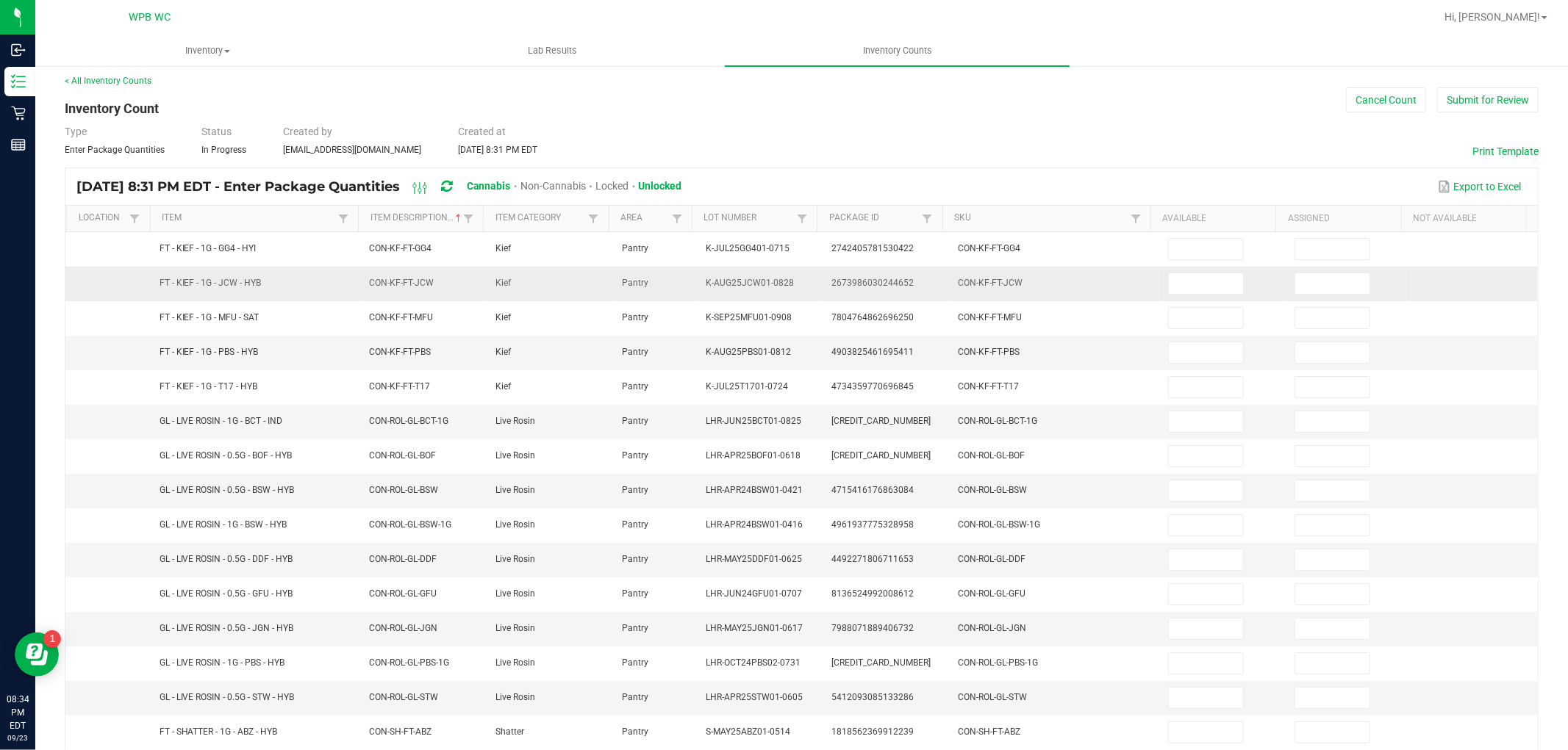
scroll to position [0, 0]
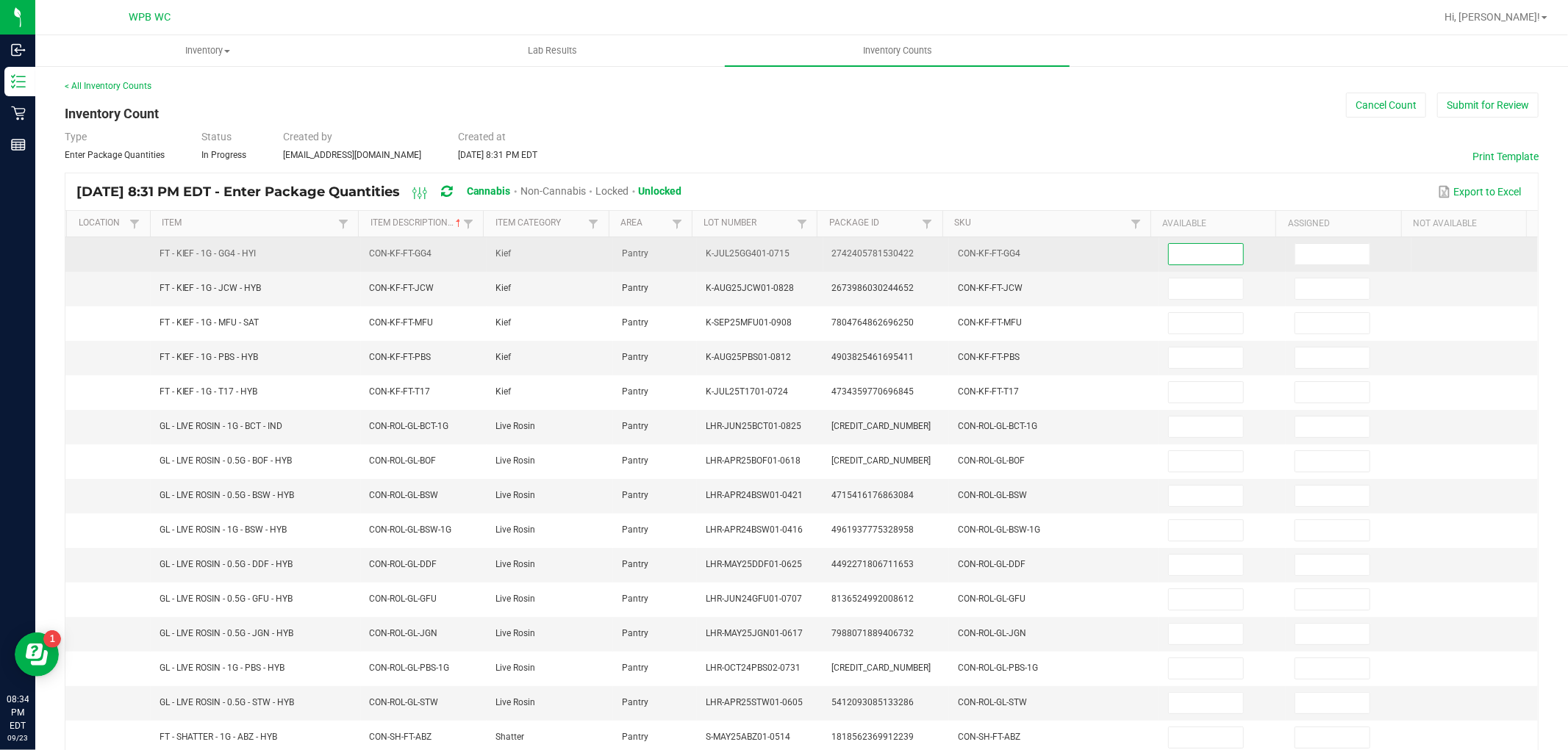
click at [1196, 261] on input at bounding box center [1205, 254] width 74 height 20
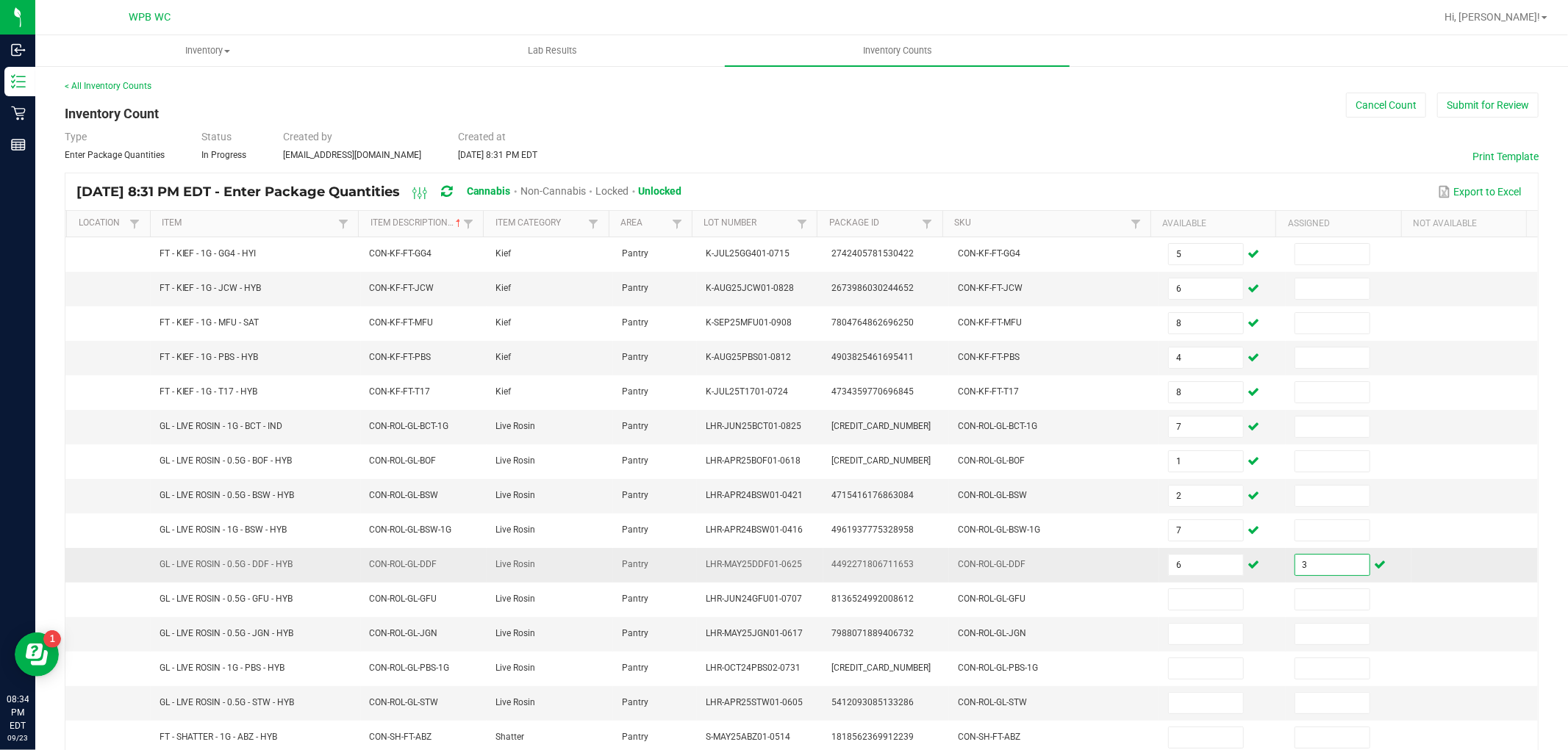
click at [1318, 573] on input "3" at bounding box center [1332, 565] width 74 height 20
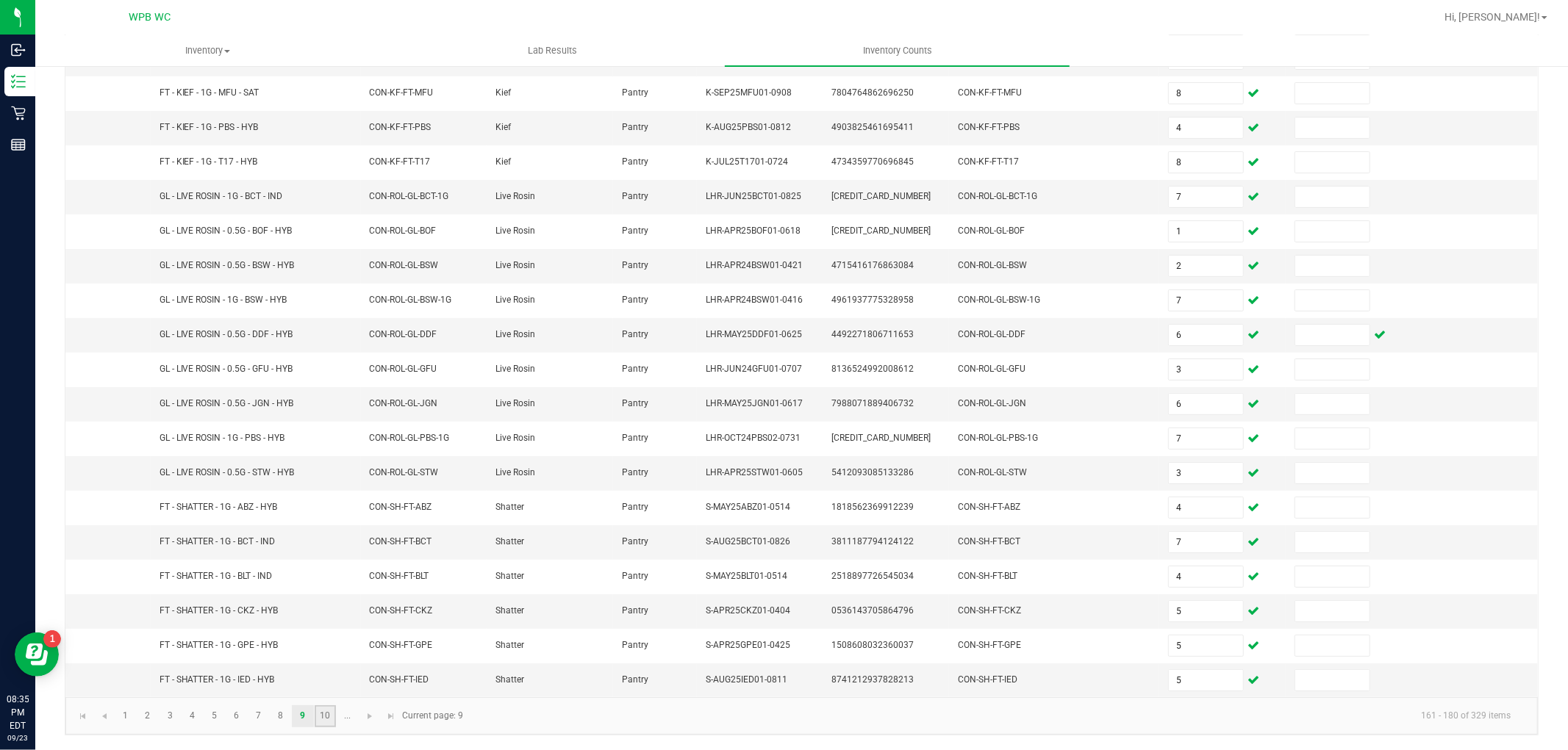
click at [326, 715] on link "10" at bounding box center [325, 716] width 21 height 22
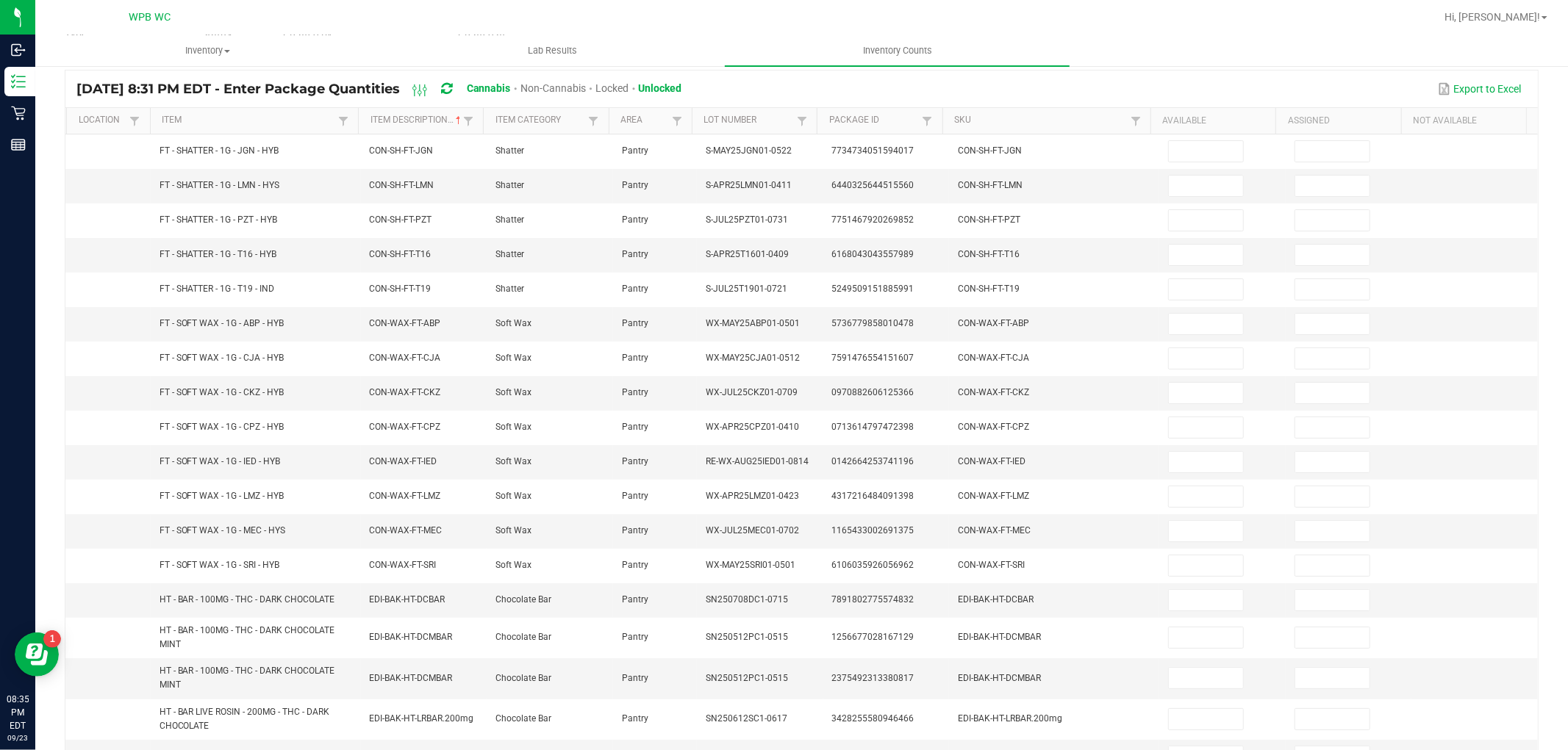
scroll to position [0, 0]
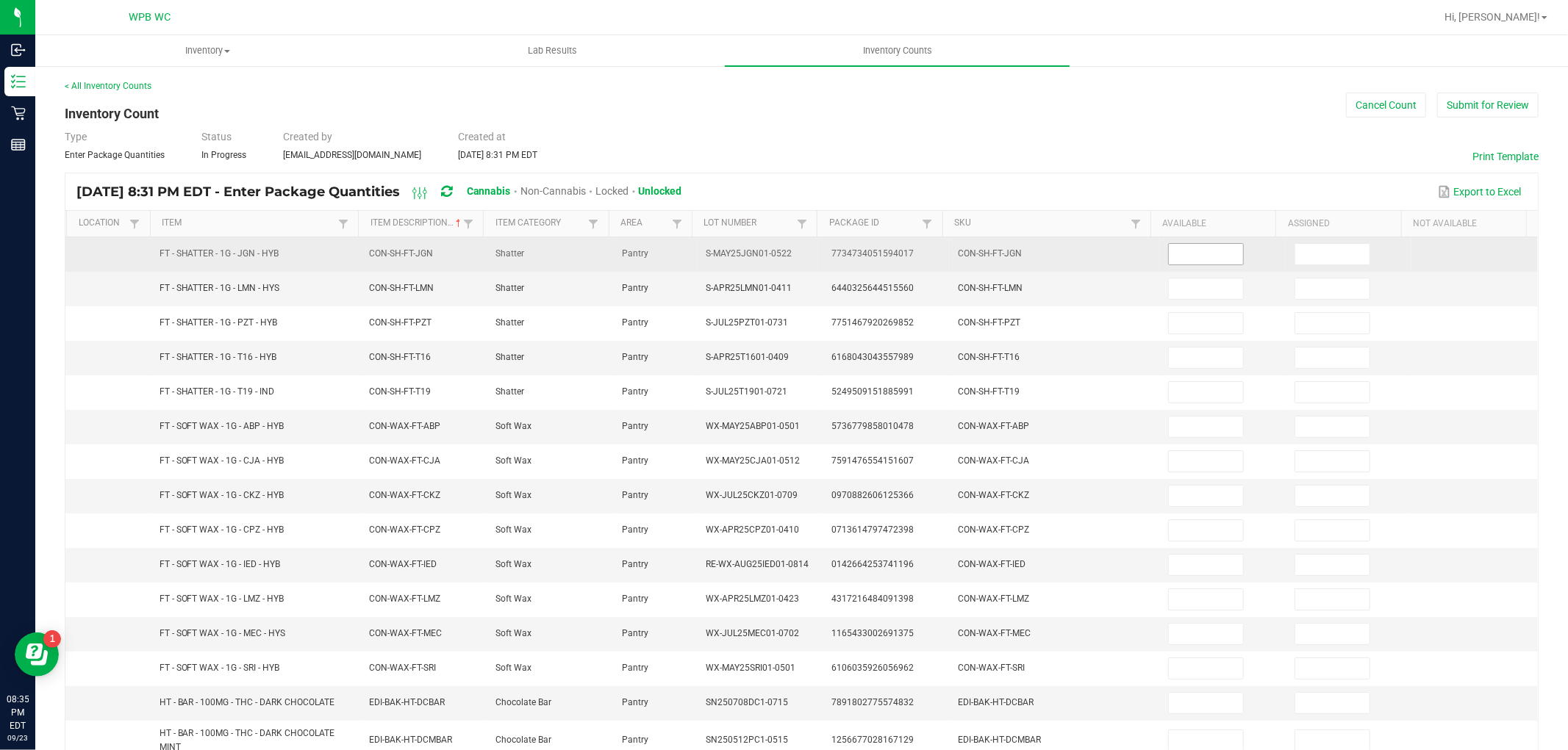
click at [1168, 251] on input at bounding box center [1205, 254] width 74 height 20
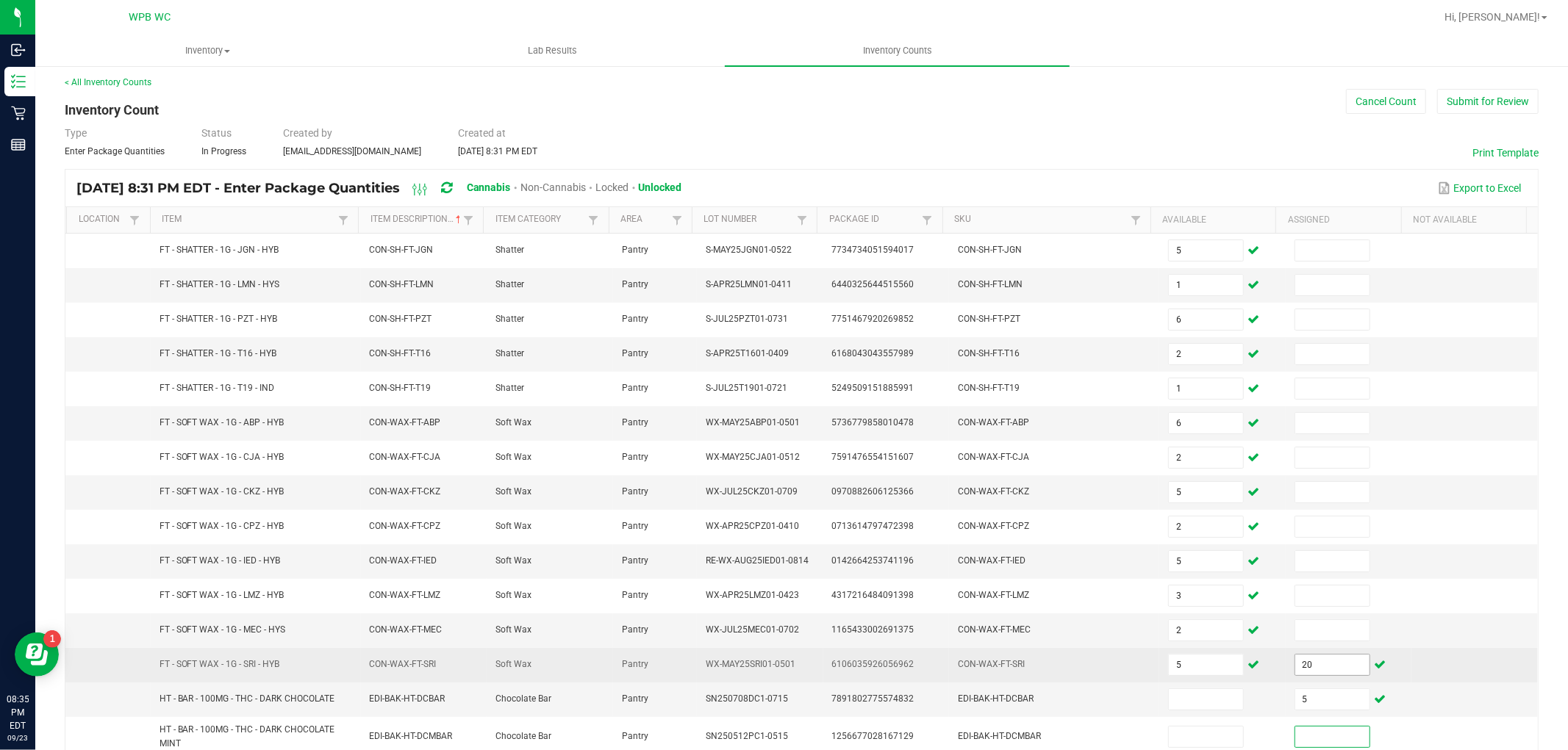
click at [1331, 673] on input "20" at bounding box center [1332, 664] width 74 height 20
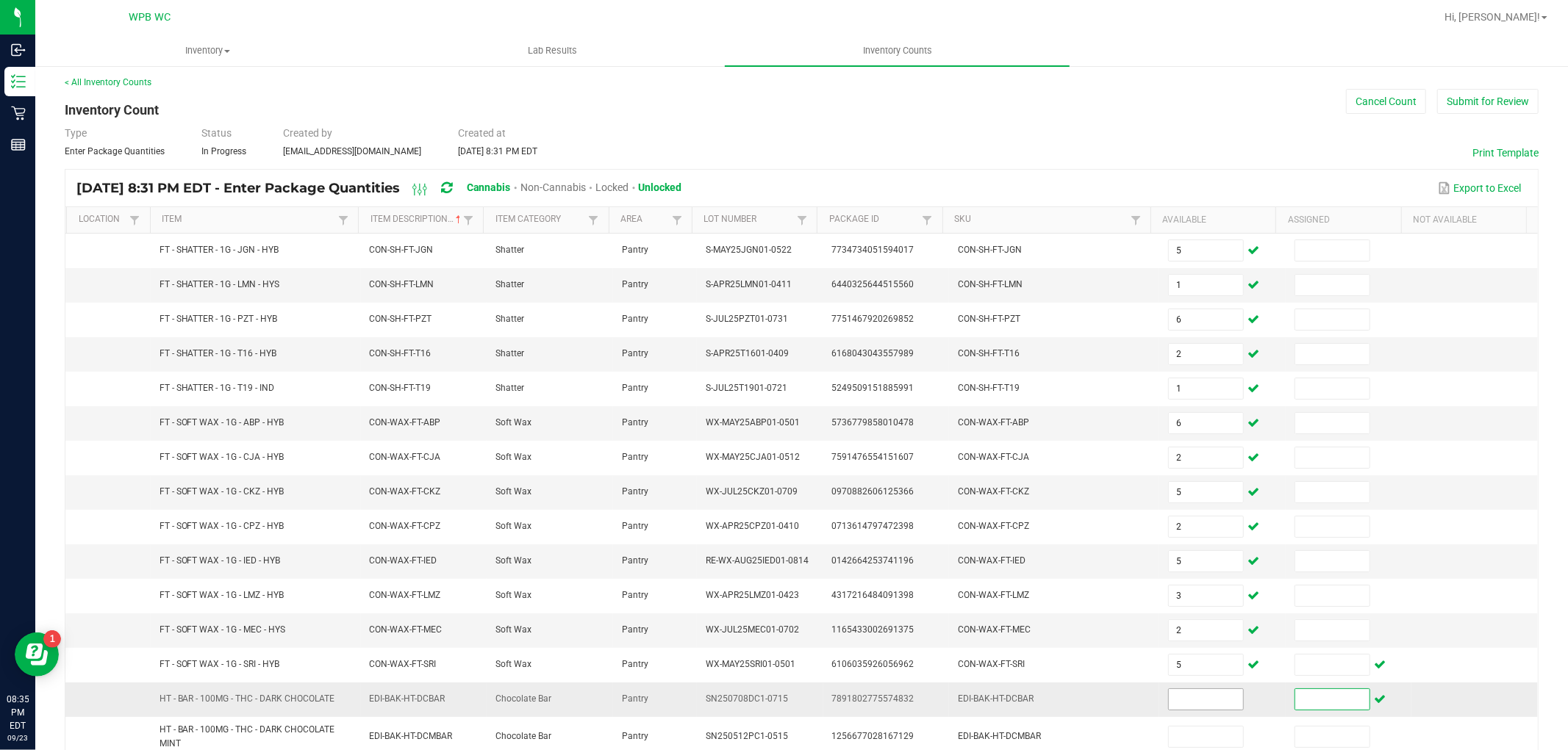
click at [1185, 703] on input at bounding box center [1205, 699] width 74 height 20
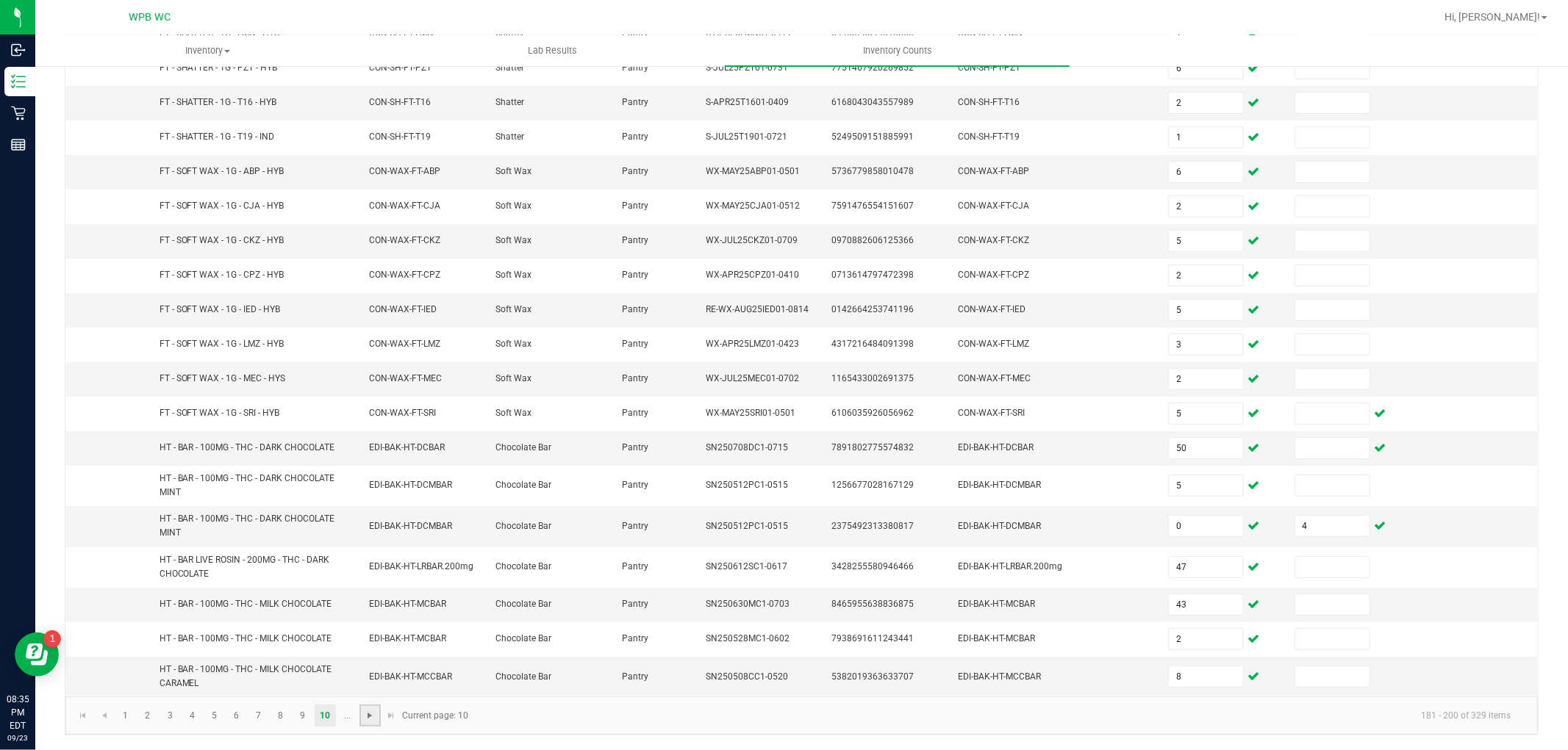
drag, startPoint x: 366, startPoint y: 715, endPoint x: 366, endPoint y: 703, distance: 12.0
click at [365, 715] on span "Go to the next page" at bounding box center [370, 716] width 12 height 12
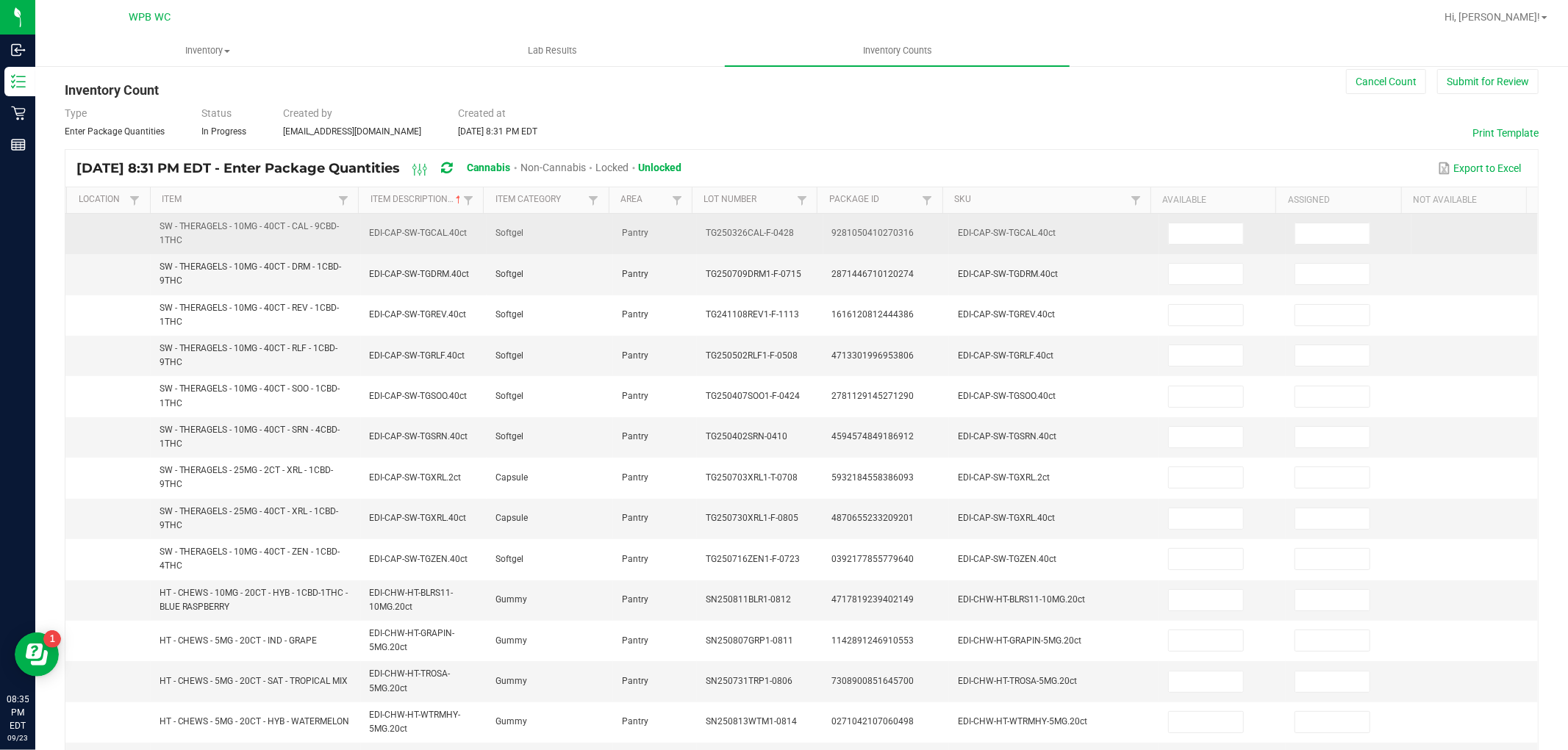
scroll to position [0, 0]
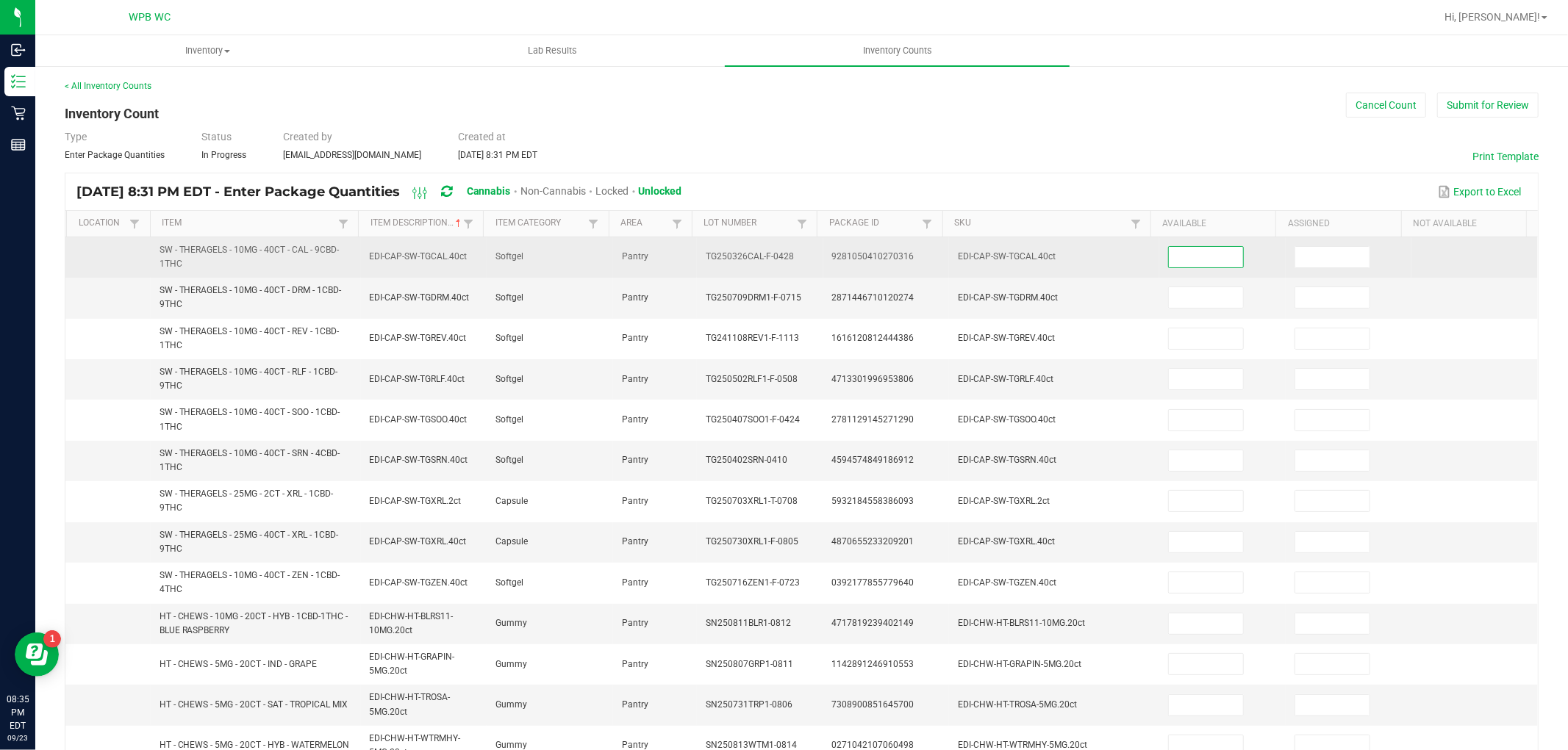
click at [1206, 250] on input at bounding box center [1205, 257] width 74 height 20
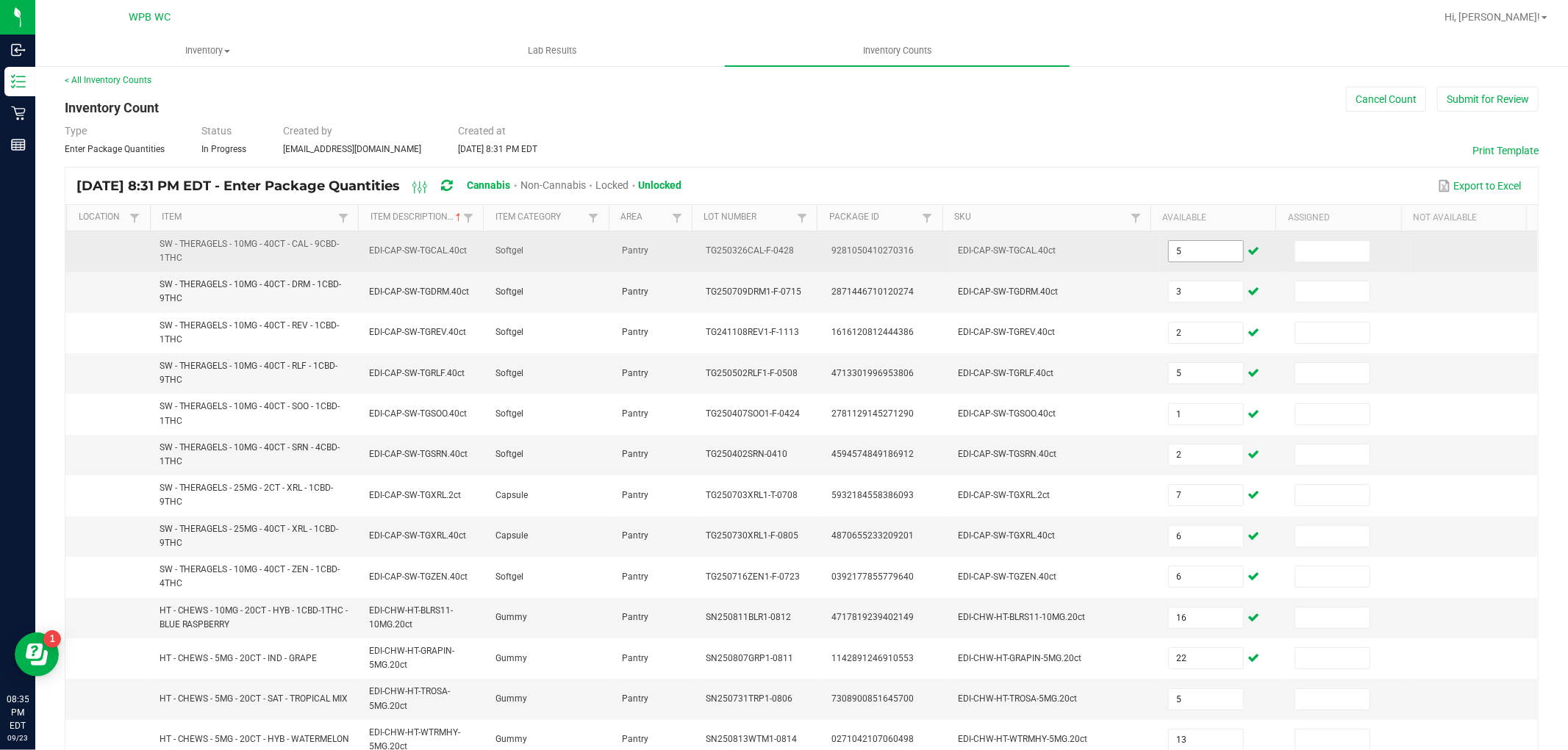
scroll to position [342, 0]
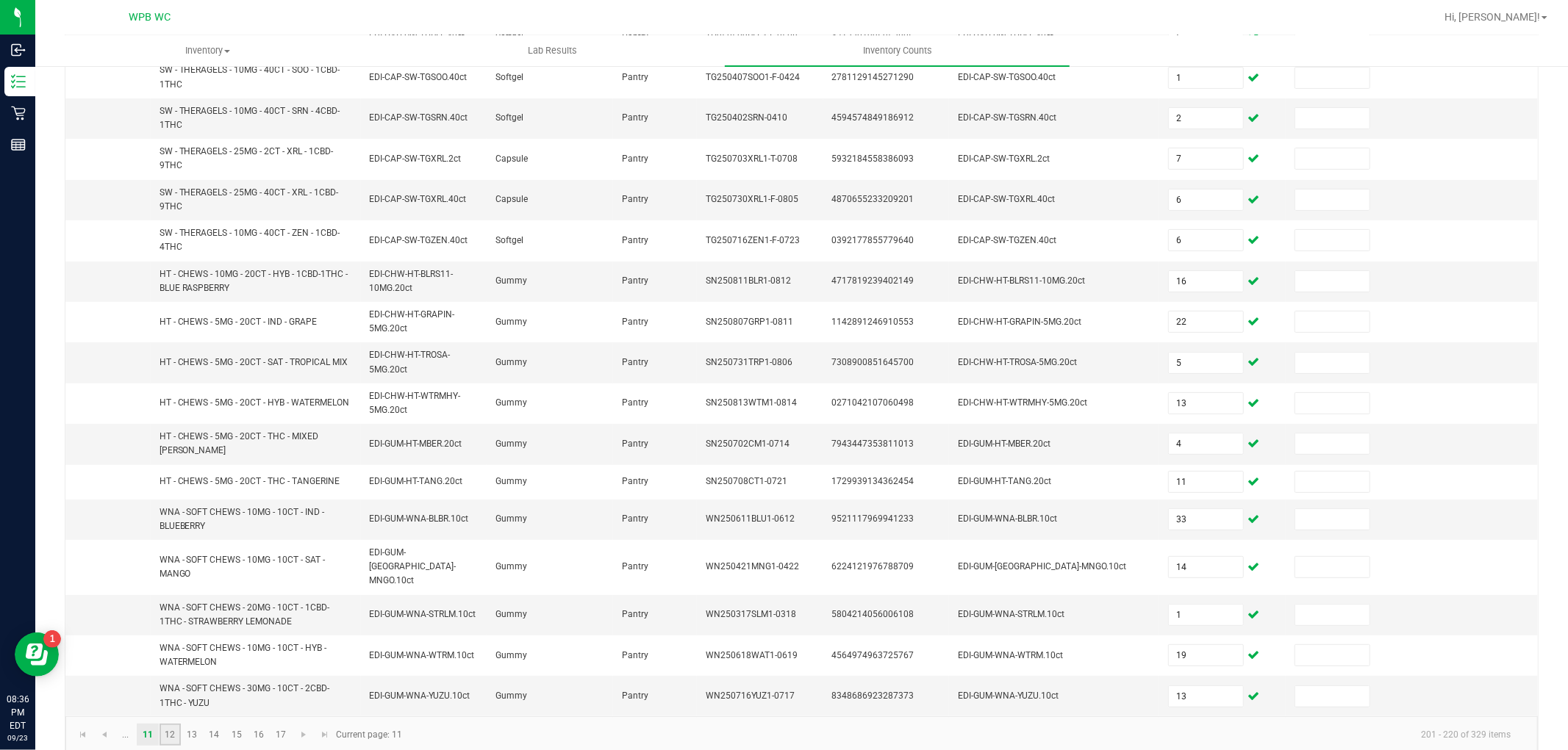
click at [168, 724] on link "12" at bounding box center [170, 734] width 21 height 22
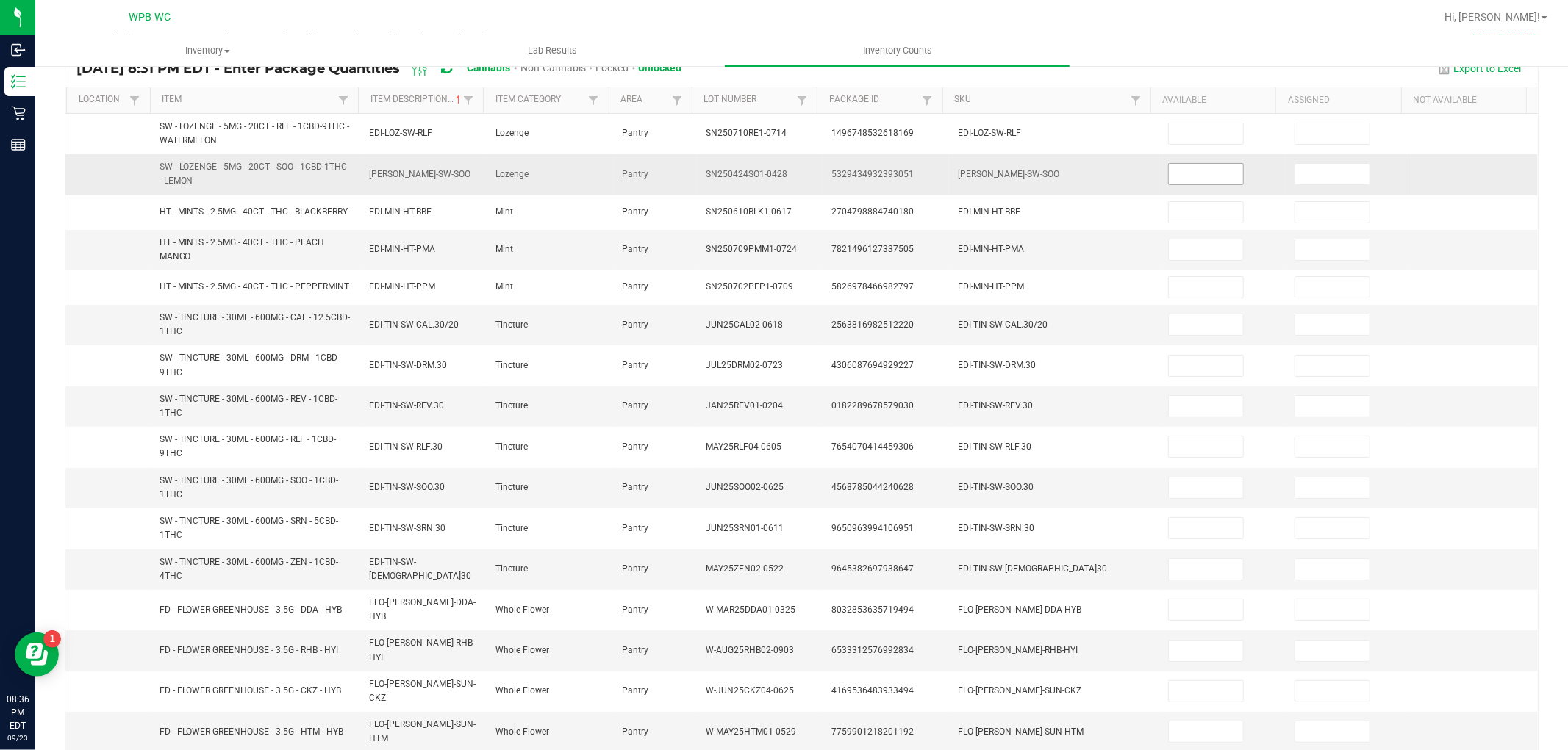
scroll to position [0, 0]
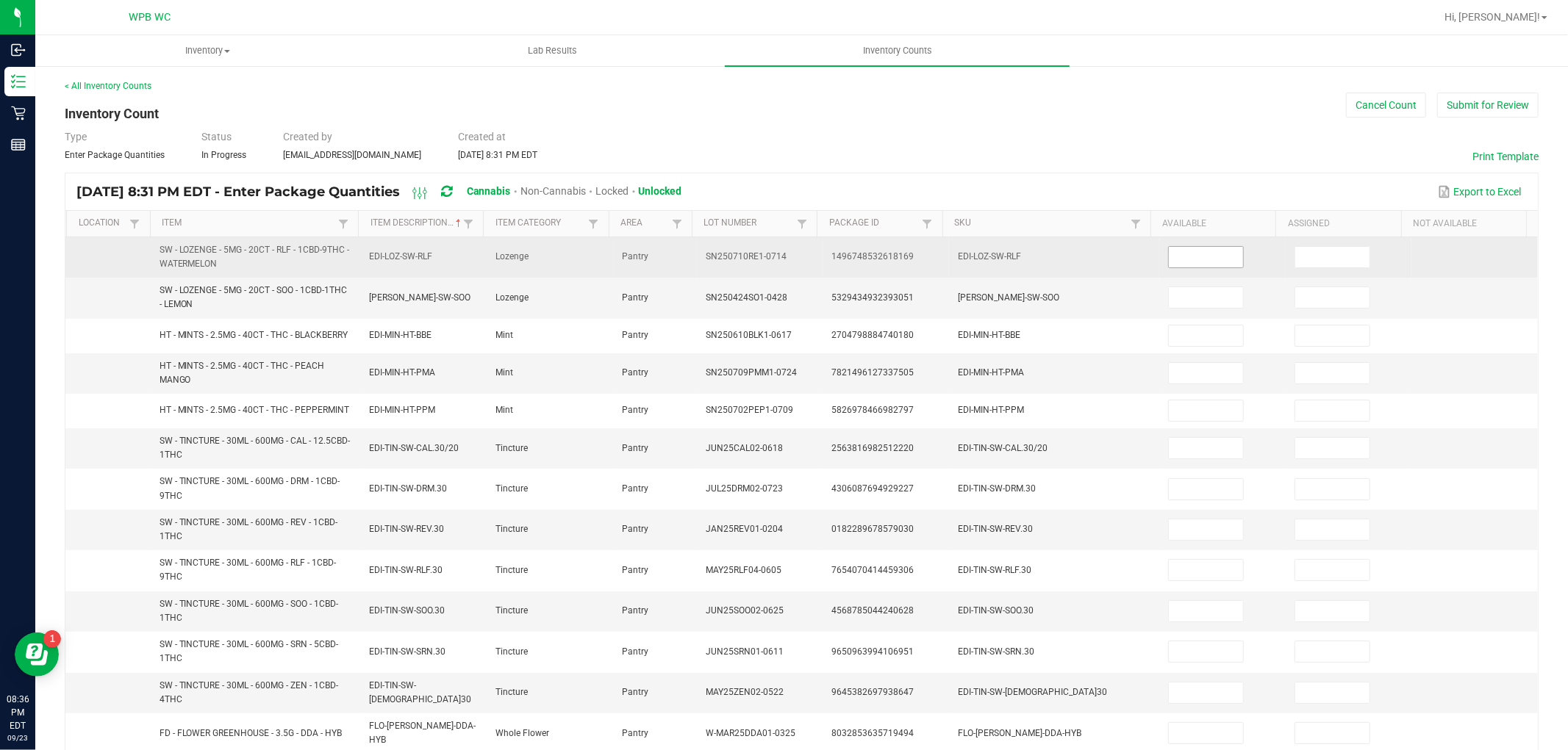
click at [1209, 263] on input at bounding box center [1205, 257] width 74 height 20
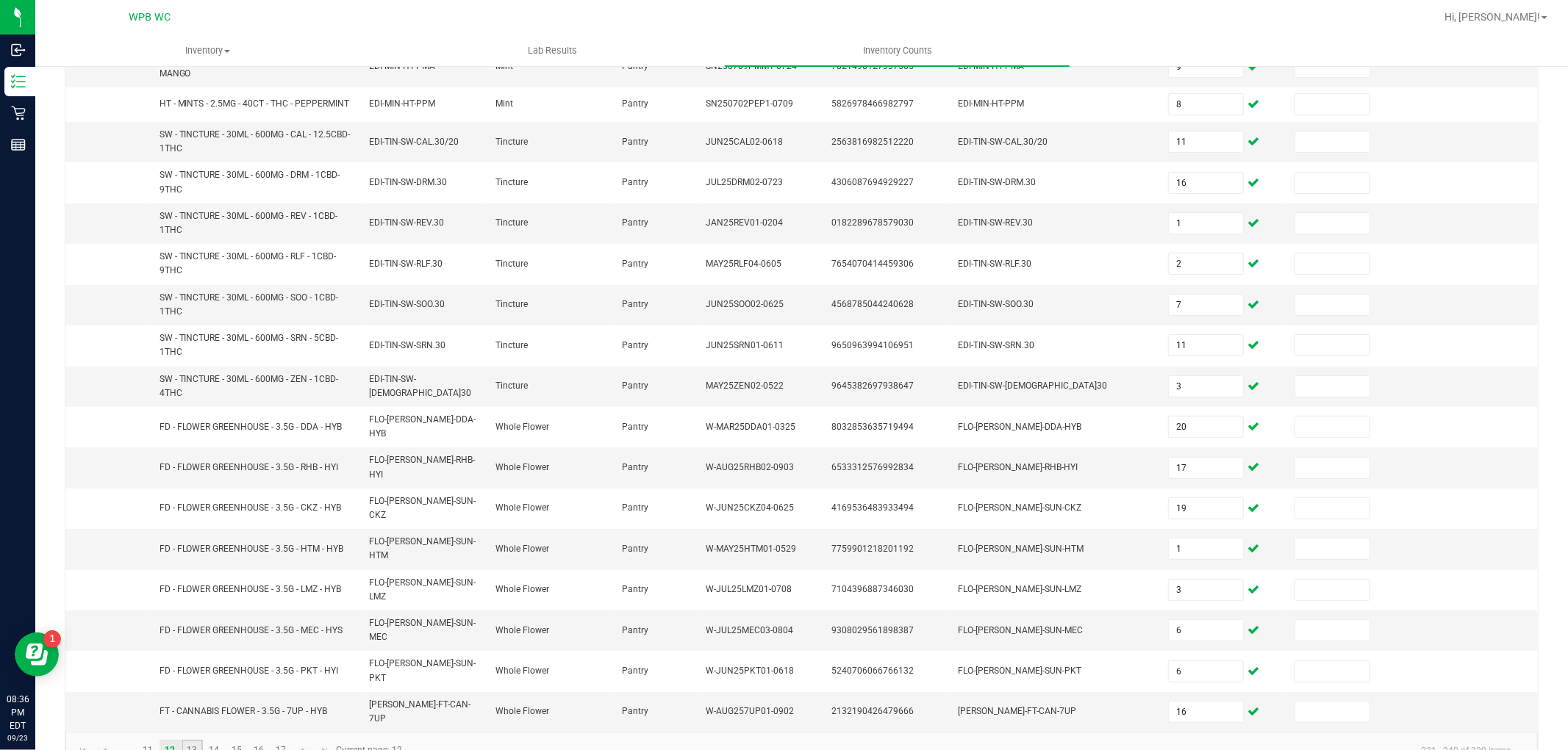
click at [192, 740] on link "13" at bounding box center [192, 751] width 21 height 22
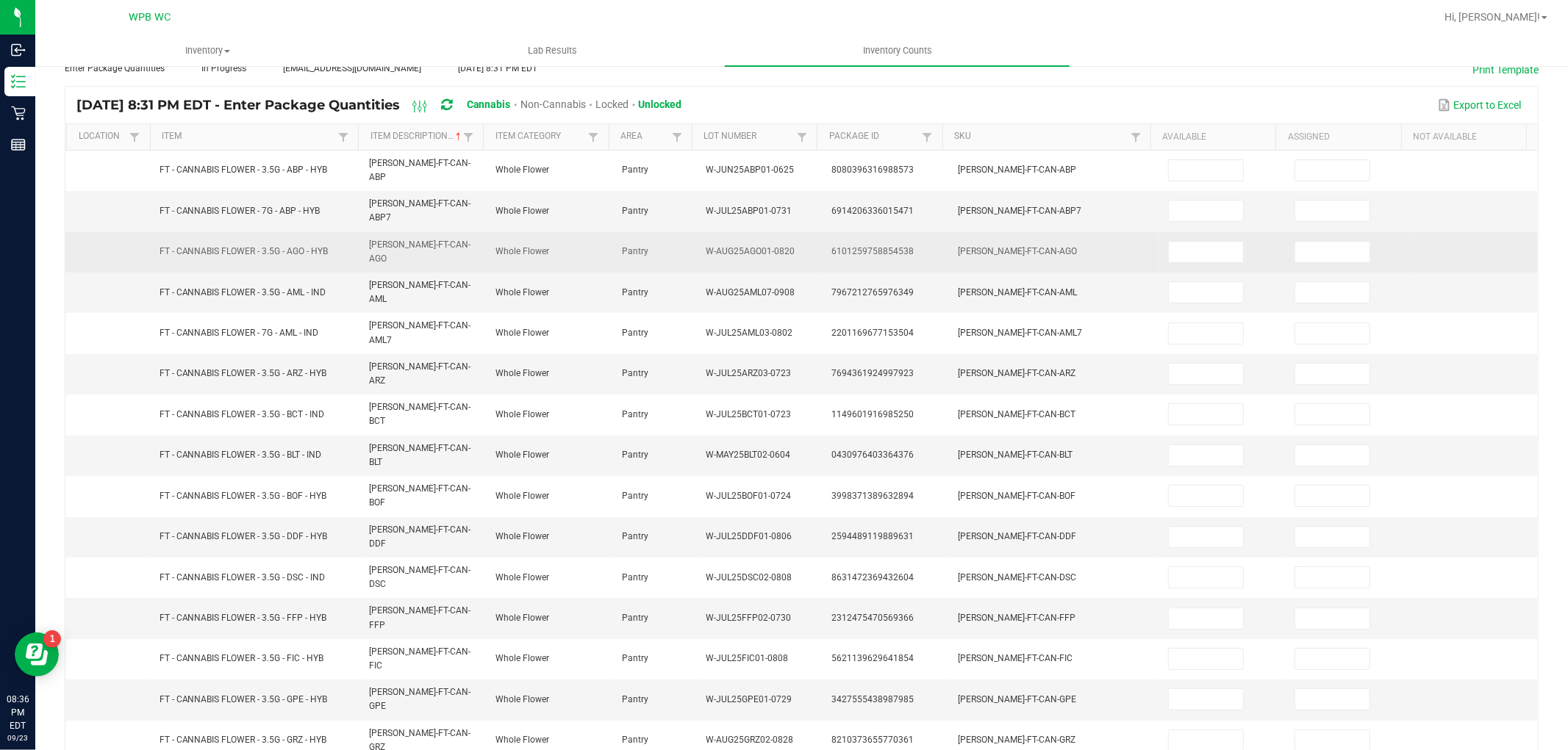
scroll to position [0, 0]
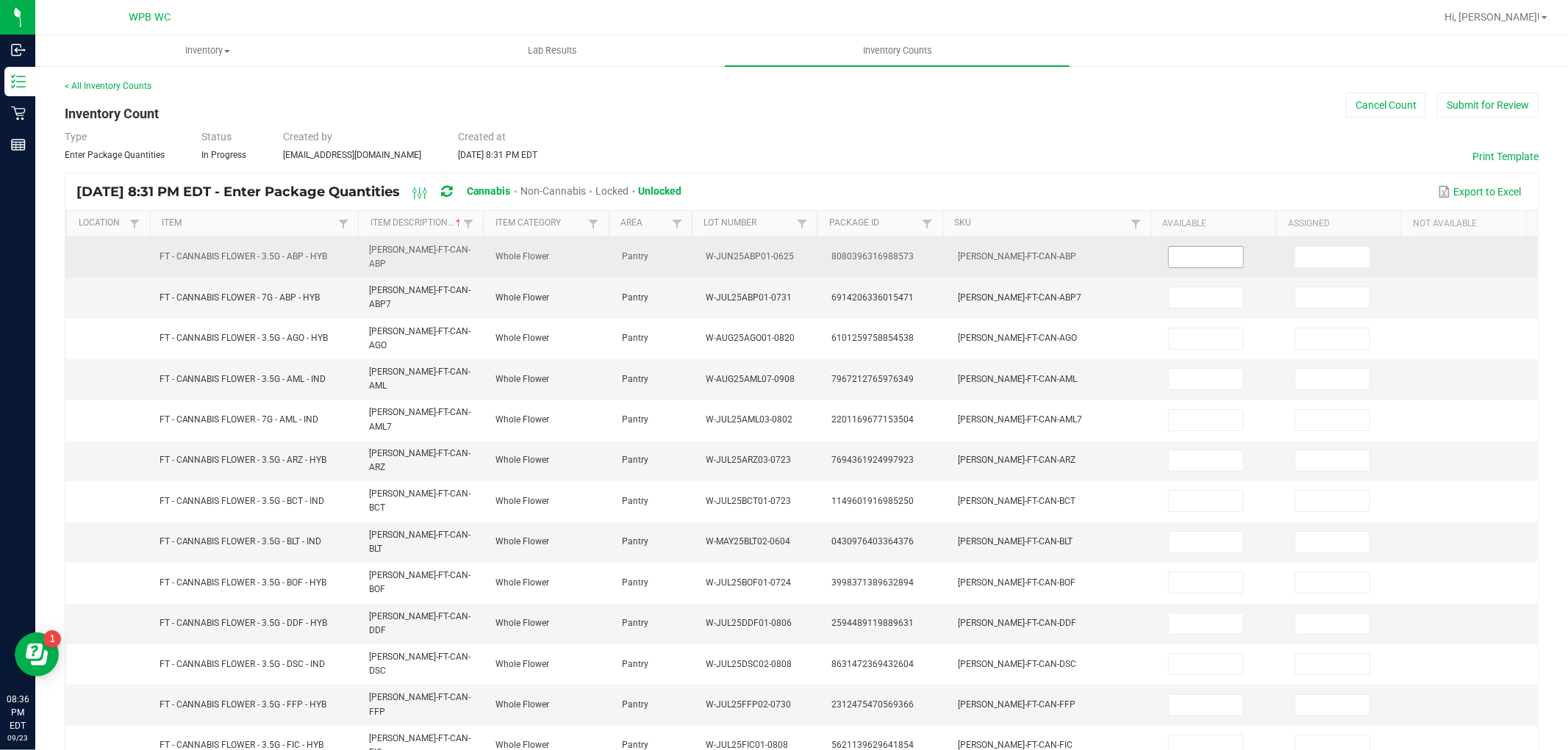
click at [1201, 260] on input at bounding box center [1205, 257] width 74 height 20
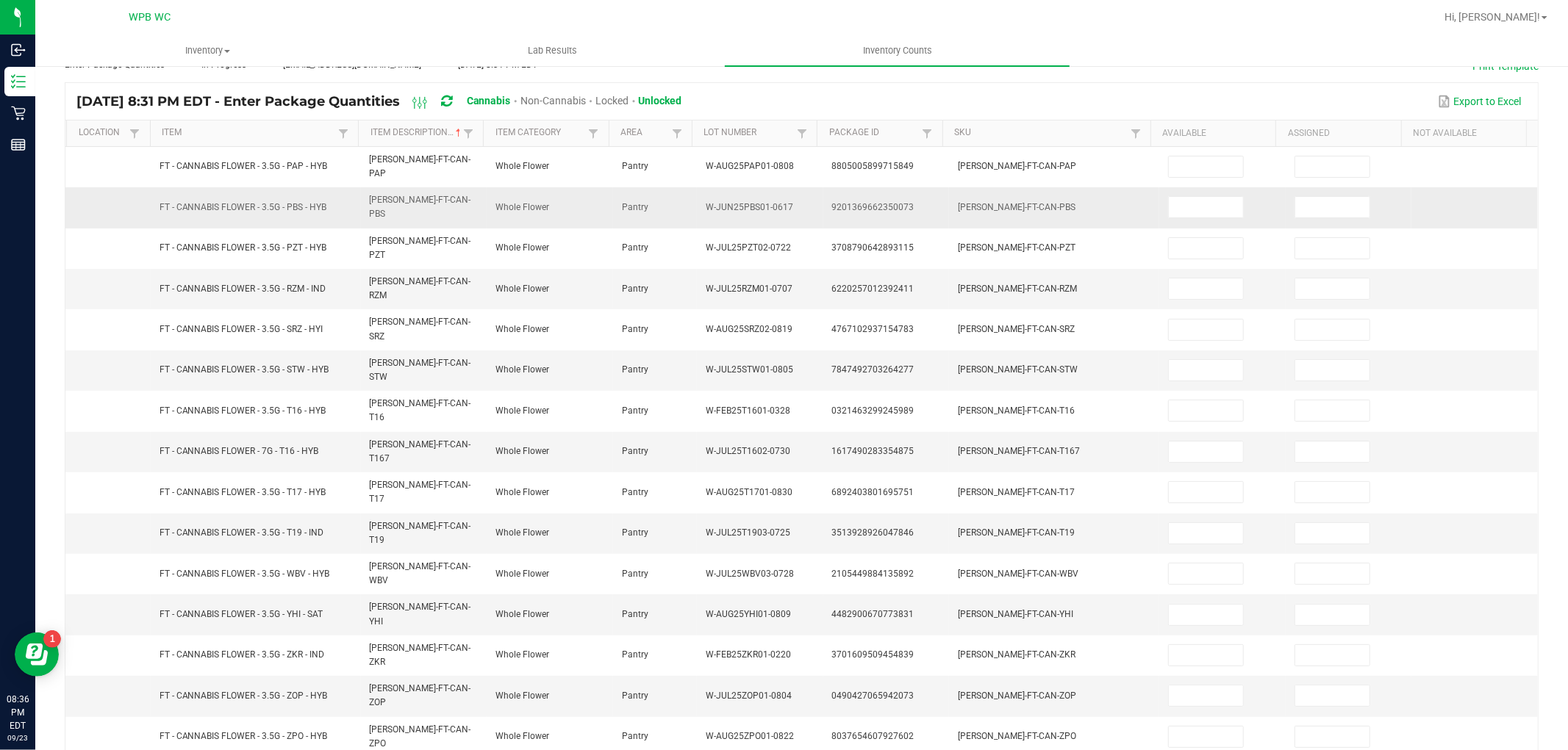
scroll to position [0, 0]
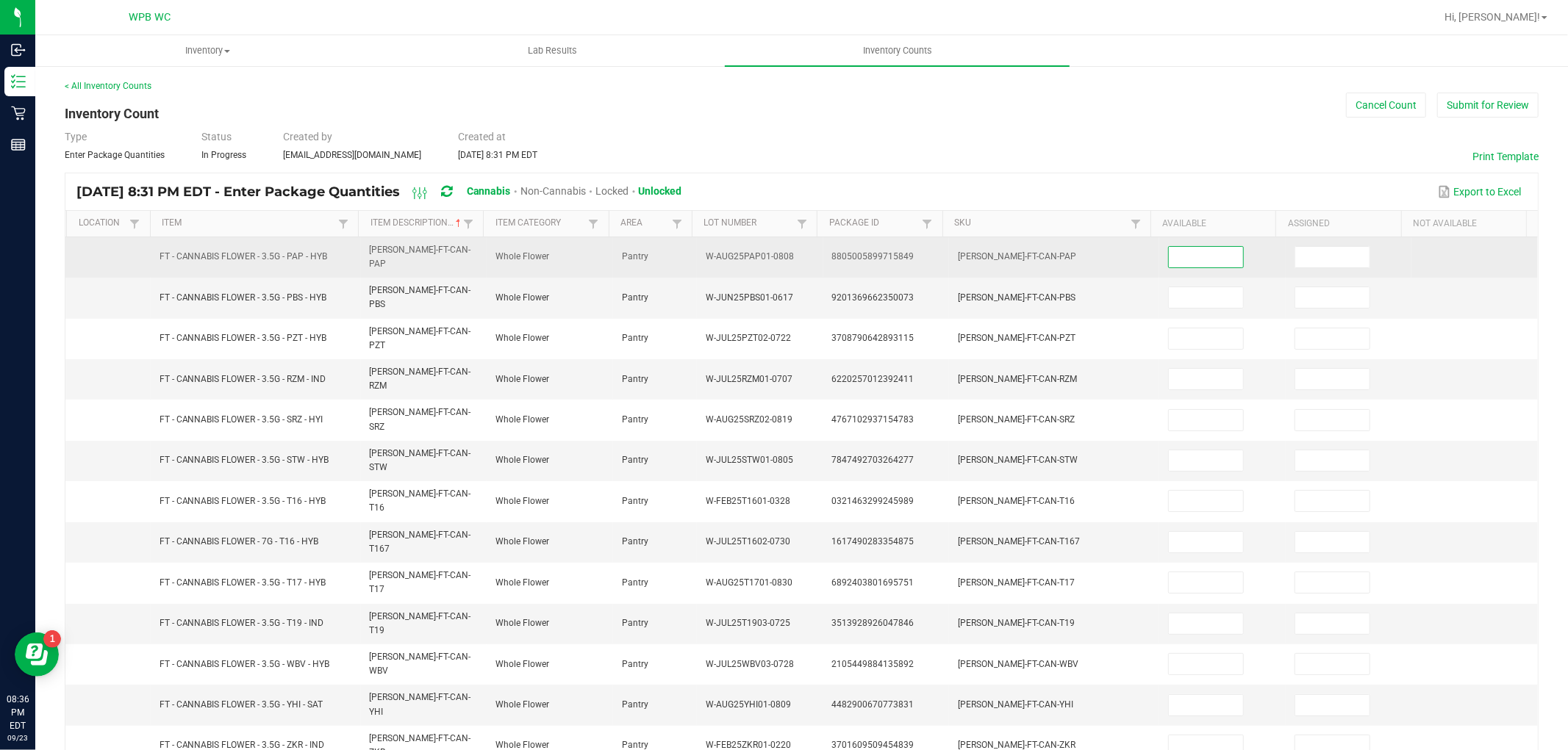
click at [1168, 255] on input at bounding box center [1205, 257] width 74 height 20
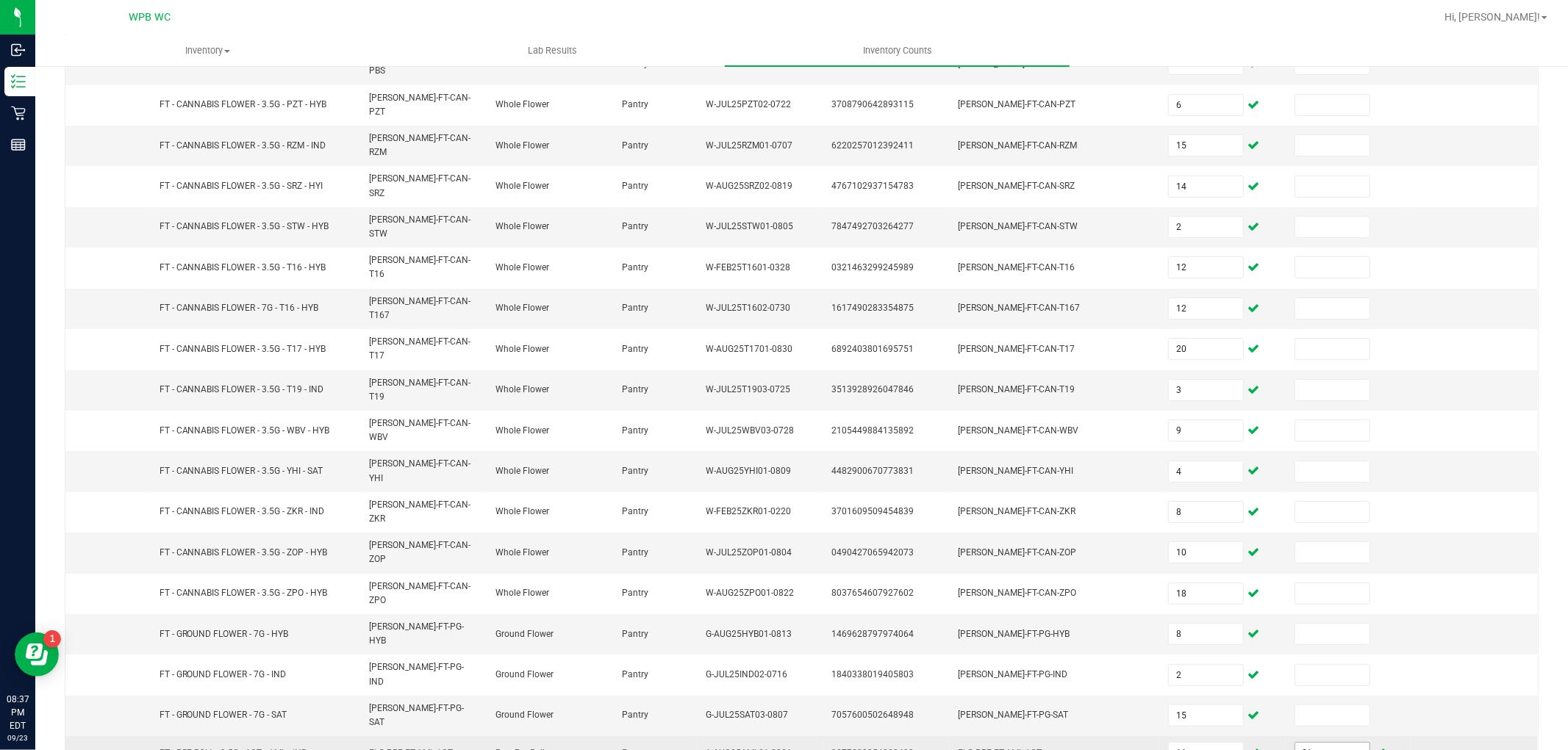
click at [1330, 743] on input "21" at bounding box center [1332, 753] width 74 height 20
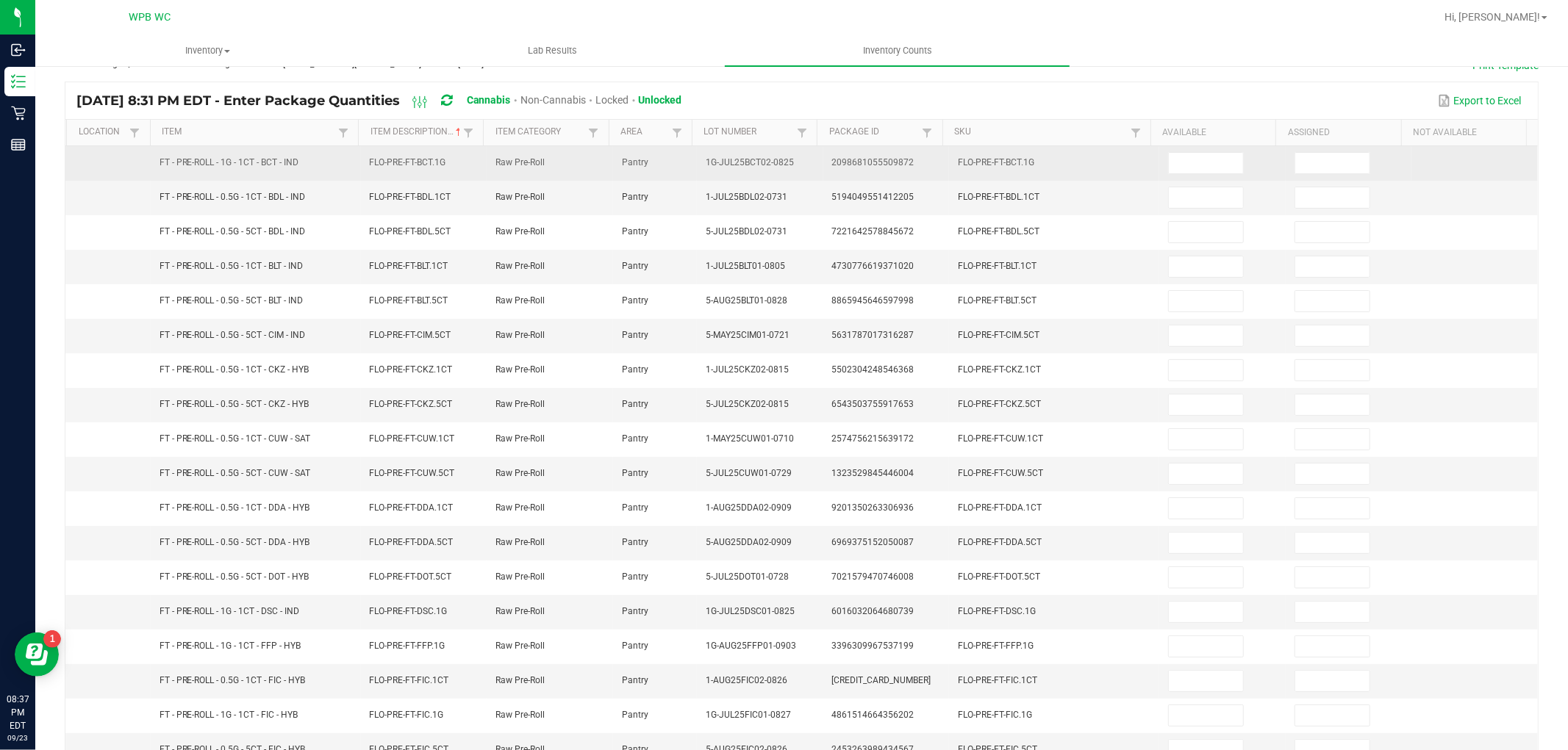
scroll to position [0, 0]
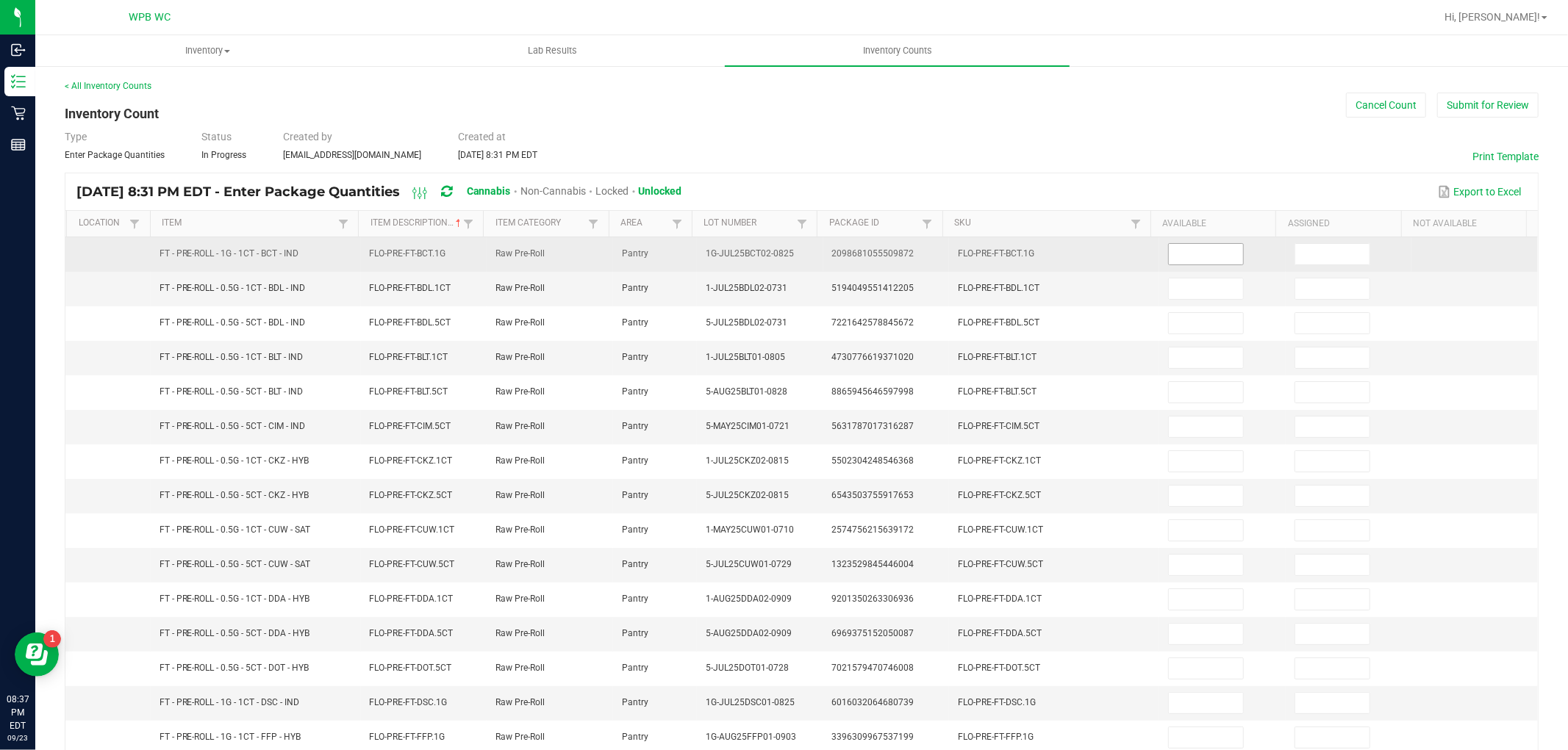
click at [1187, 258] on input at bounding box center [1205, 254] width 74 height 20
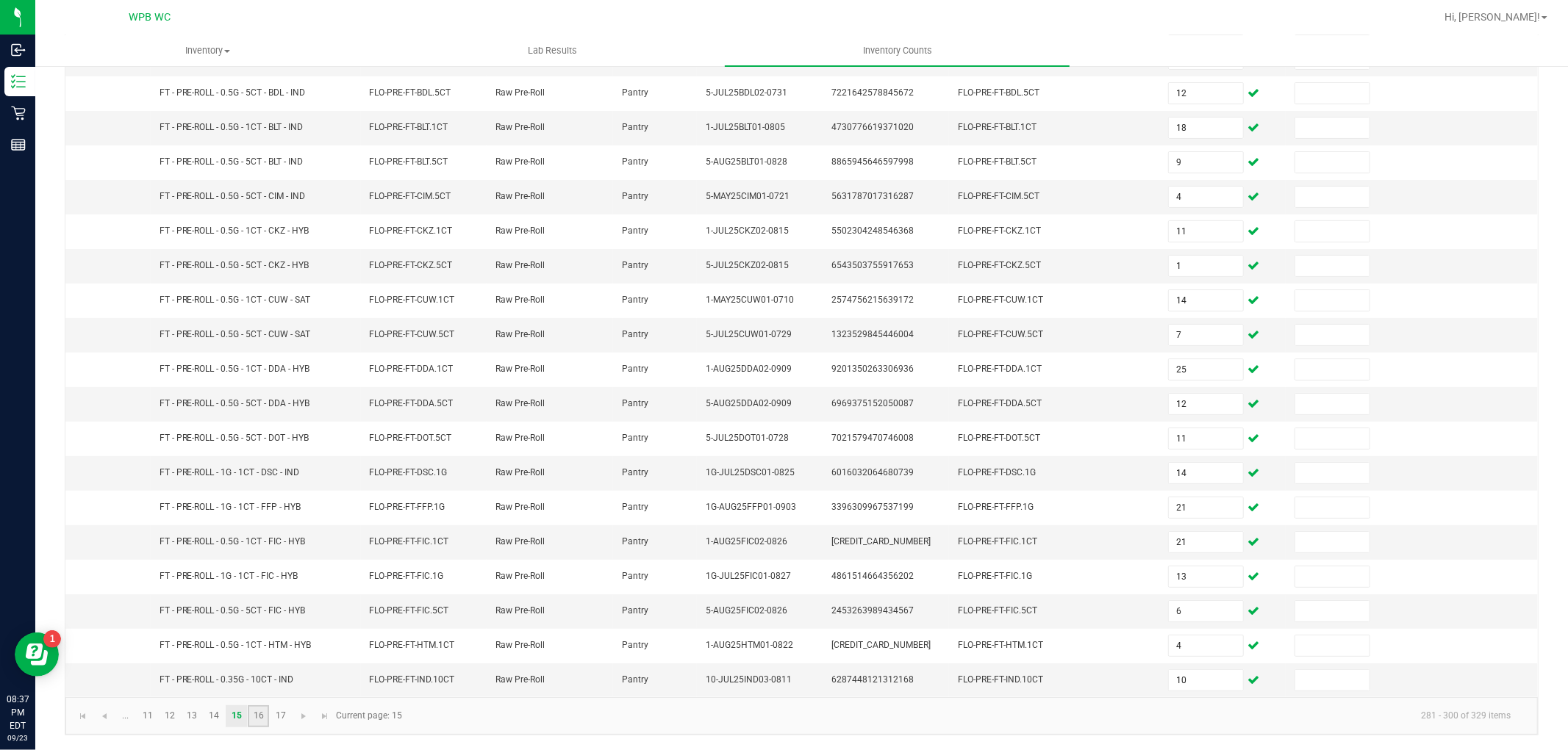
click at [265, 718] on link "16" at bounding box center [258, 716] width 21 height 22
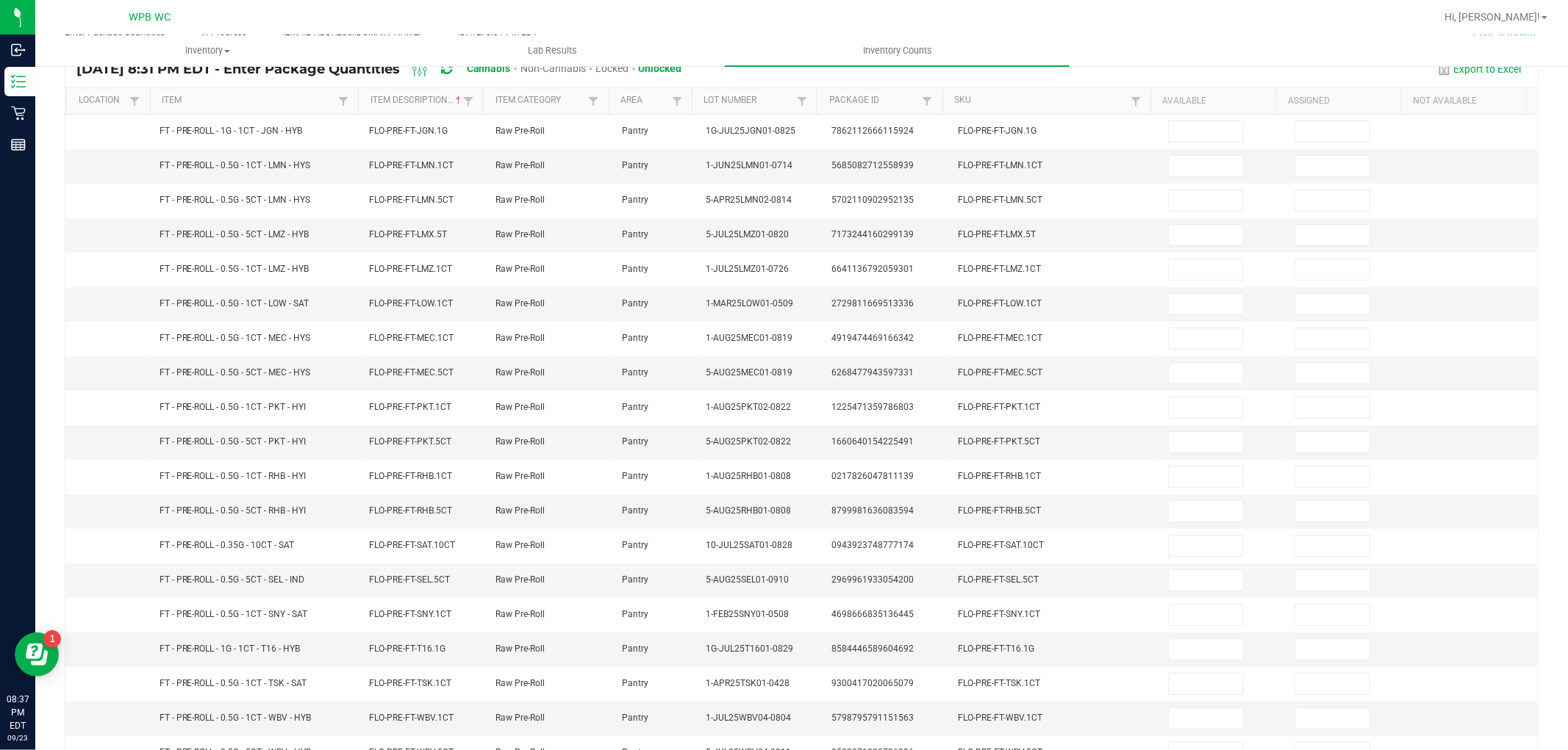
scroll to position [0, 0]
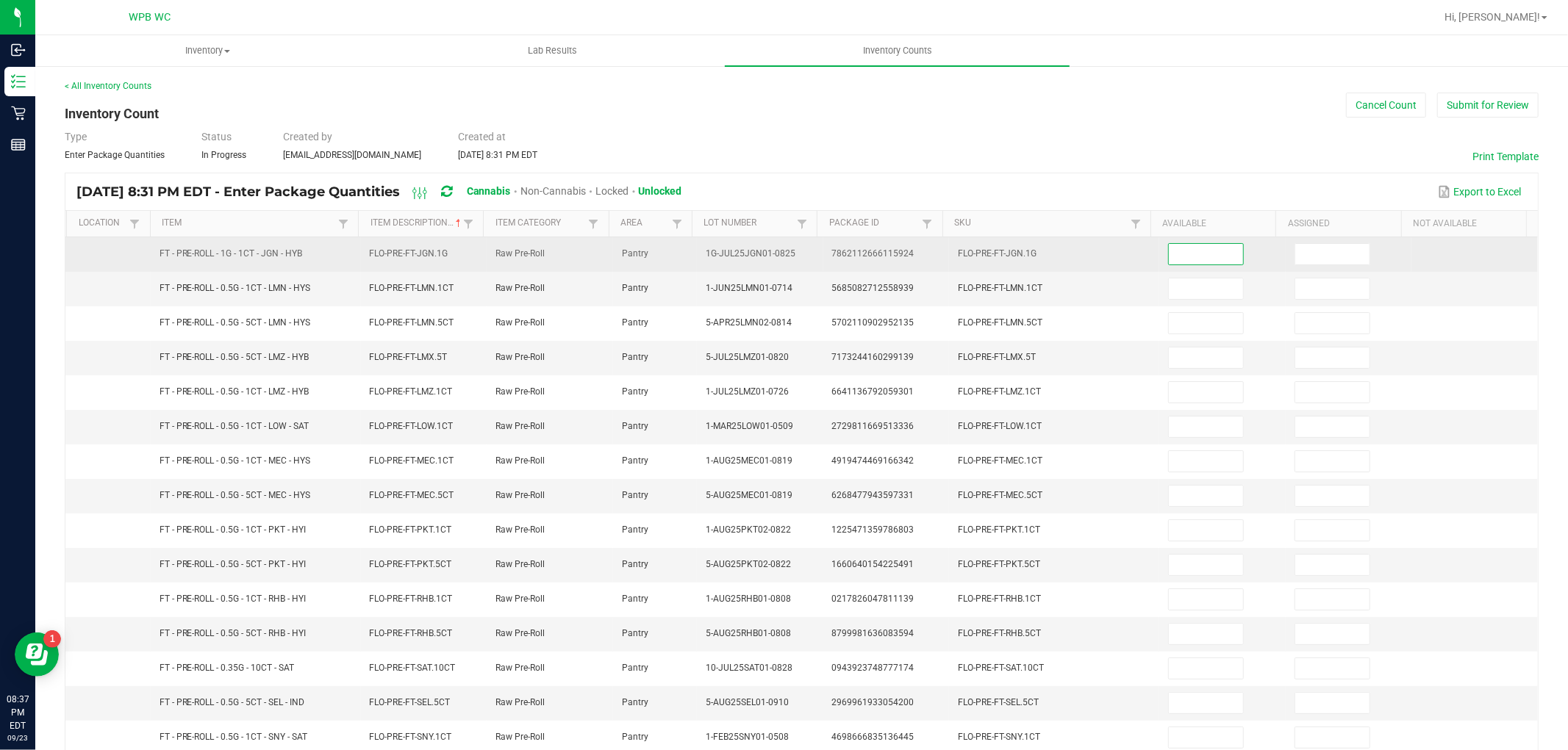
click at [1207, 260] on input at bounding box center [1205, 254] width 74 height 20
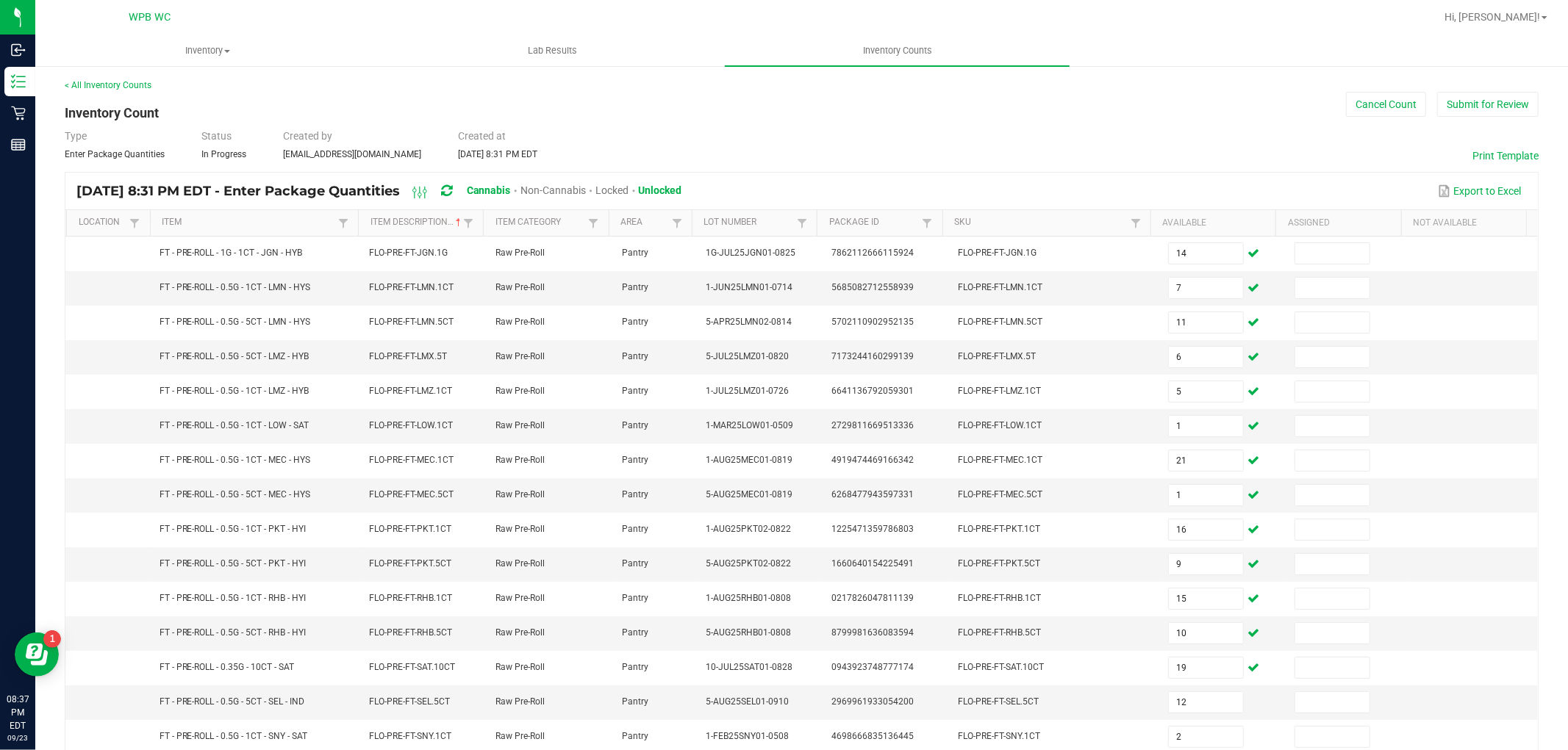
scroll to position [234, 0]
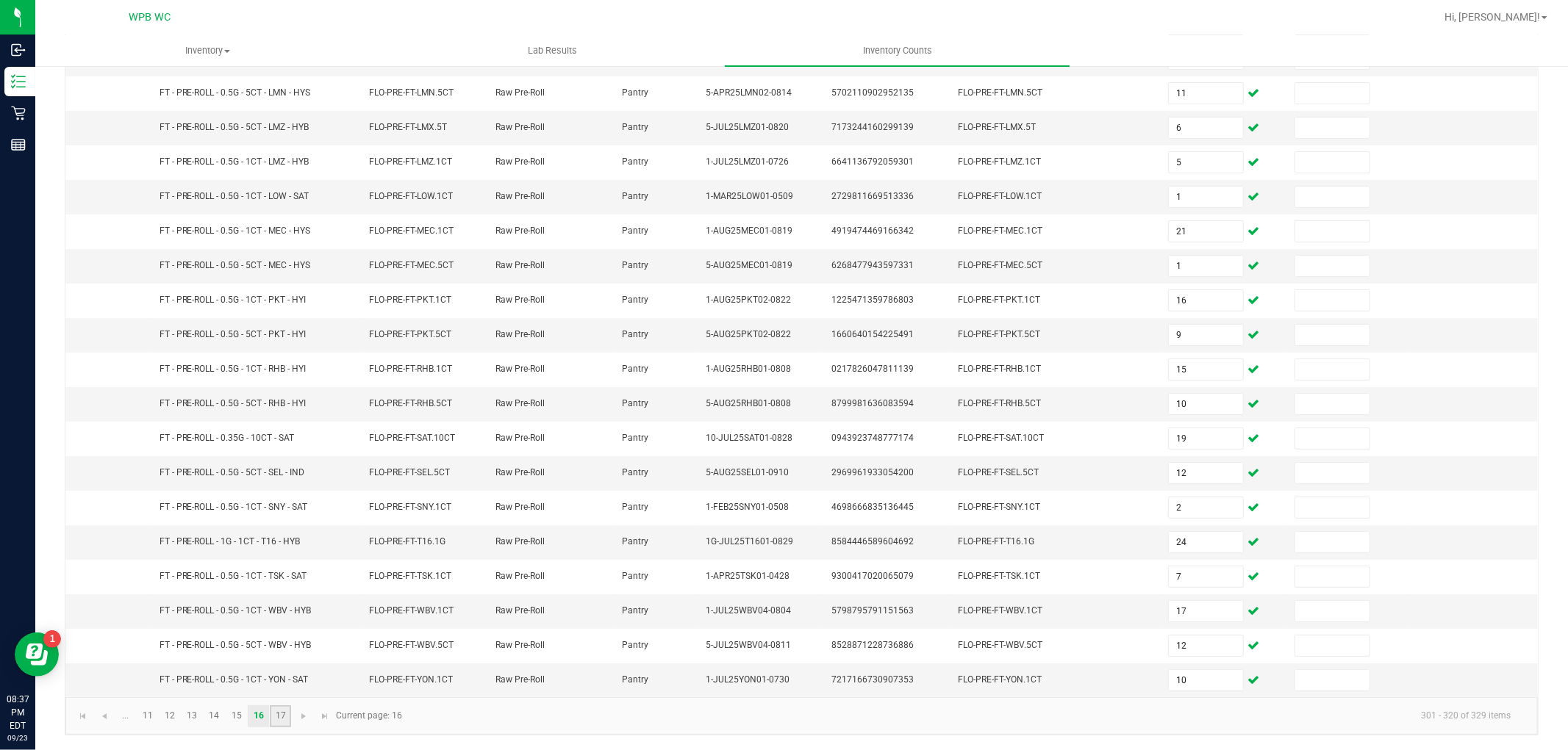
click at [283, 711] on link "17" at bounding box center [281, 716] width 21 height 22
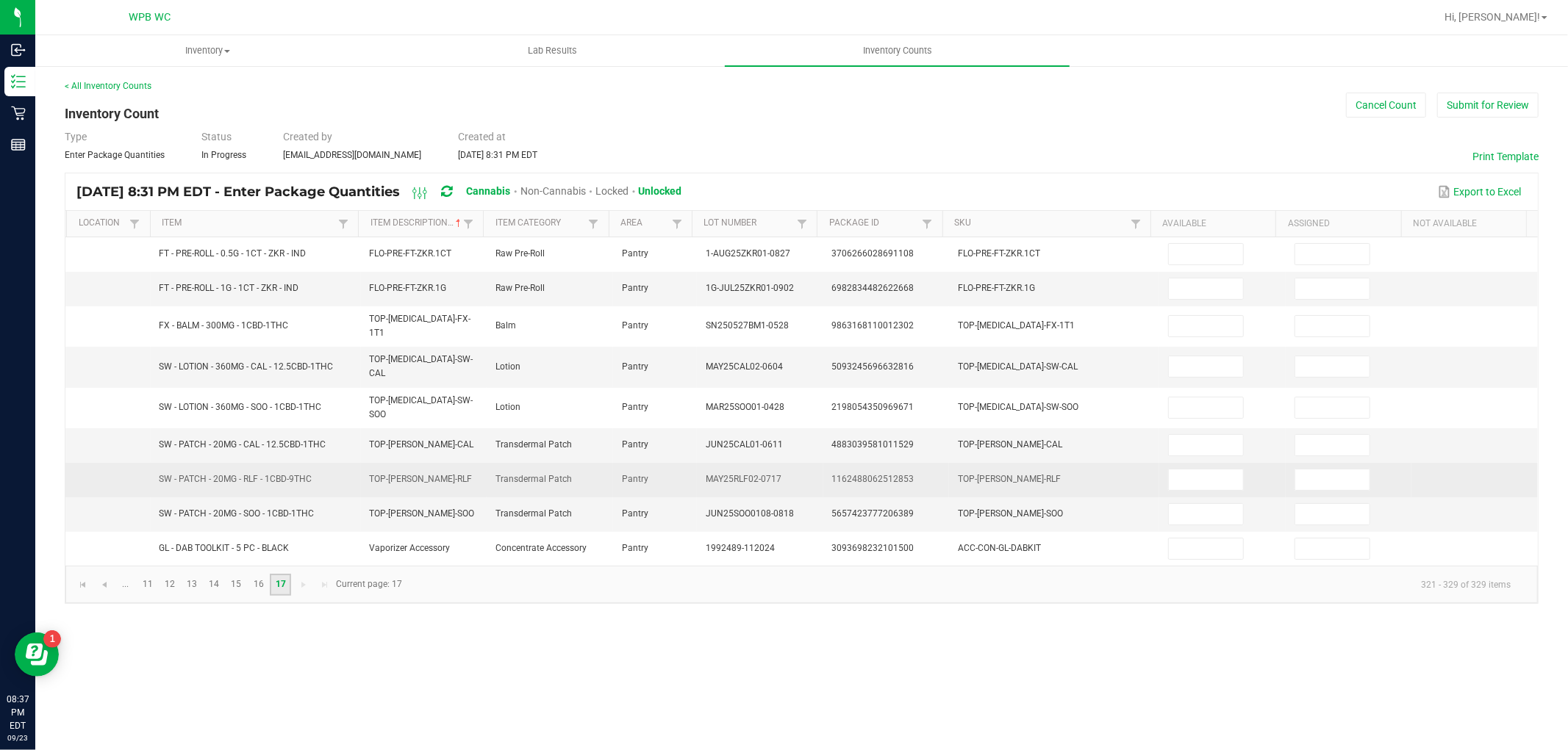
scroll to position [0, 0]
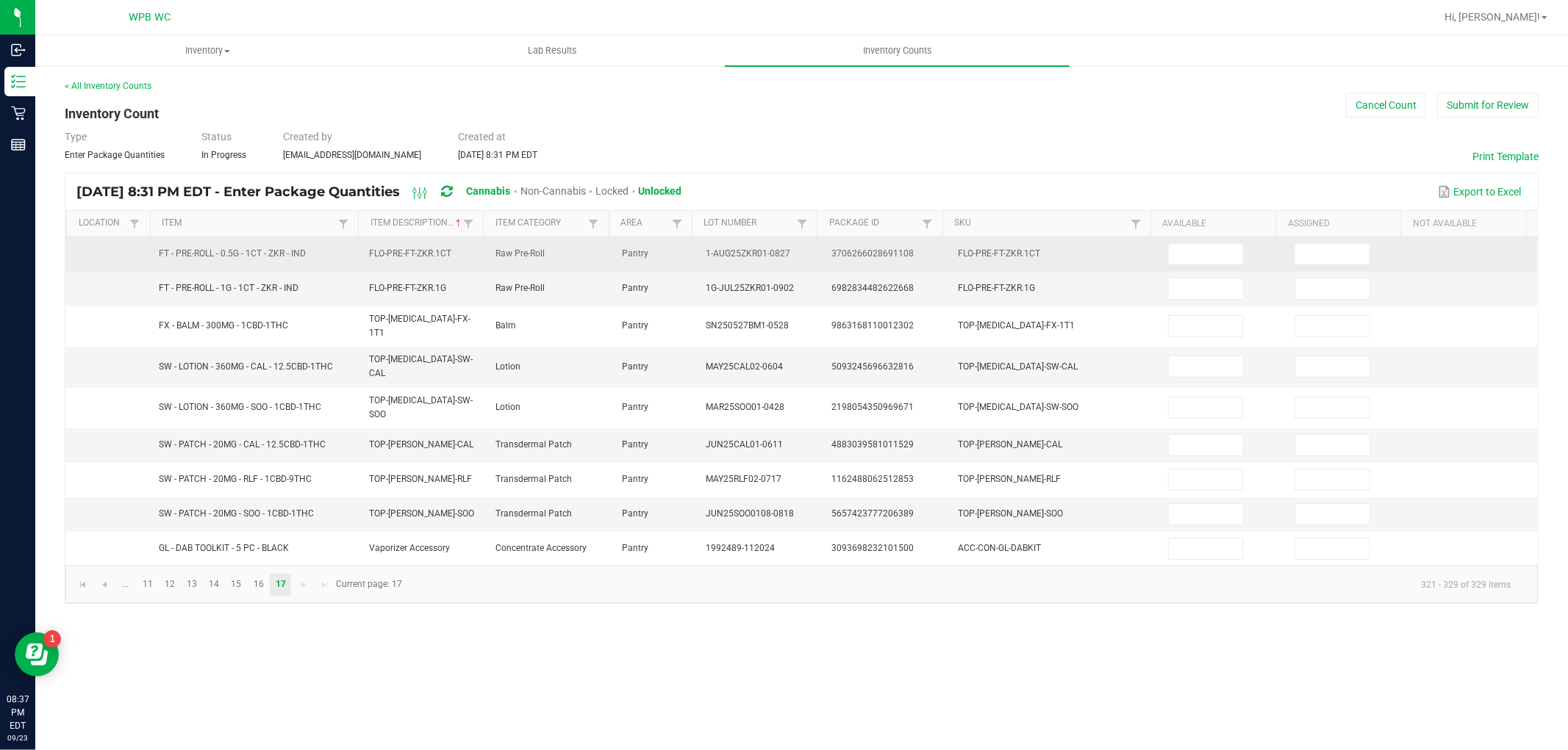
click at [1196, 270] on td at bounding box center [1223, 255] width 126 height 35
drag, startPoint x: 1205, startPoint y: 254, endPoint x: 1260, endPoint y: 251, distance: 55.1
click at [1205, 254] on input at bounding box center [1205, 254] width 74 height 20
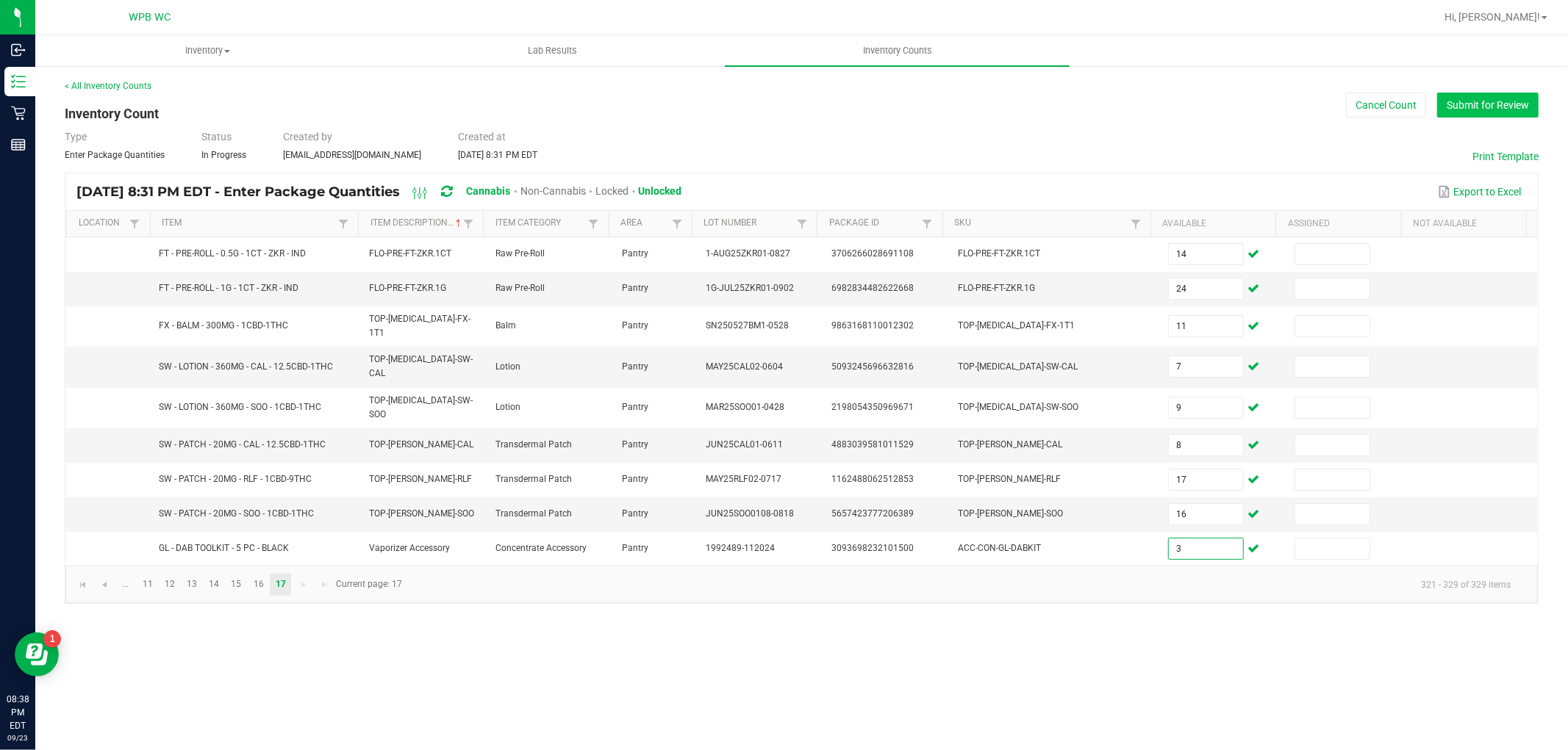
click at [1496, 117] on button "Submit for Review" at bounding box center [1487, 105] width 102 height 25
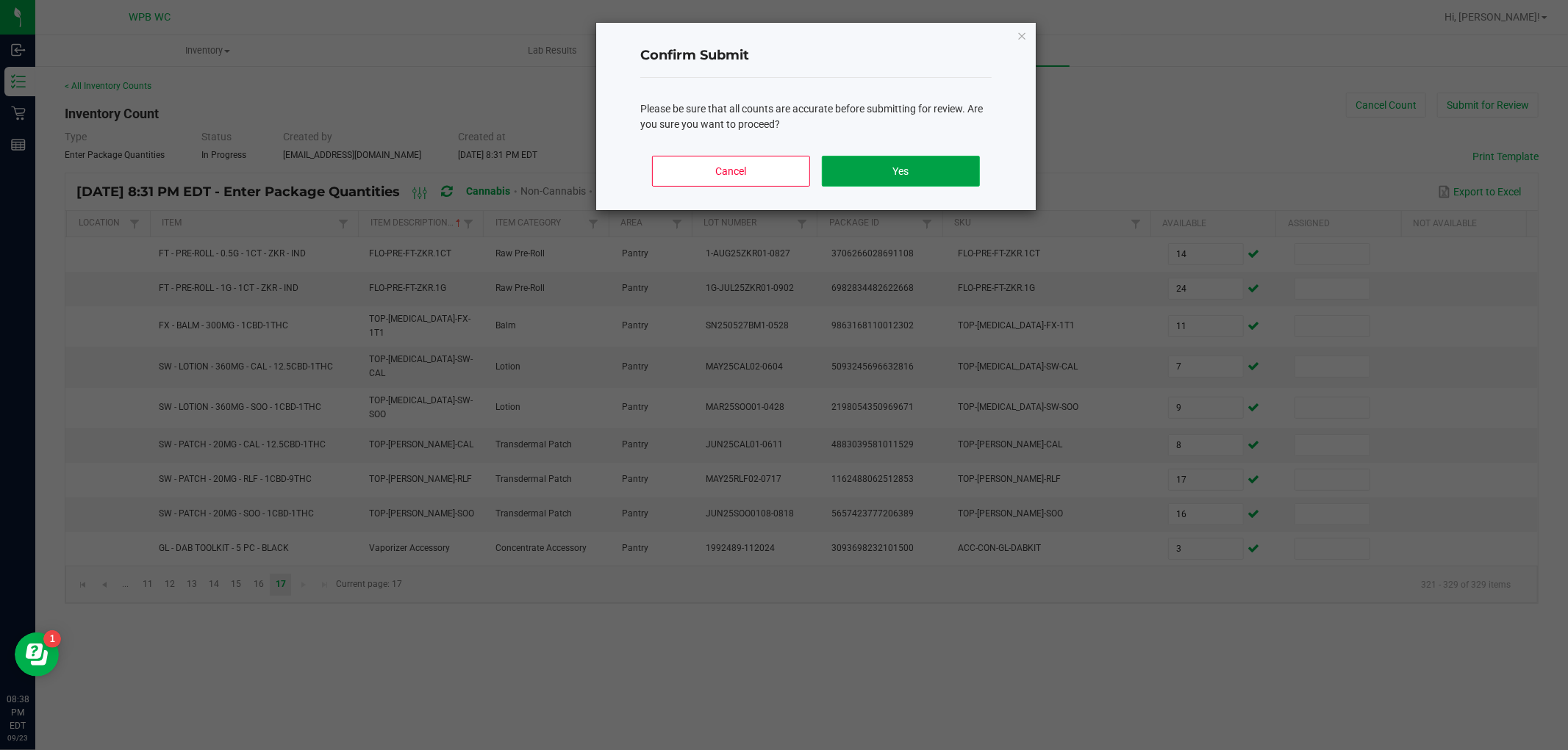
click at [939, 160] on button "Yes" at bounding box center [901, 171] width 158 height 31
